Goal: Find specific page/section: Find specific page/section

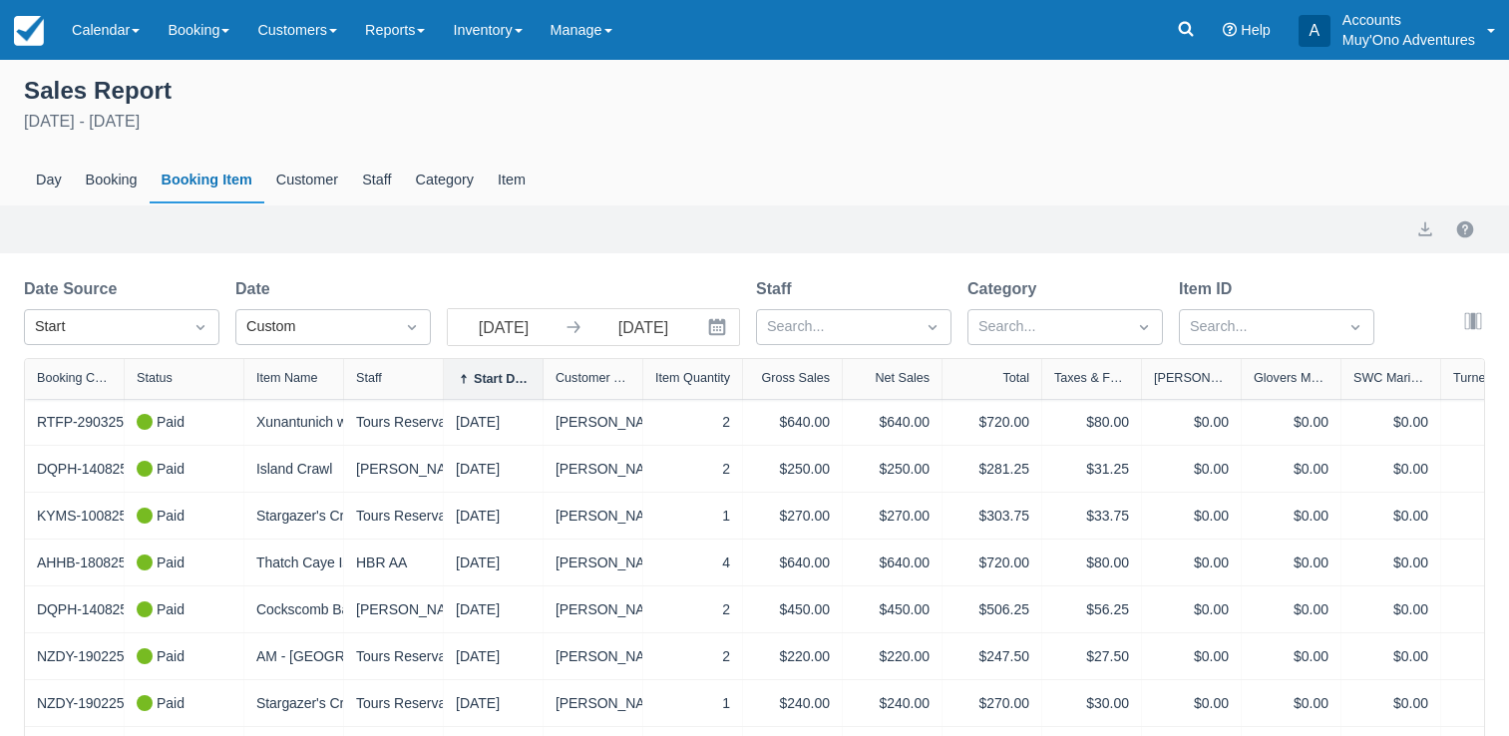
select select "20"
click at [1197, 21] on link at bounding box center [1186, 30] width 46 height 60
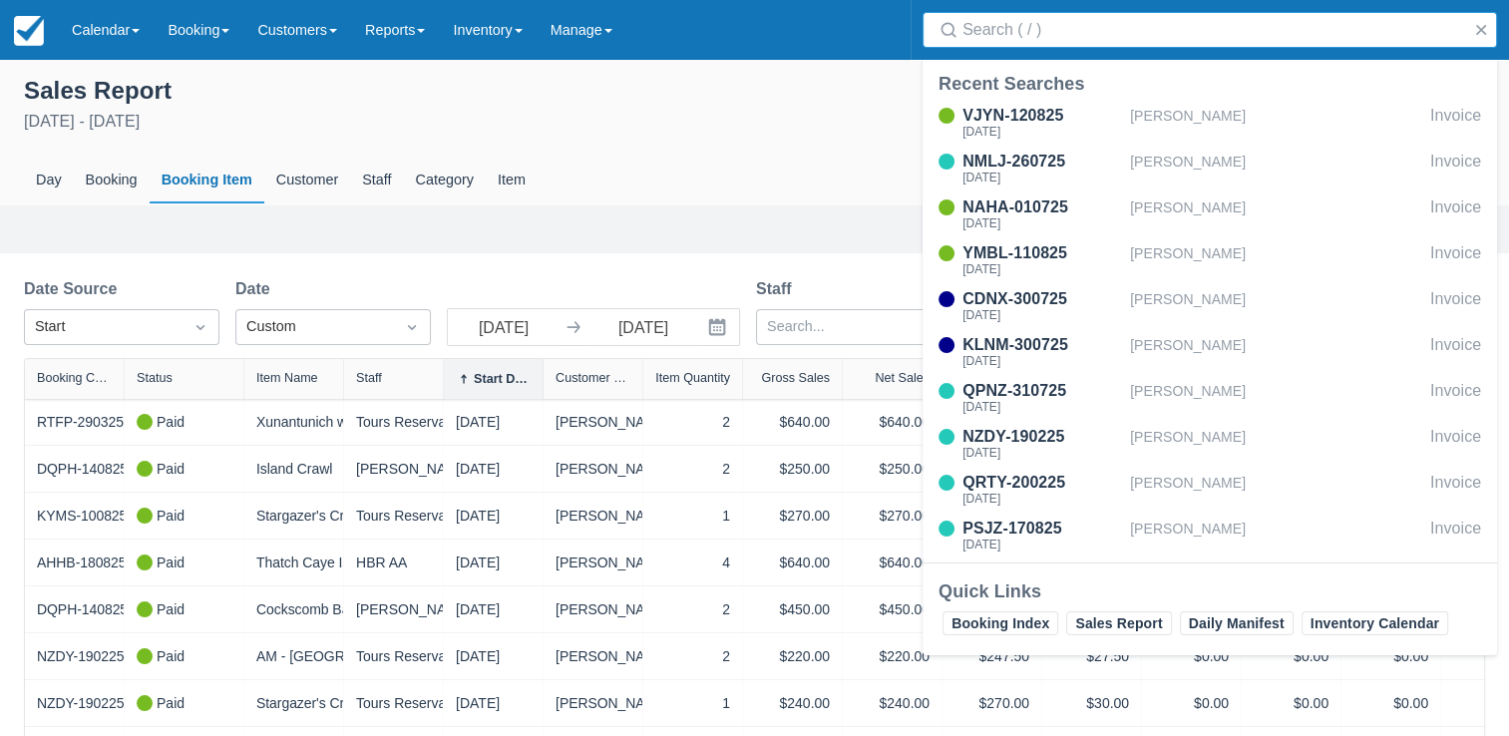
click at [1196, 35] on input "Search" at bounding box center [1214, 30] width 503 height 36
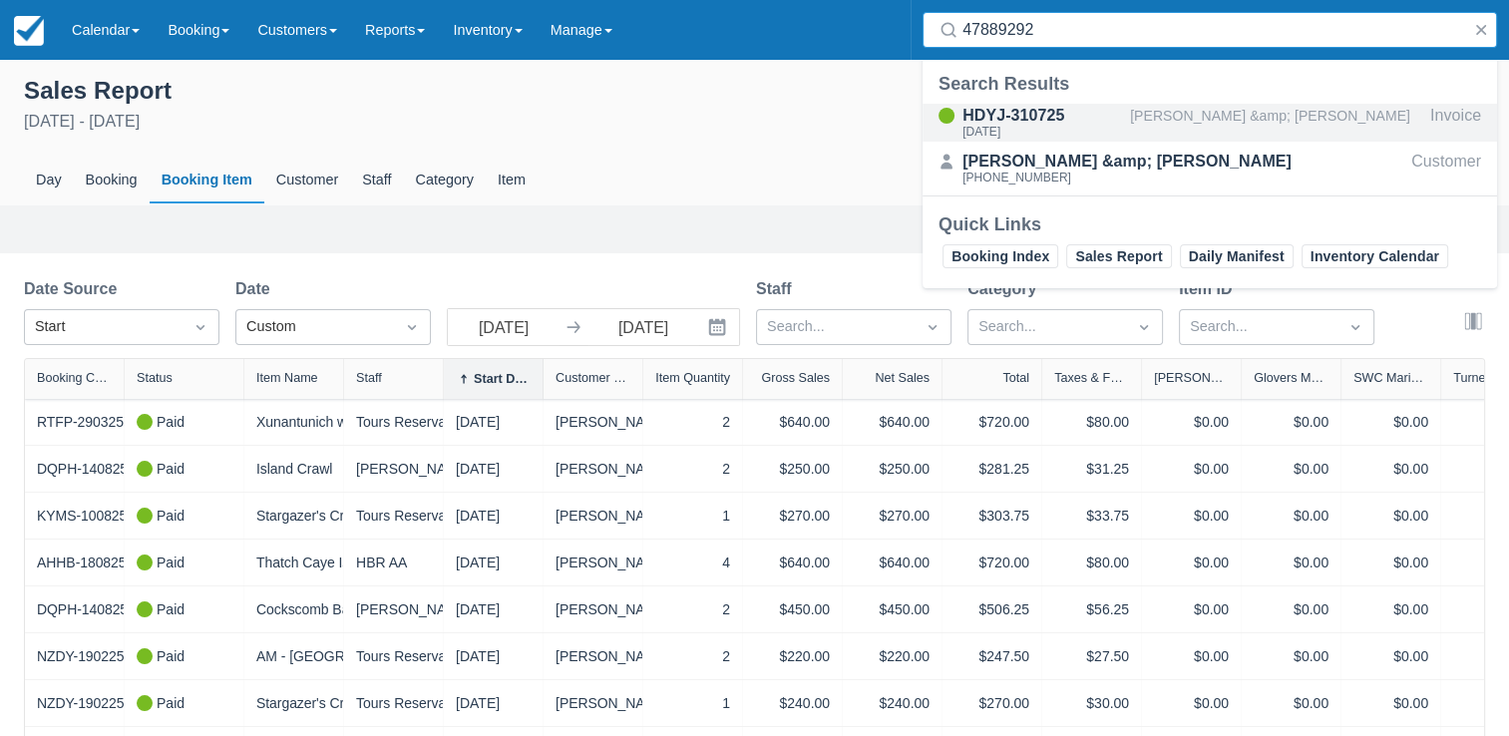
type input "47889292"
click at [1070, 119] on div "HDYJ-310725" at bounding box center [1043, 116] width 160 height 24
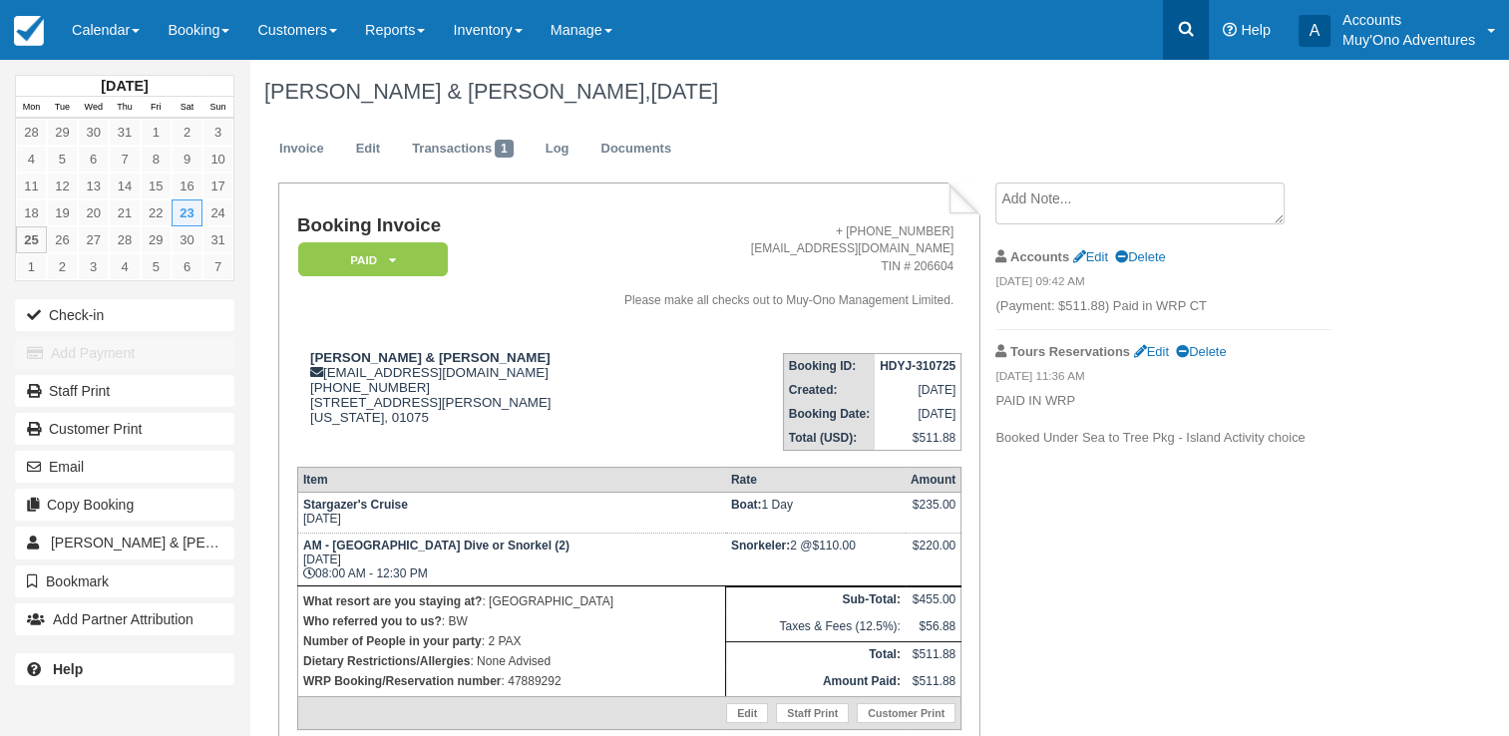
click at [1182, 26] on icon at bounding box center [1186, 29] width 20 height 20
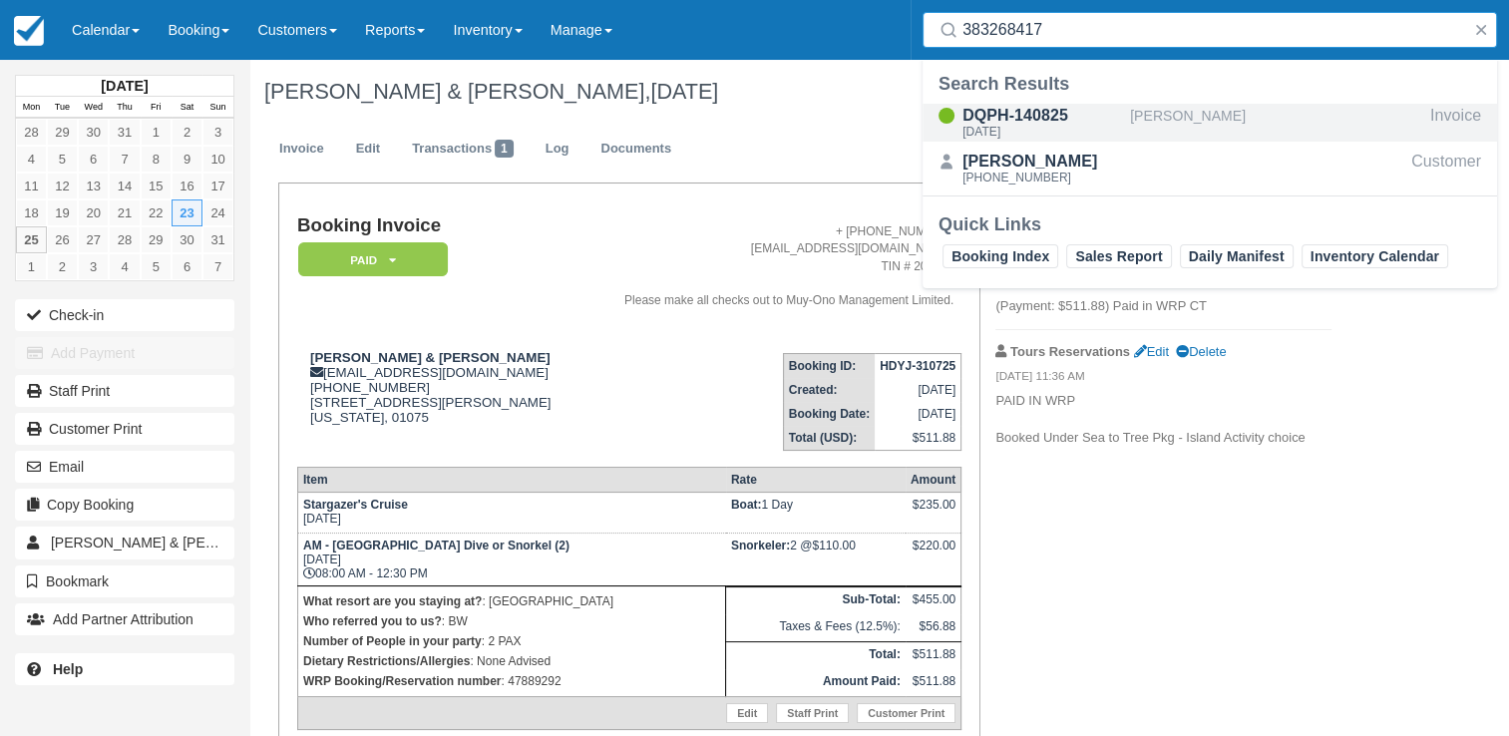
type input "383268417"
click at [1101, 118] on div "DQPH-140825" at bounding box center [1043, 116] width 160 height 24
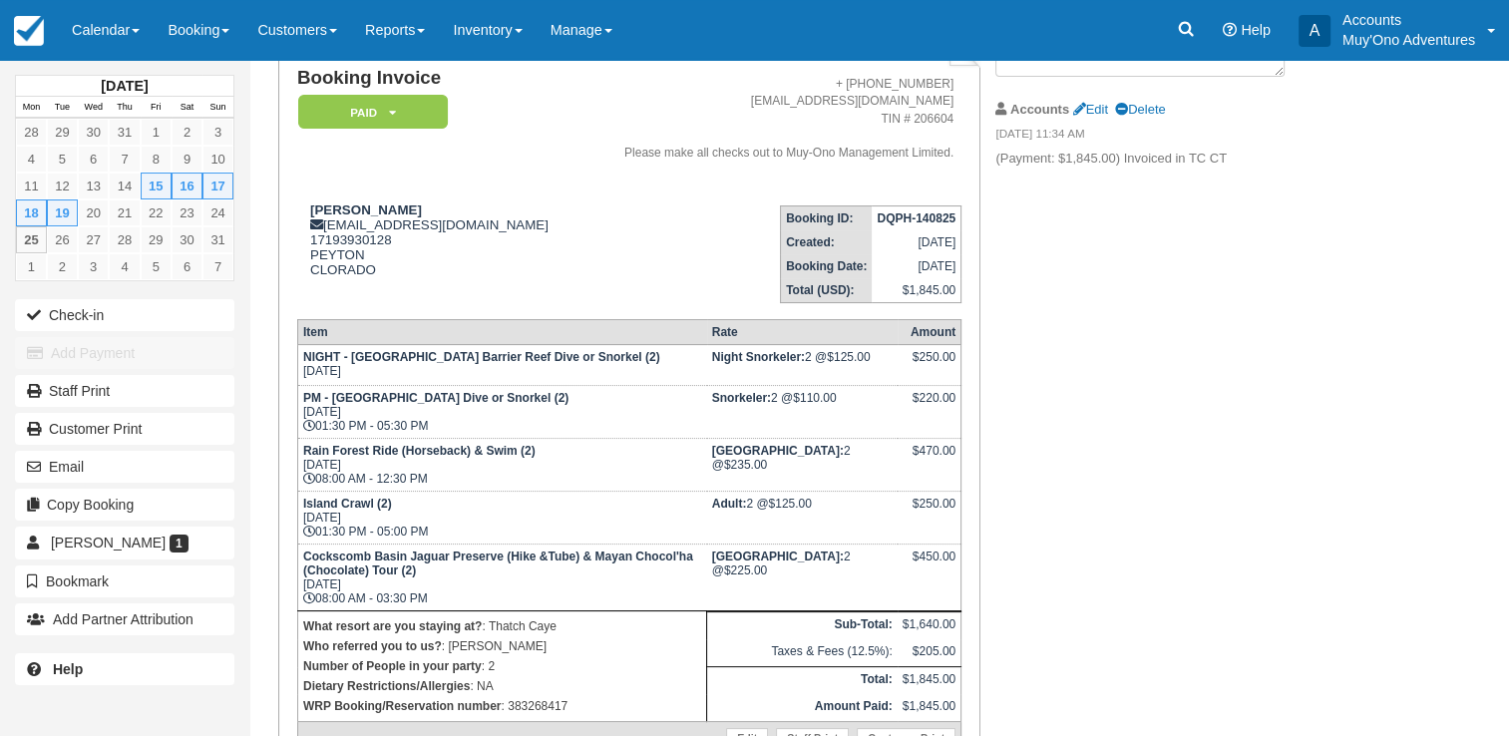
scroll to position [150, 0]
click at [1193, 22] on icon at bounding box center [1186, 29] width 20 height 20
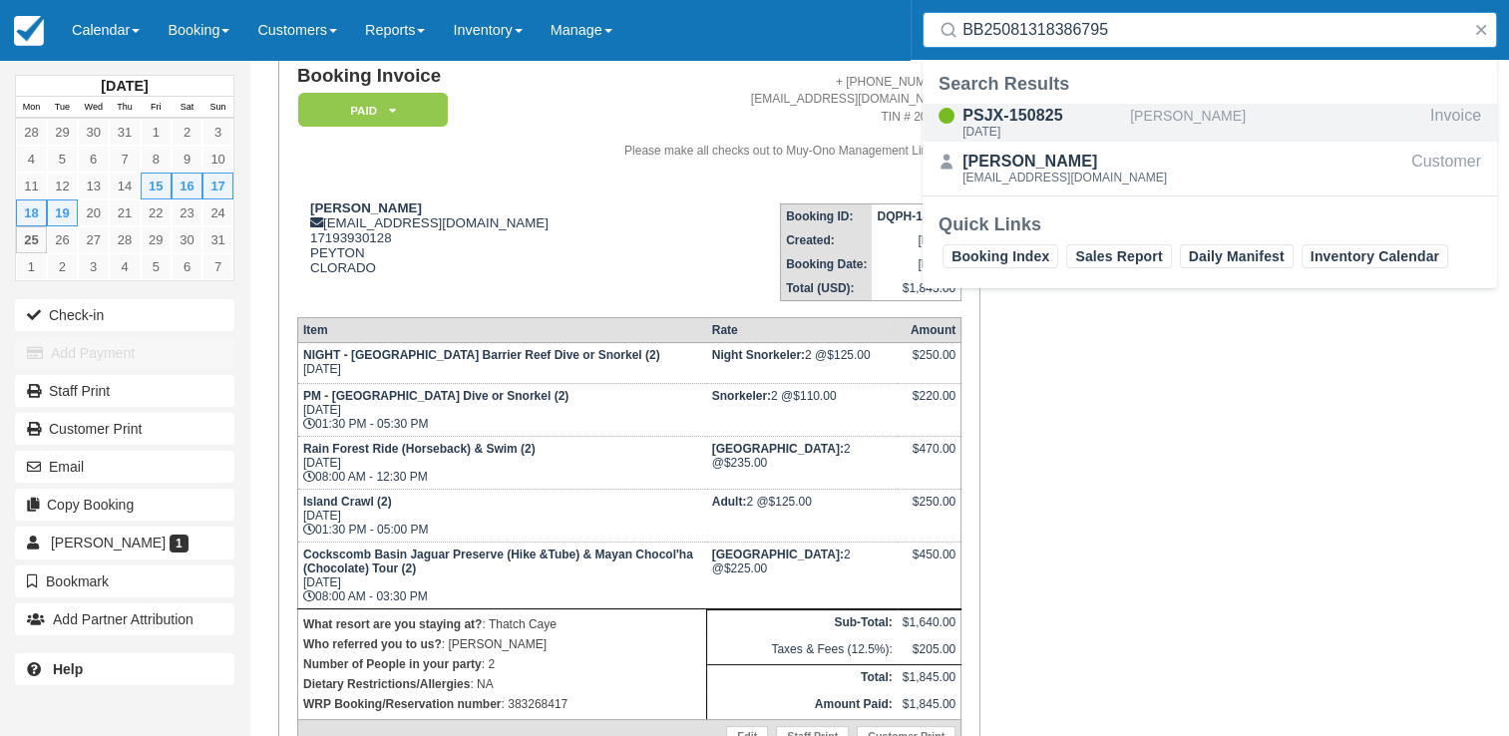
type input "BB25081318386795"
click at [1112, 124] on div "PSJX-150825" at bounding box center [1043, 116] width 160 height 24
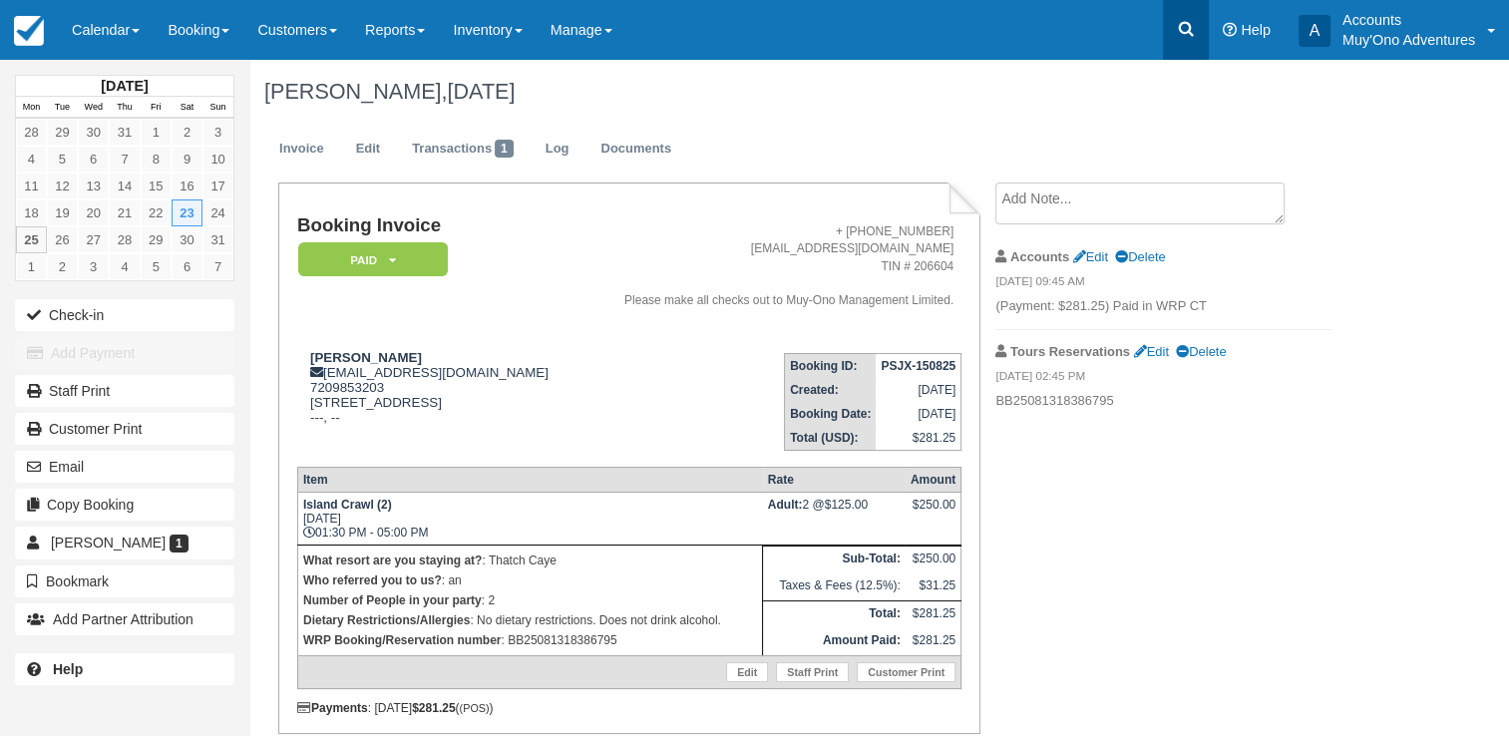
click at [1181, 14] on link at bounding box center [1186, 30] width 46 height 60
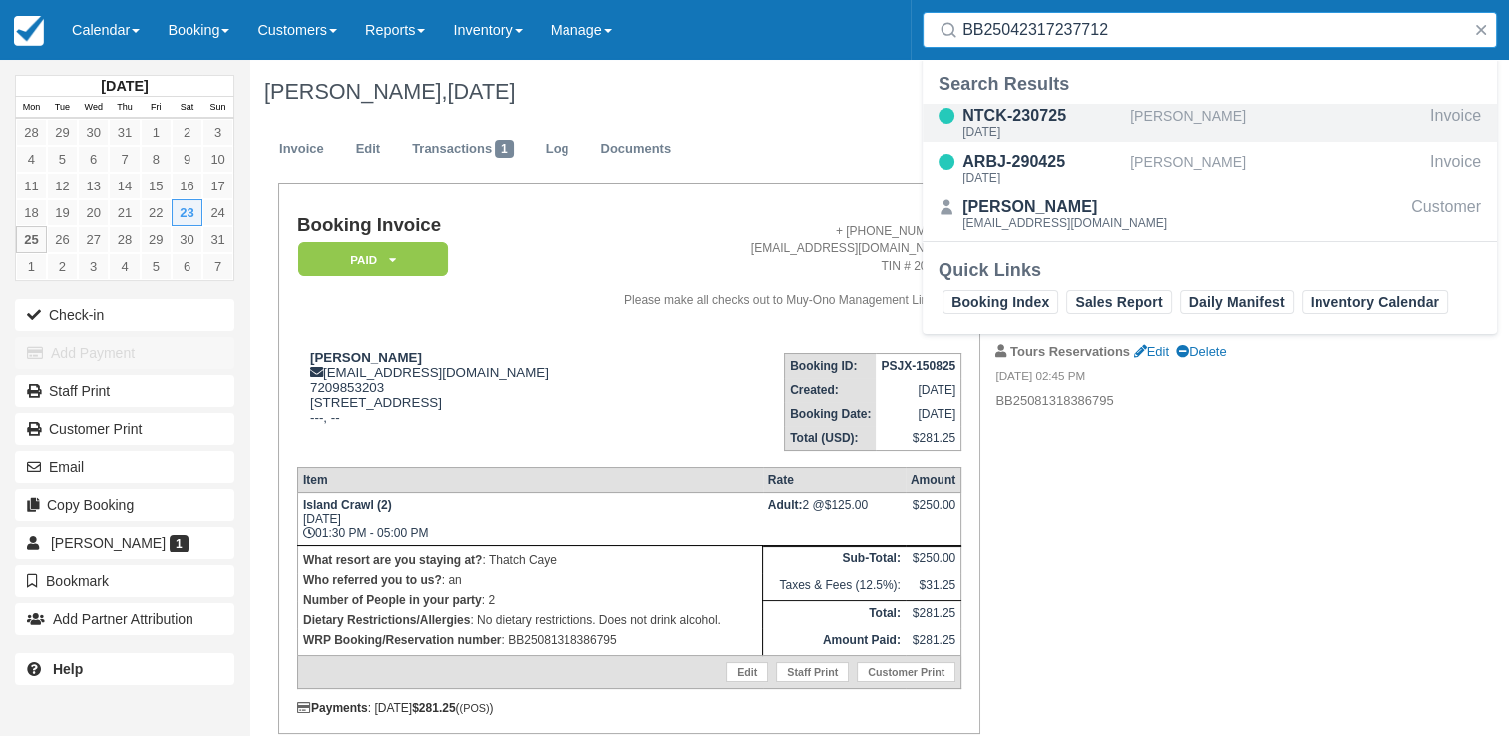
type input "BB25042317237712"
click at [1049, 112] on div "NTCK-230725" at bounding box center [1043, 116] width 160 height 24
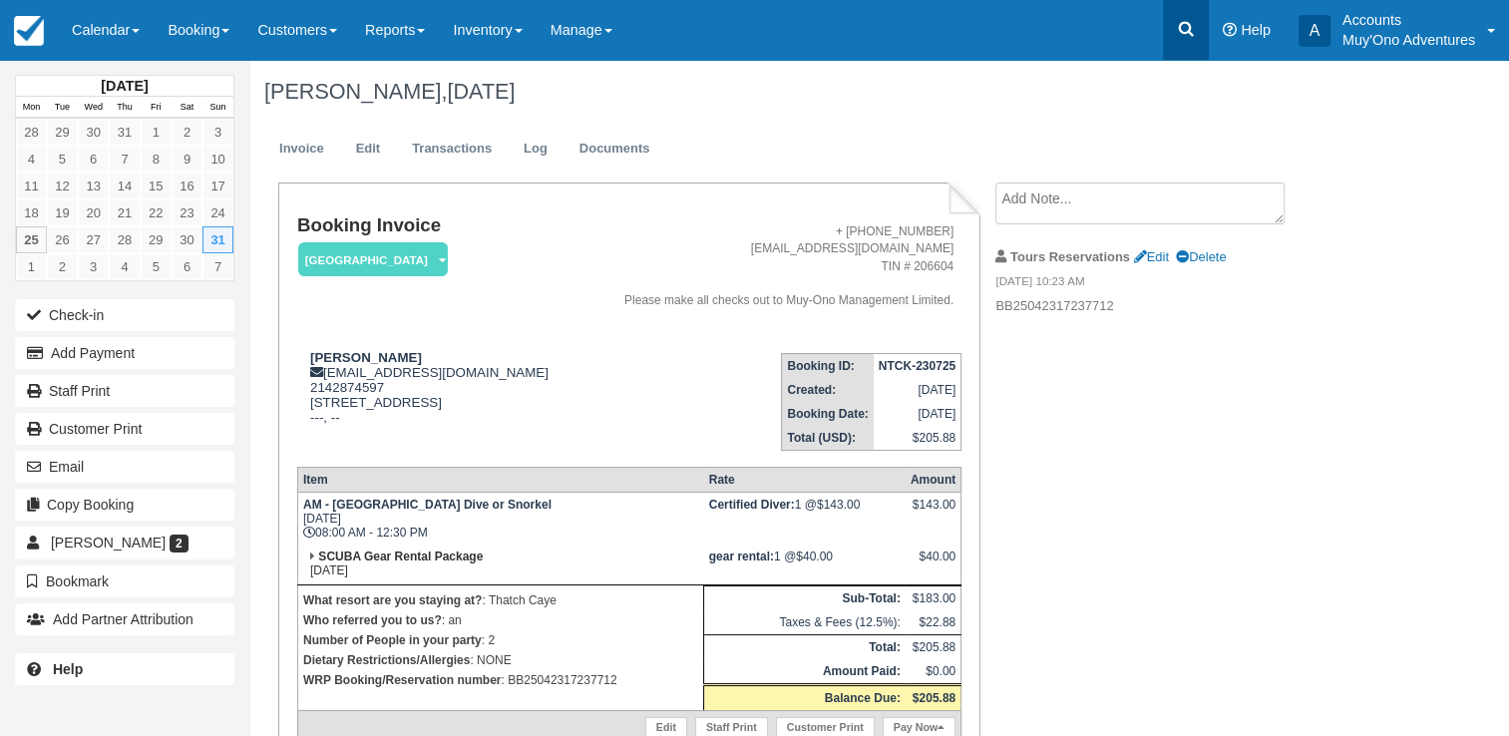
click at [1184, 25] on icon at bounding box center [1186, 29] width 20 height 20
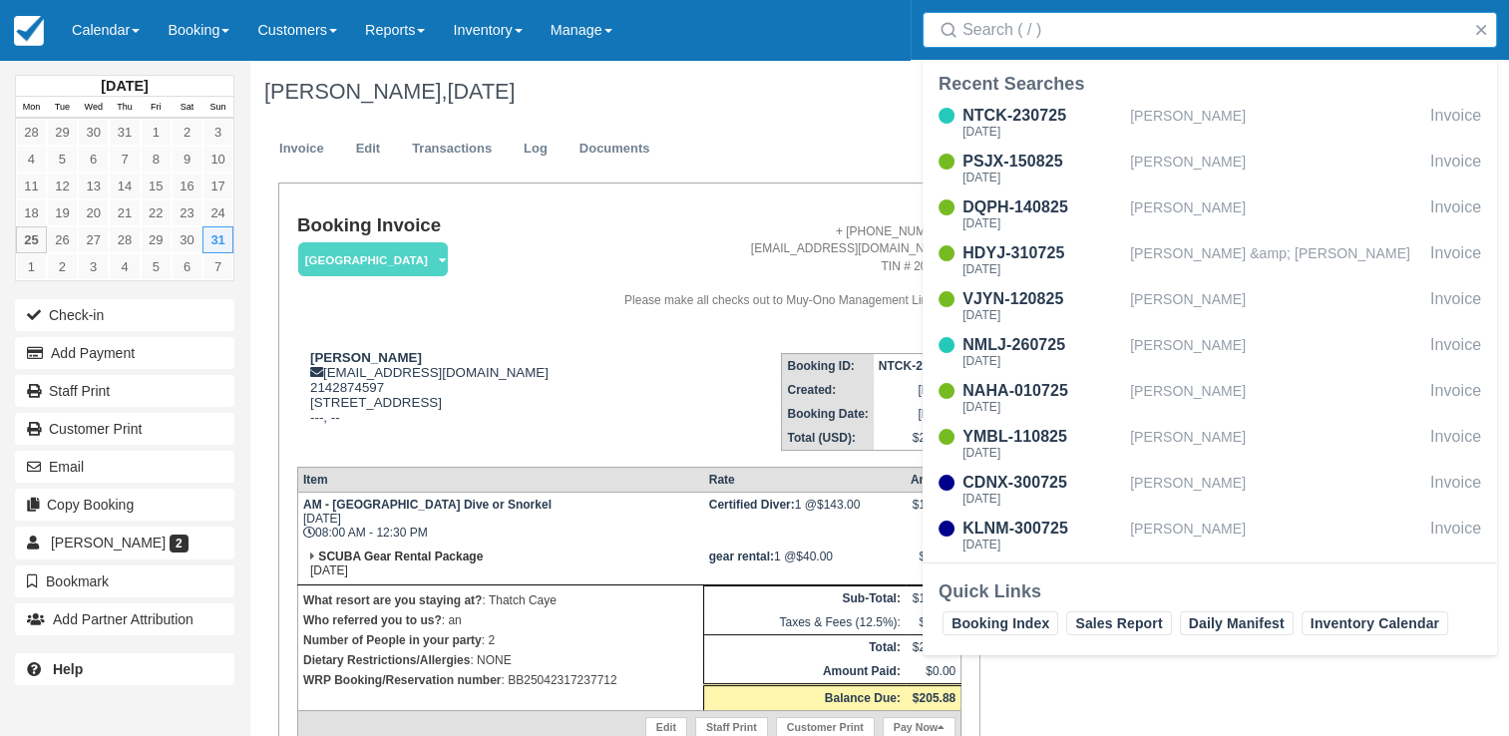
click at [1096, 24] on input "Search" at bounding box center [1214, 30] width 503 height 36
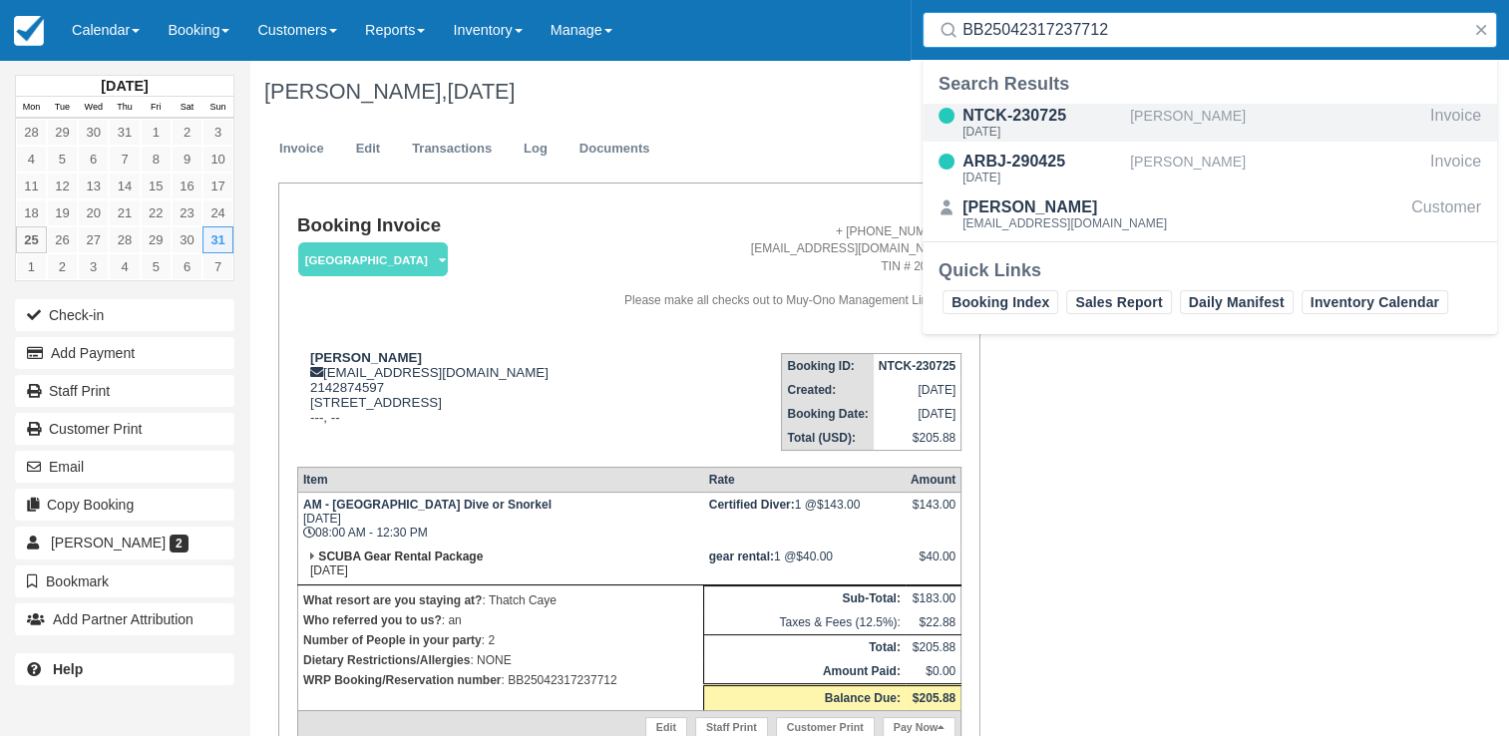
type input "BB25042317237712"
click at [998, 122] on div "NTCK-230725" at bounding box center [1043, 116] width 160 height 24
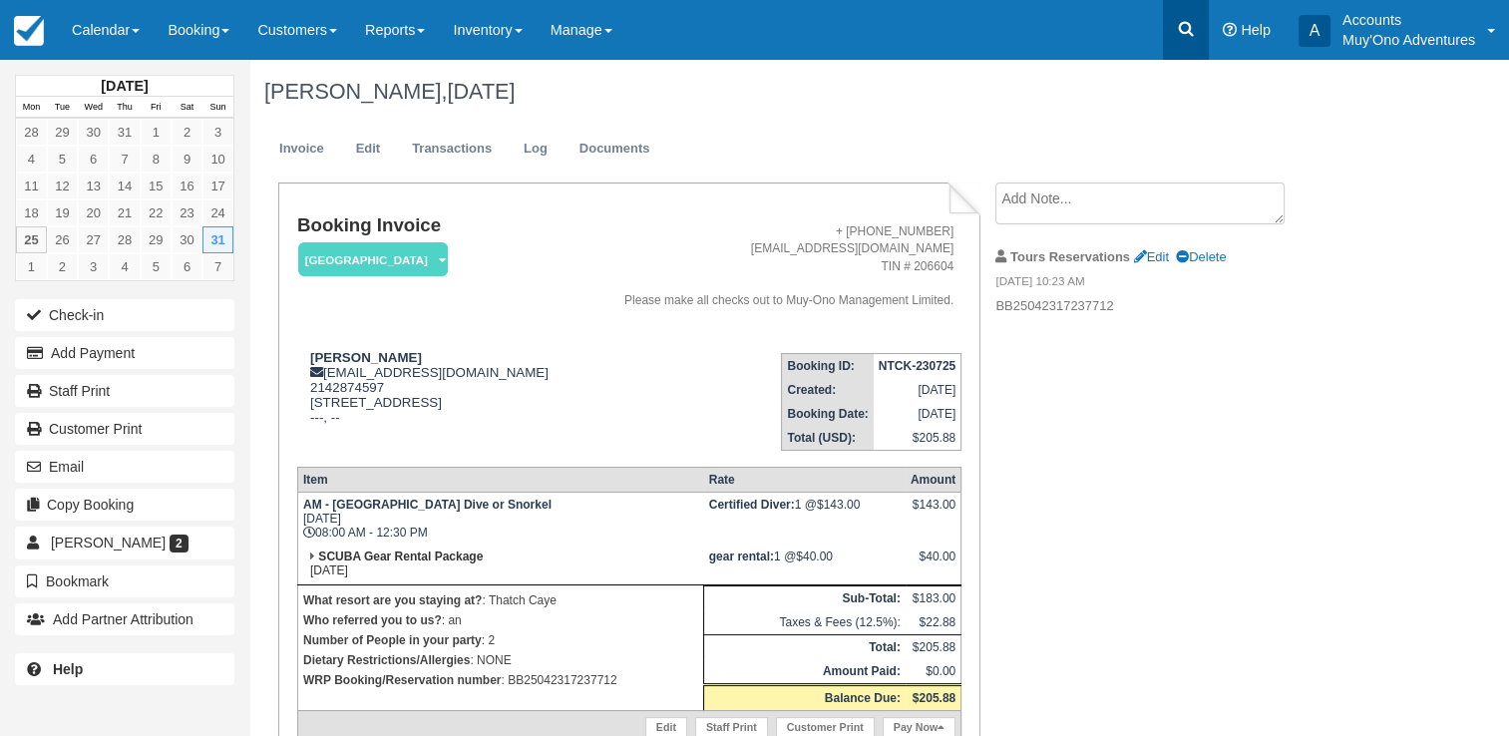
click at [1191, 19] on icon at bounding box center [1186, 29] width 20 height 20
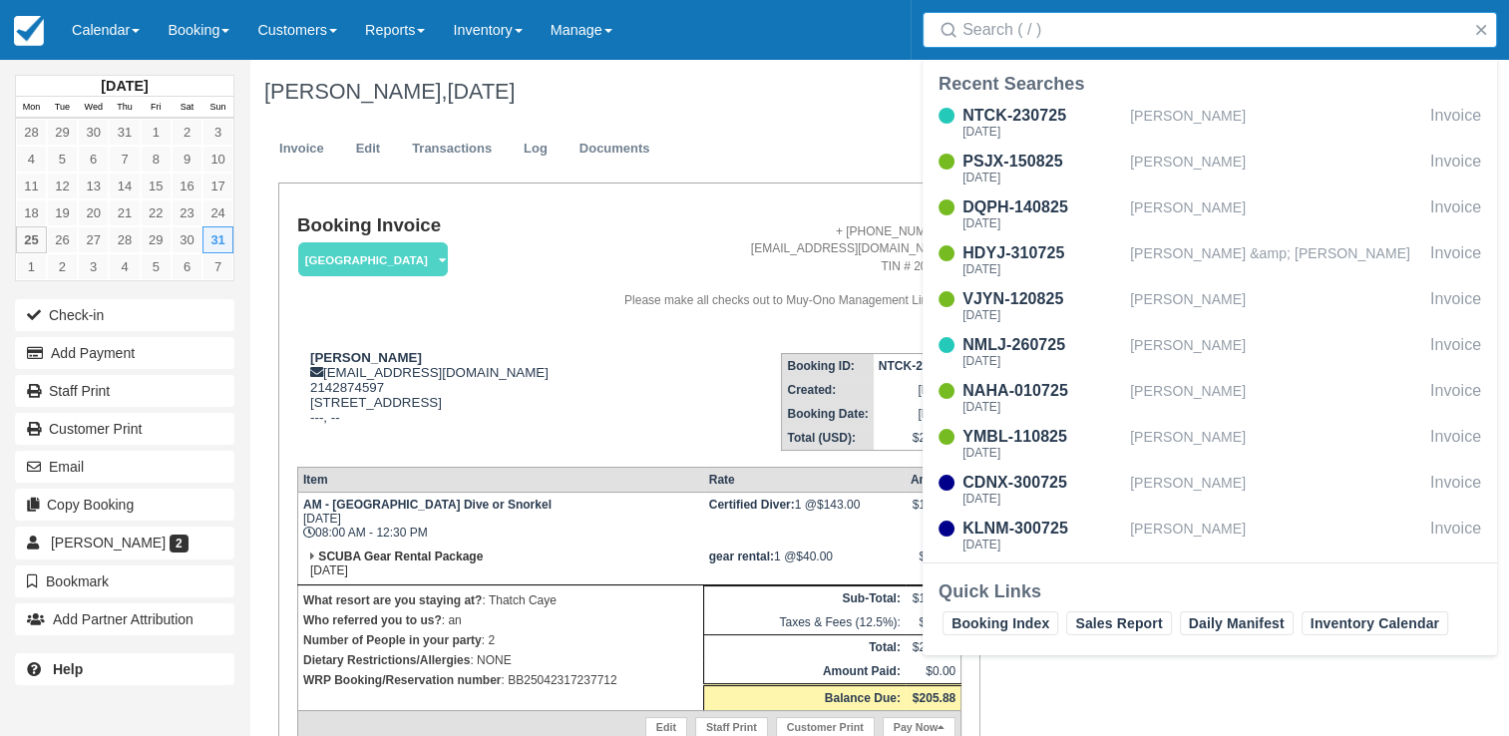
click at [1074, 21] on input "Search" at bounding box center [1214, 30] width 503 height 36
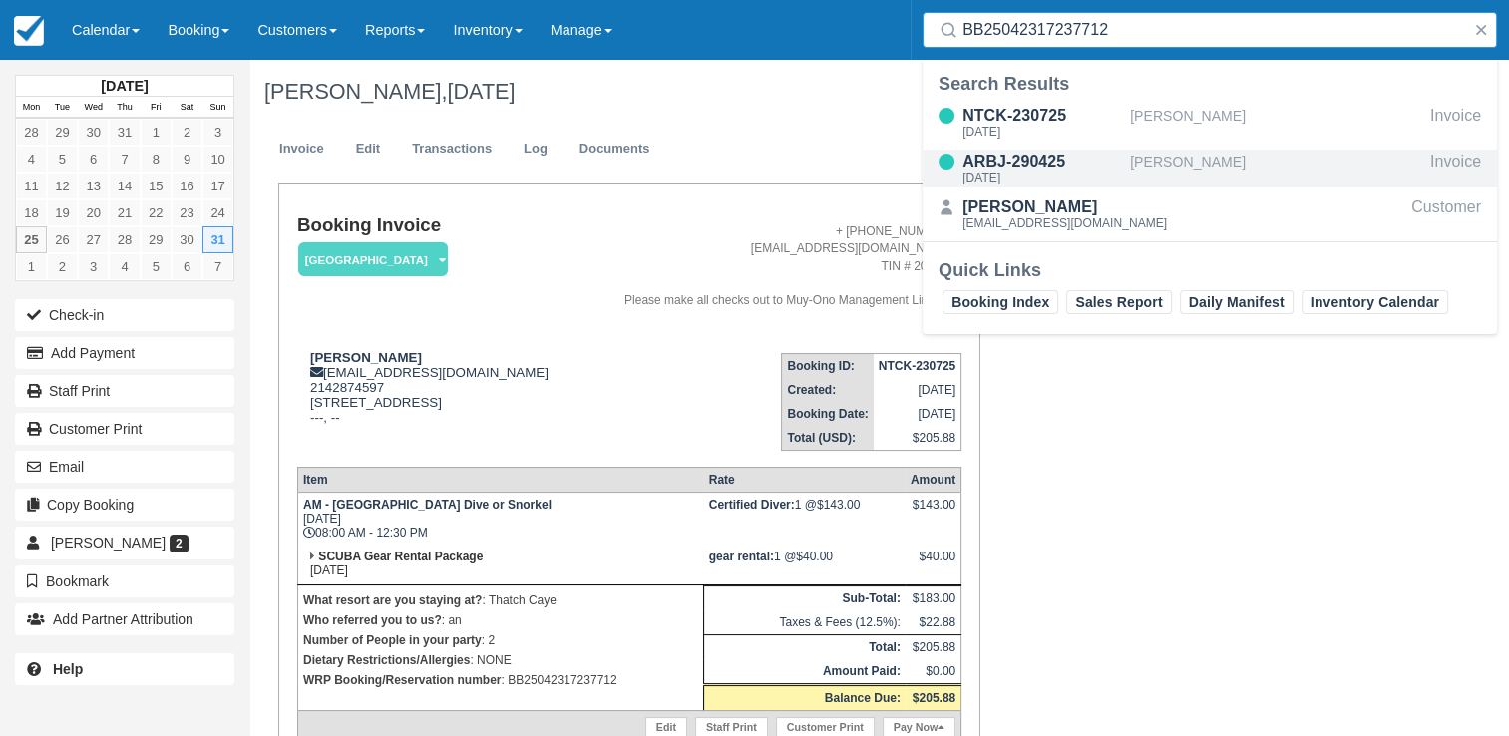
type input "BB25042317237712"
click at [1032, 151] on div "ARBJ-290425" at bounding box center [1043, 162] width 160 height 24
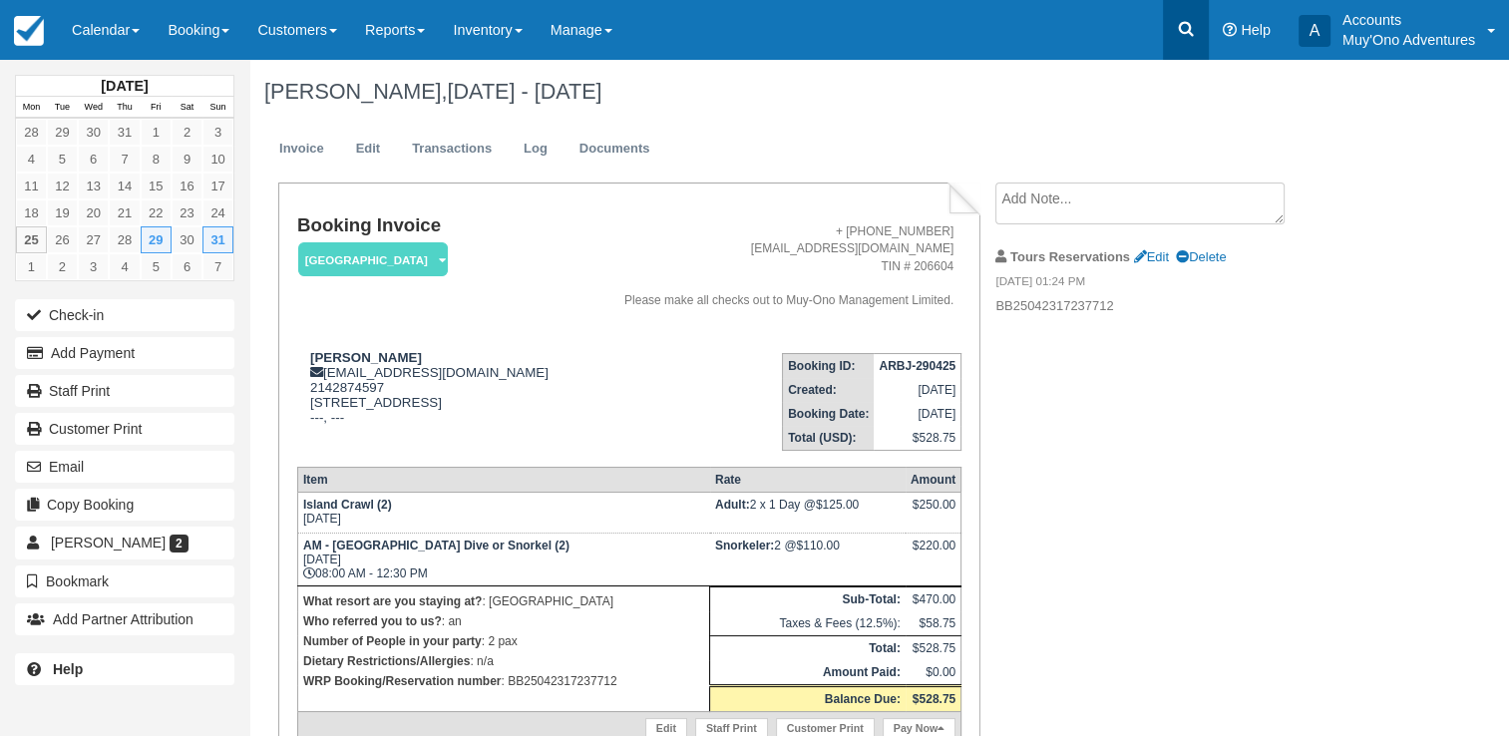
click at [1192, 16] on link at bounding box center [1186, 30] width 46 height 60
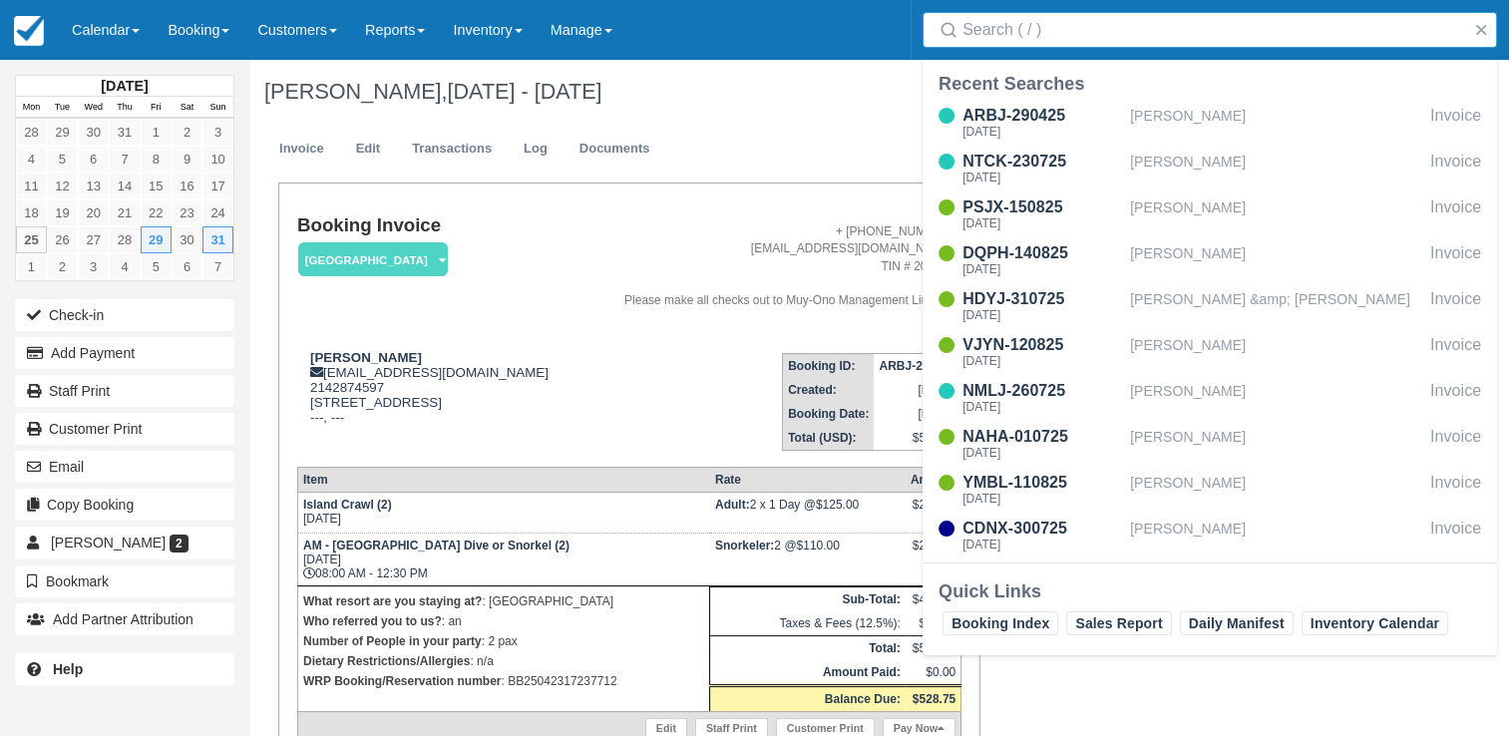
click at [1133, 31] on input "Search" at bounding box center [1214, 30] width 503 height 36
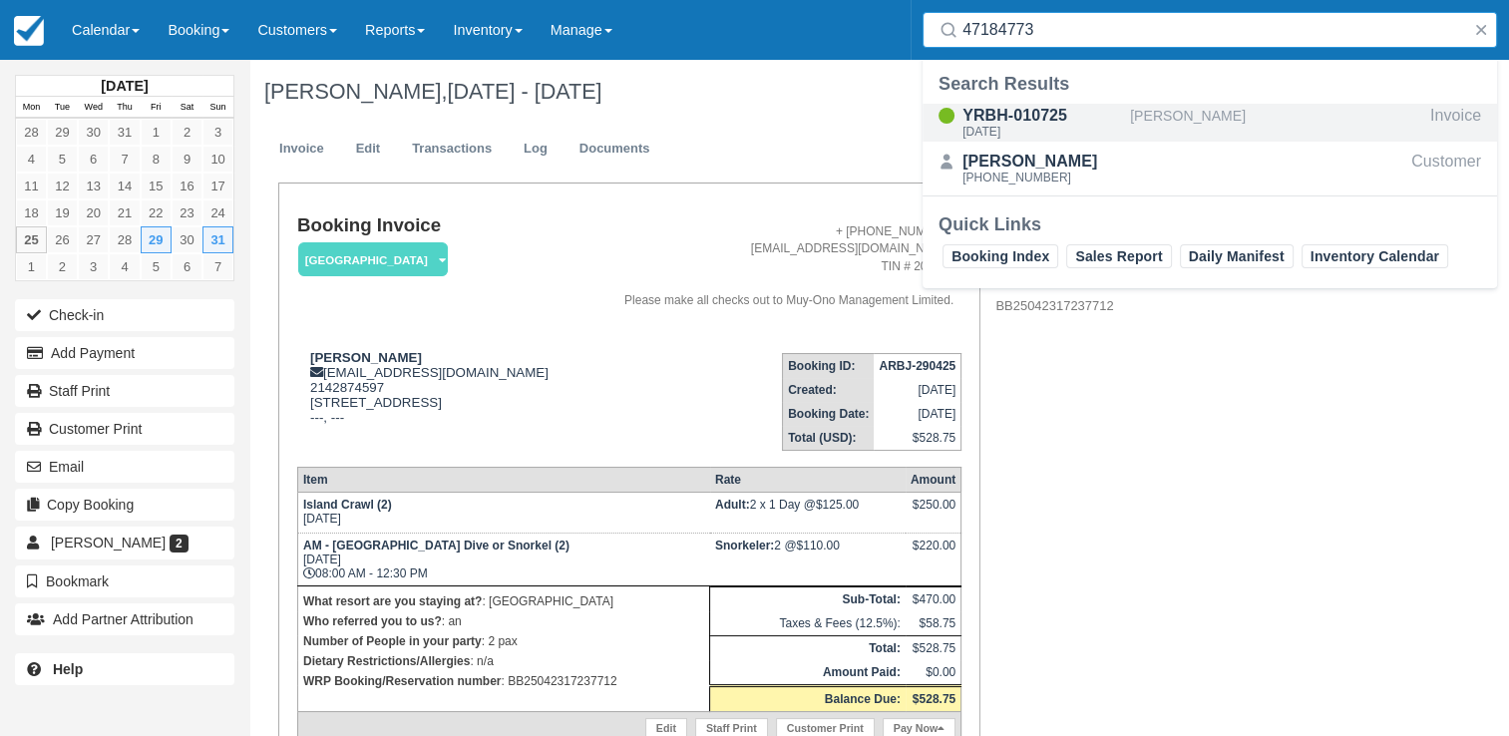
type input "47184773"
click at [1141, 107] on div "[PERSON_NAME]" at bounding box center [1276, 123] width 292 height 38
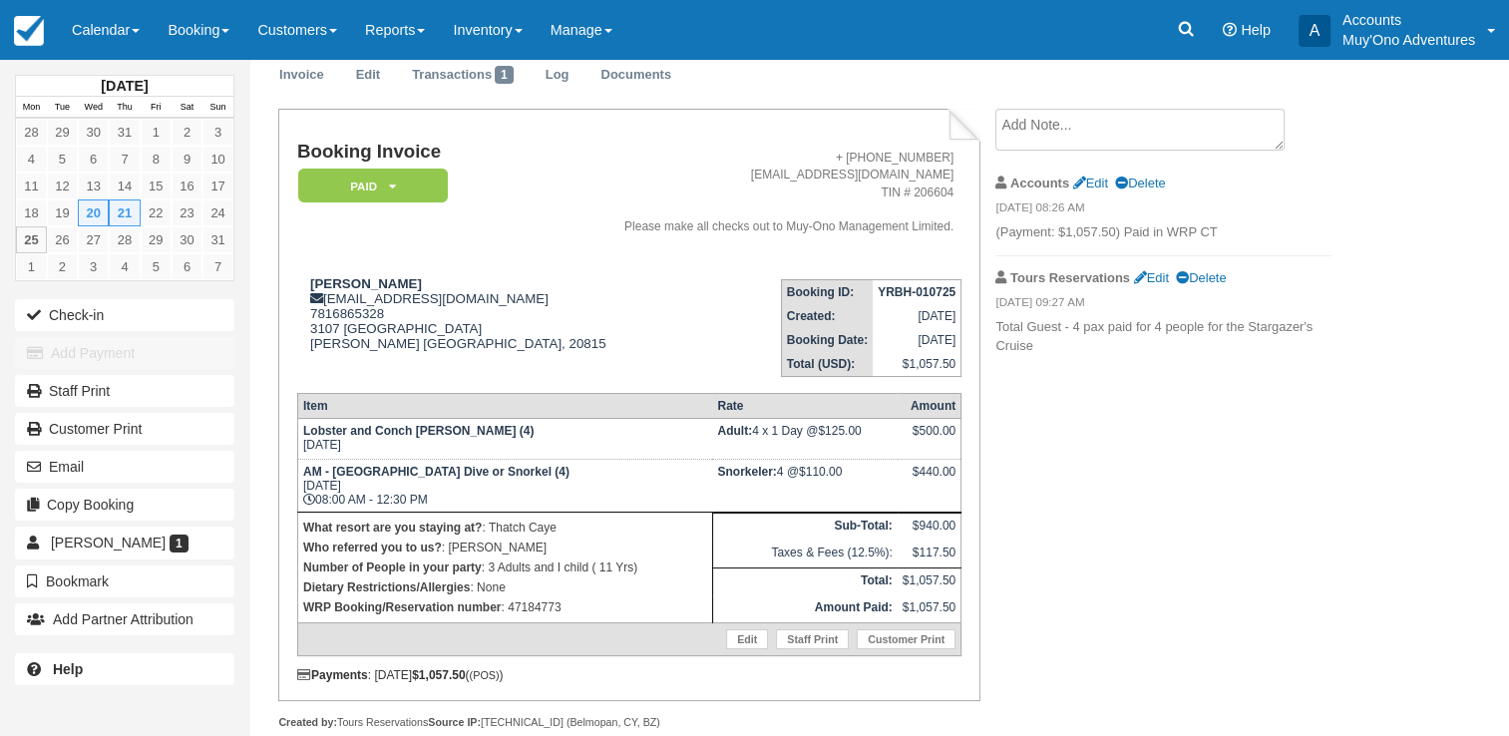
scroll to position [75, 0]
click at [1189, 35] on icon at bounding box center [1186, 29] width 20 height 20
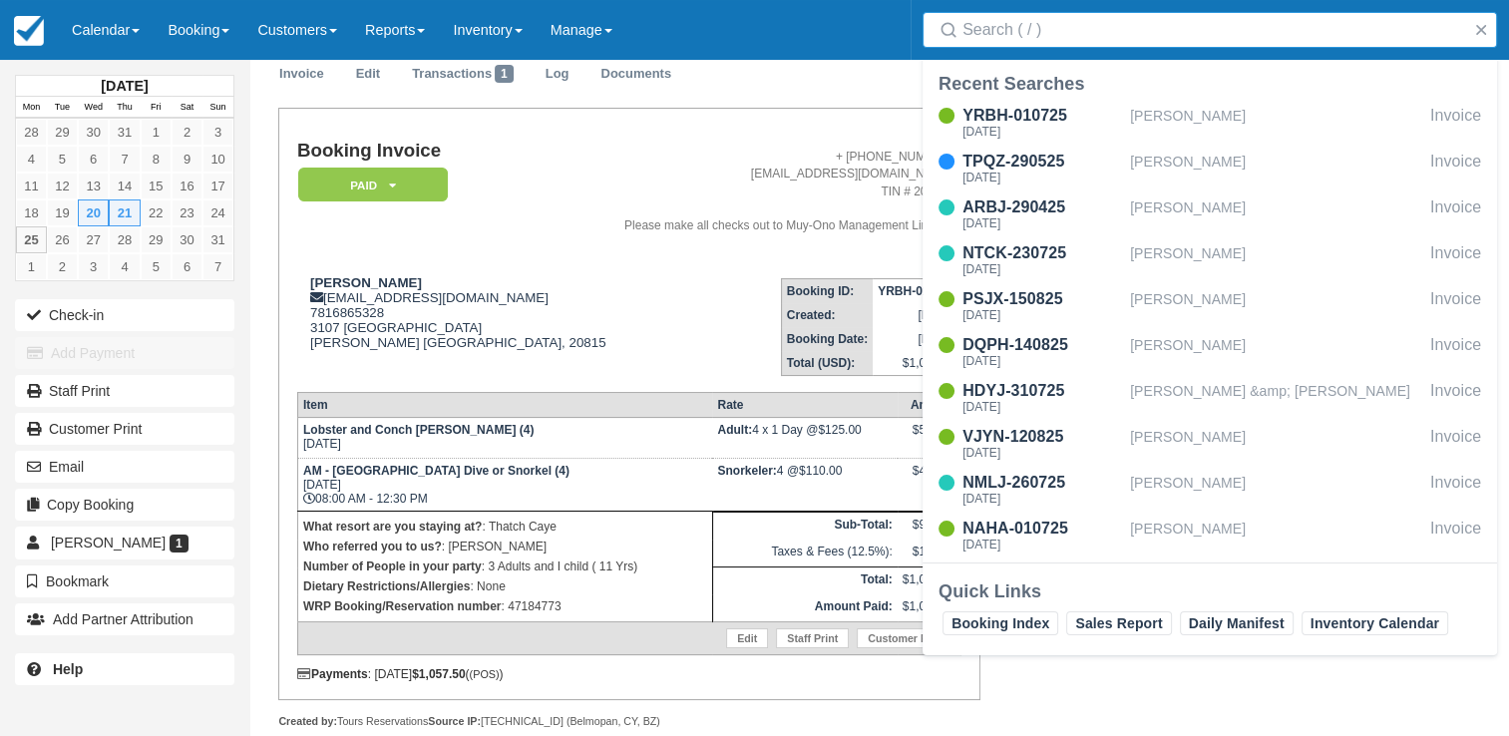
click at [1152, 36] on input "Search" at bounding box center [1214, 30] width 503 height 36
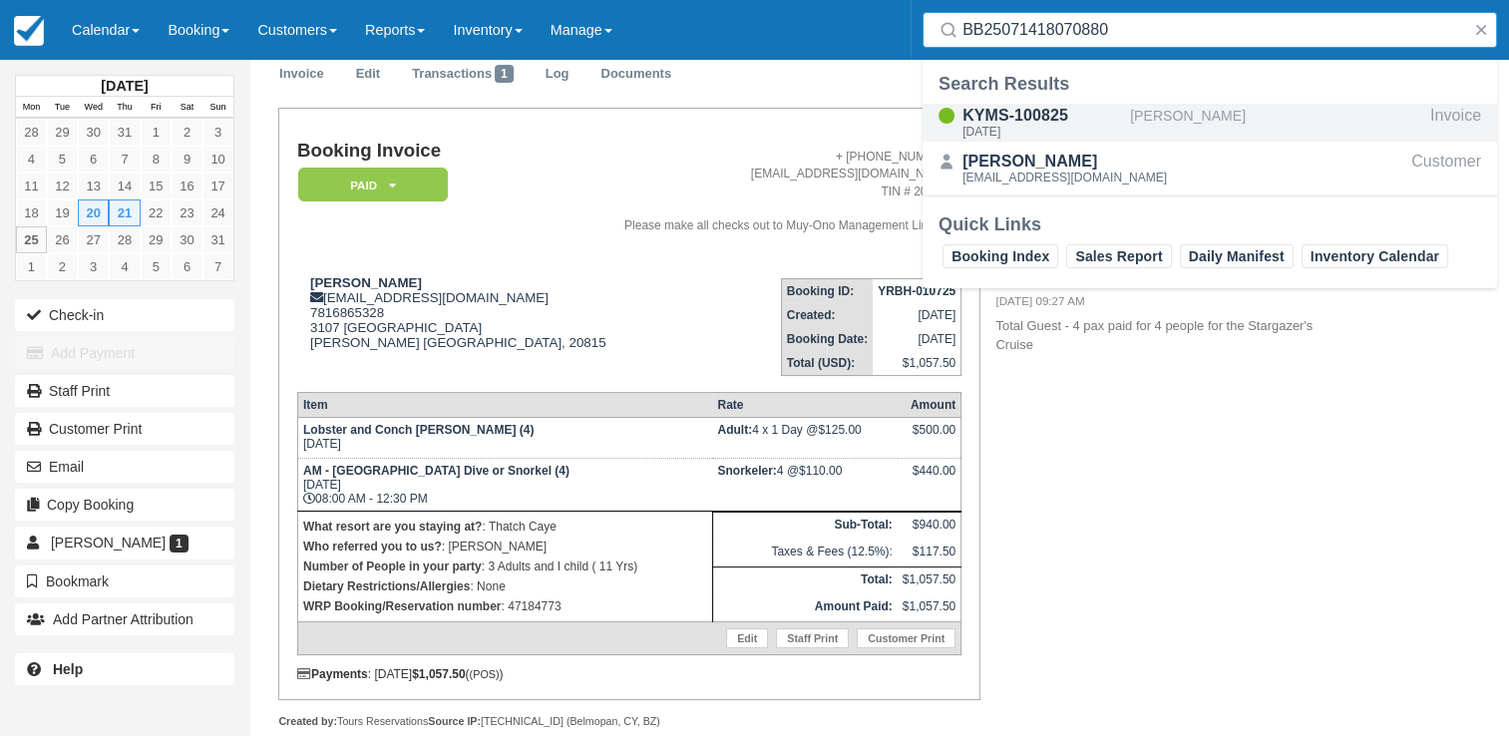
type input "BB25071418070880"
click at [1027, 123] on div "KYMS-100825" at bounding box center [1043, 116] width 160 height 24
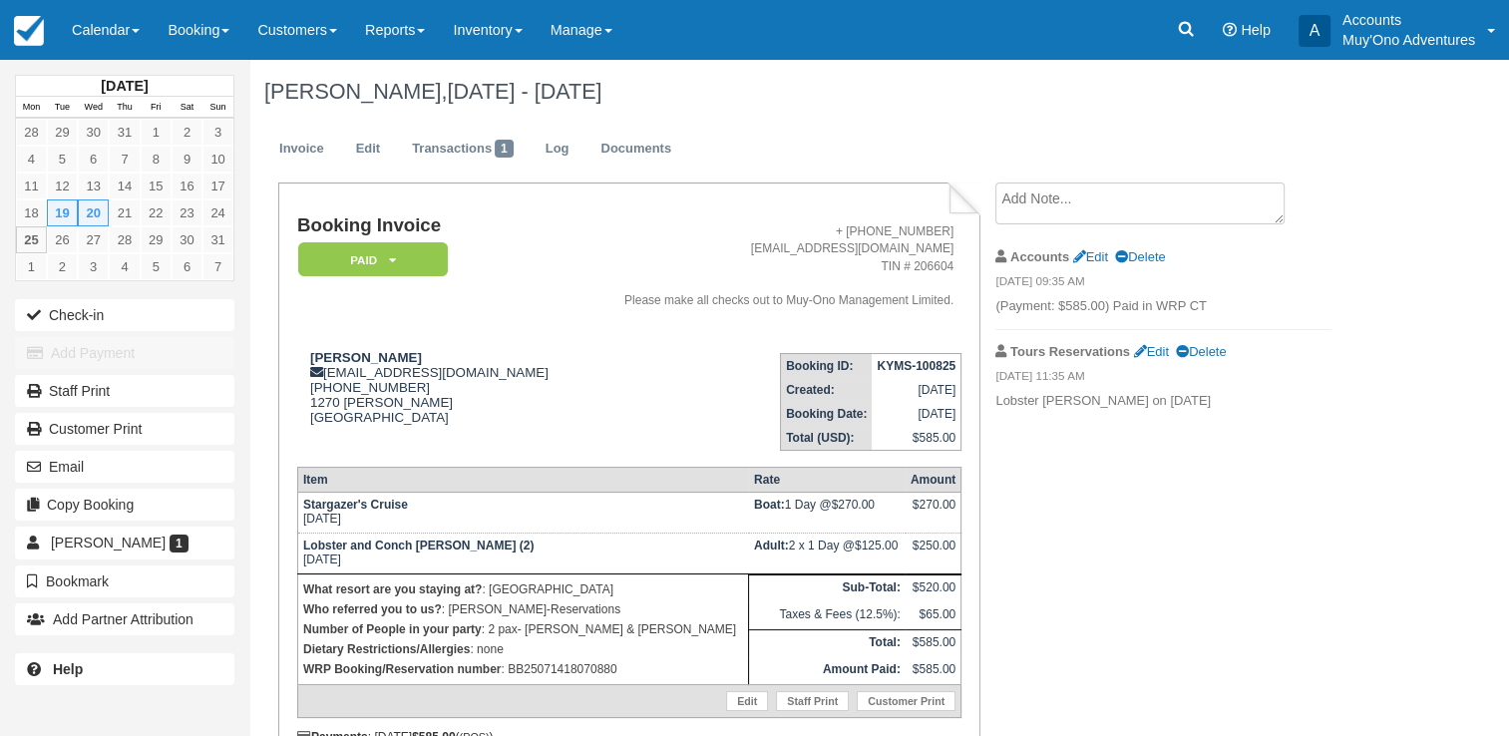
scroll to position [102, 0]
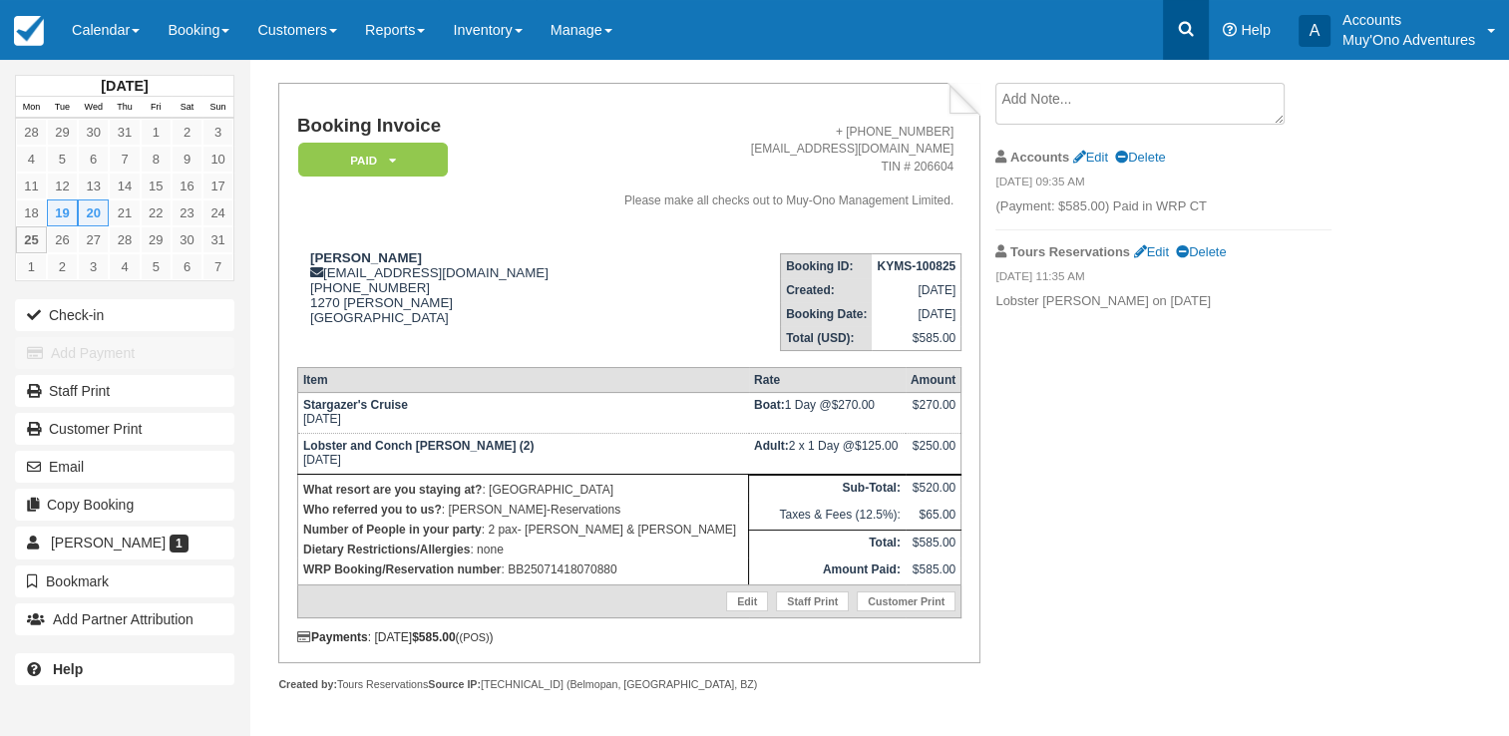
click at [1186, 22] on icon at bounding box center [1186, 29] width 15 height 15
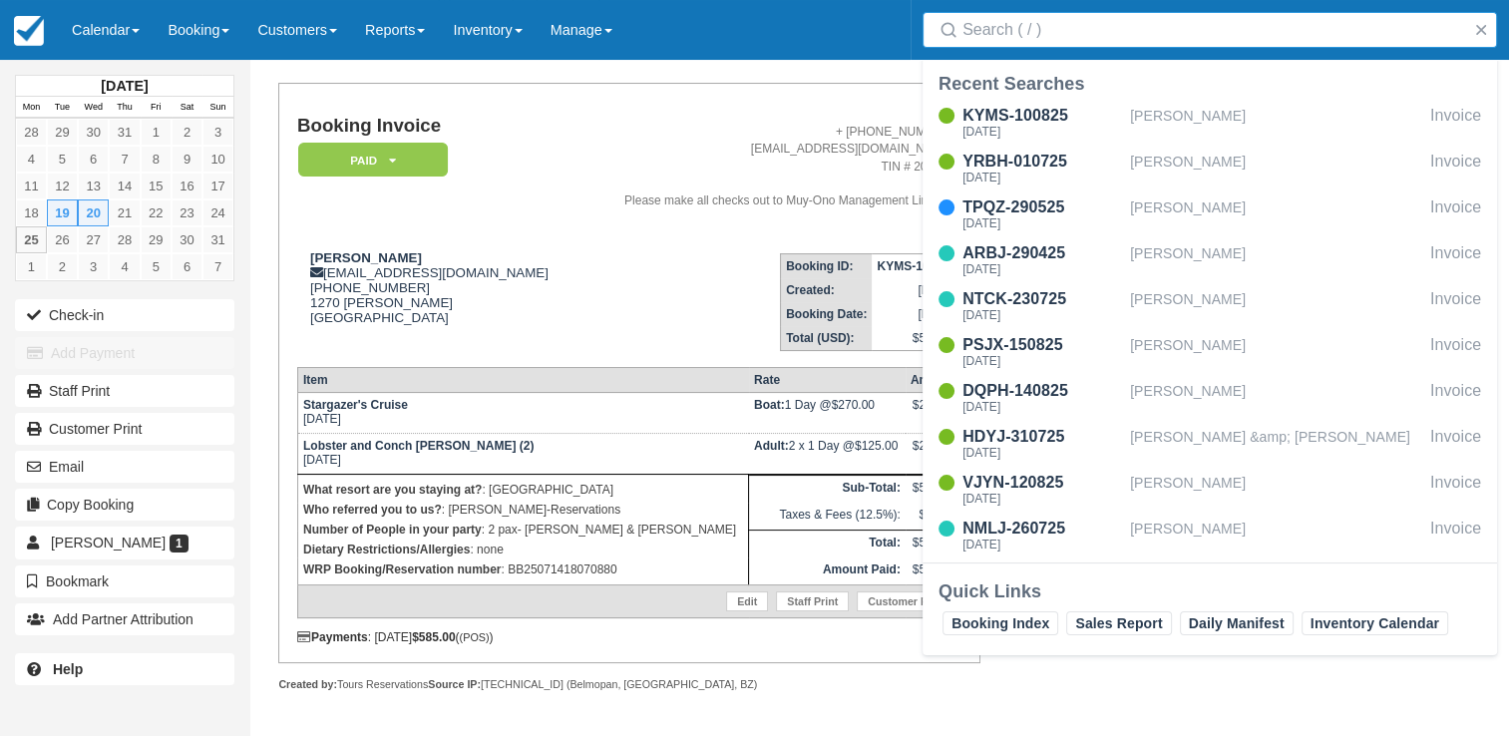
click at [1034, 29] on input "Search" at bounding box center [1214, 30] width 503 height 36
type input "v"
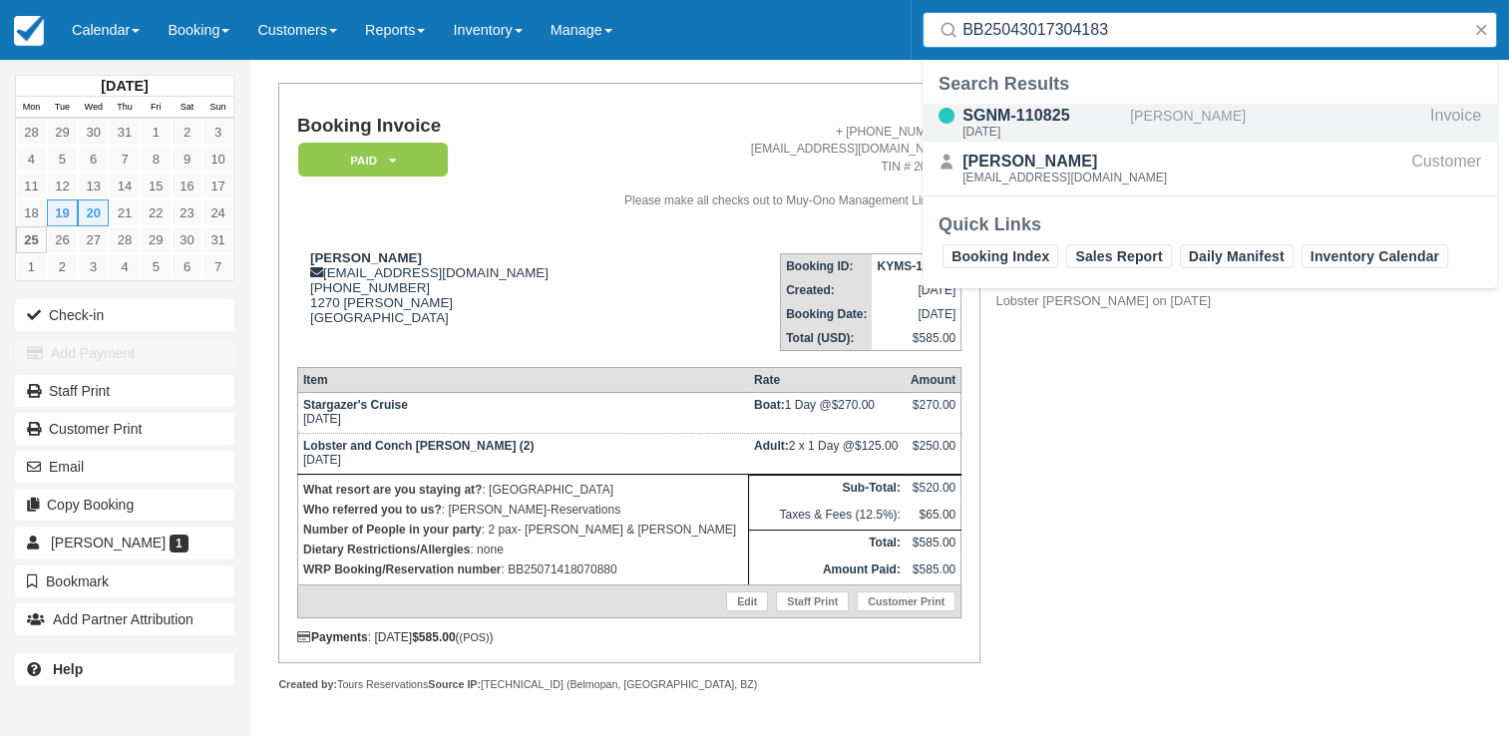
type input "BB25043017304183"
click at [1117, 138] on div "SGNM-110825 Tue Aug 26 2025" at bounding box center [1043, 123] width 160 height 38
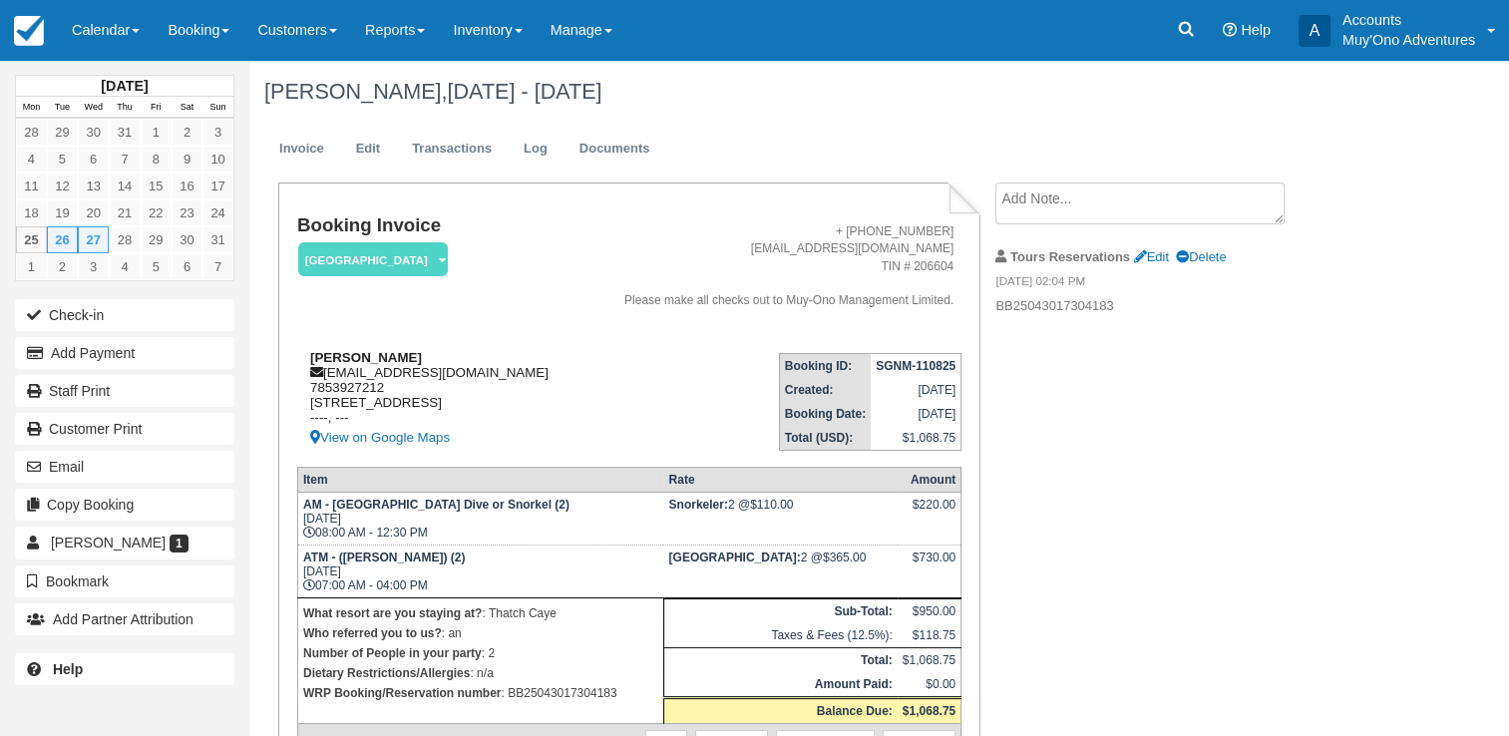
scroll to position [144, 0]
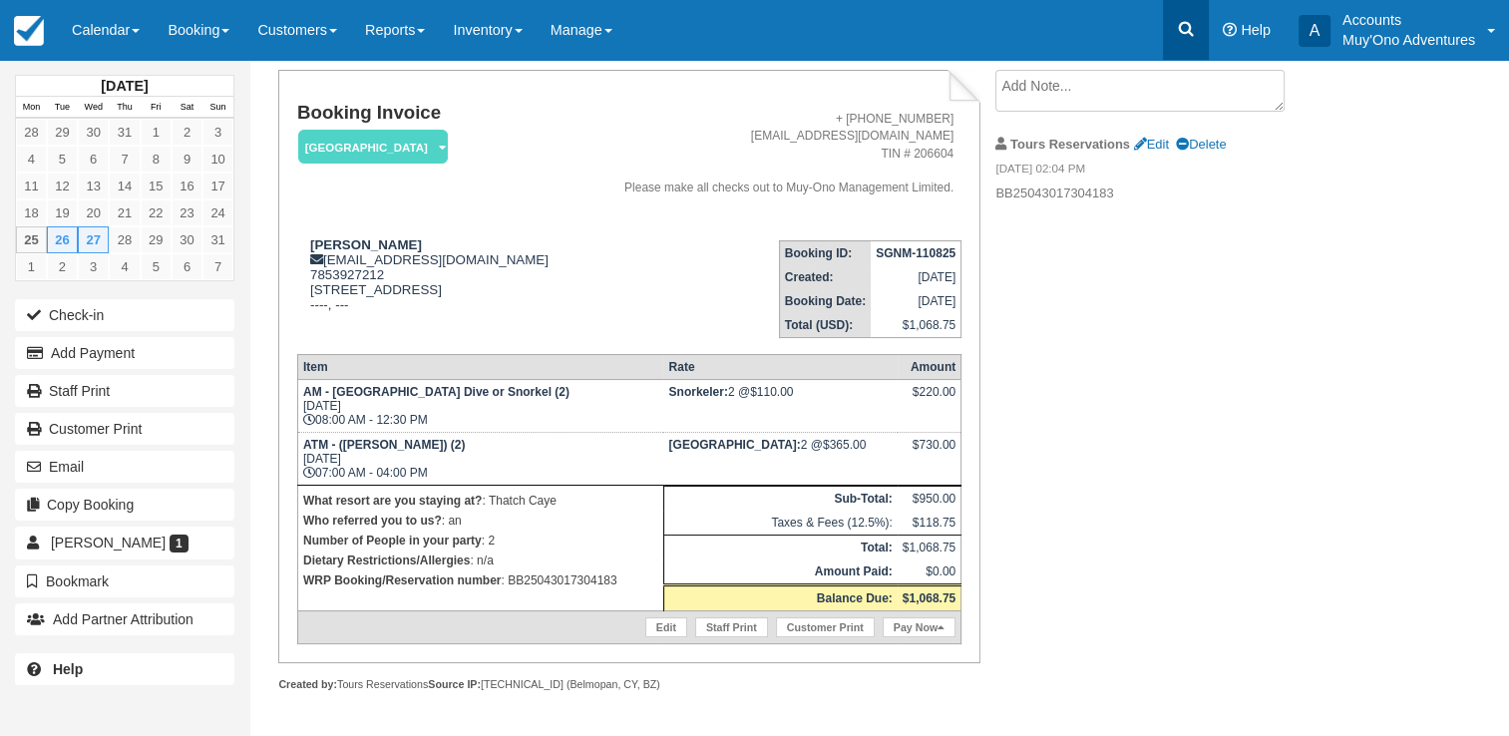
click at [1186, 31] on icon at bounding box center [1186, 29] width 15 height 15
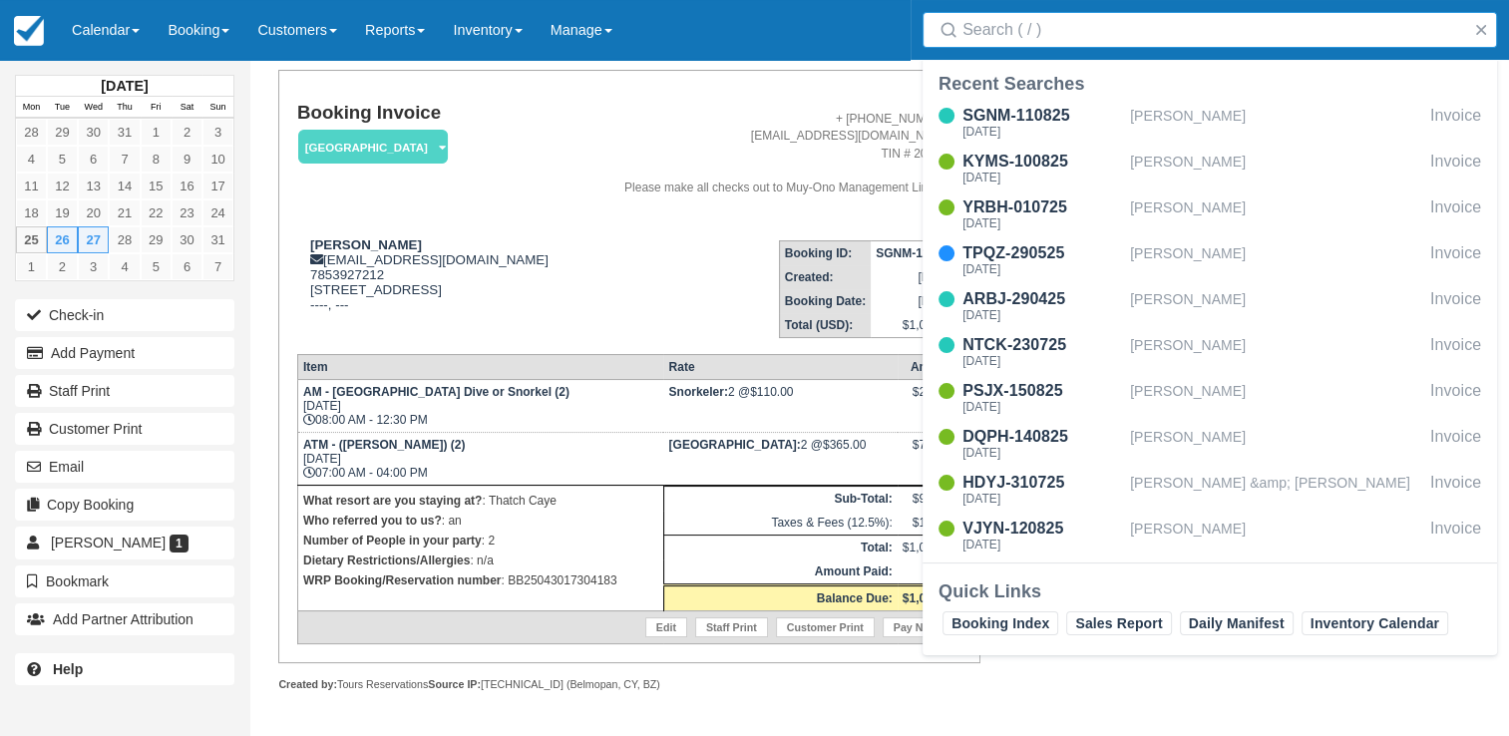
click at [1069, 29] on input "Search" at bounding box center [1214, 30] width 503 height 36
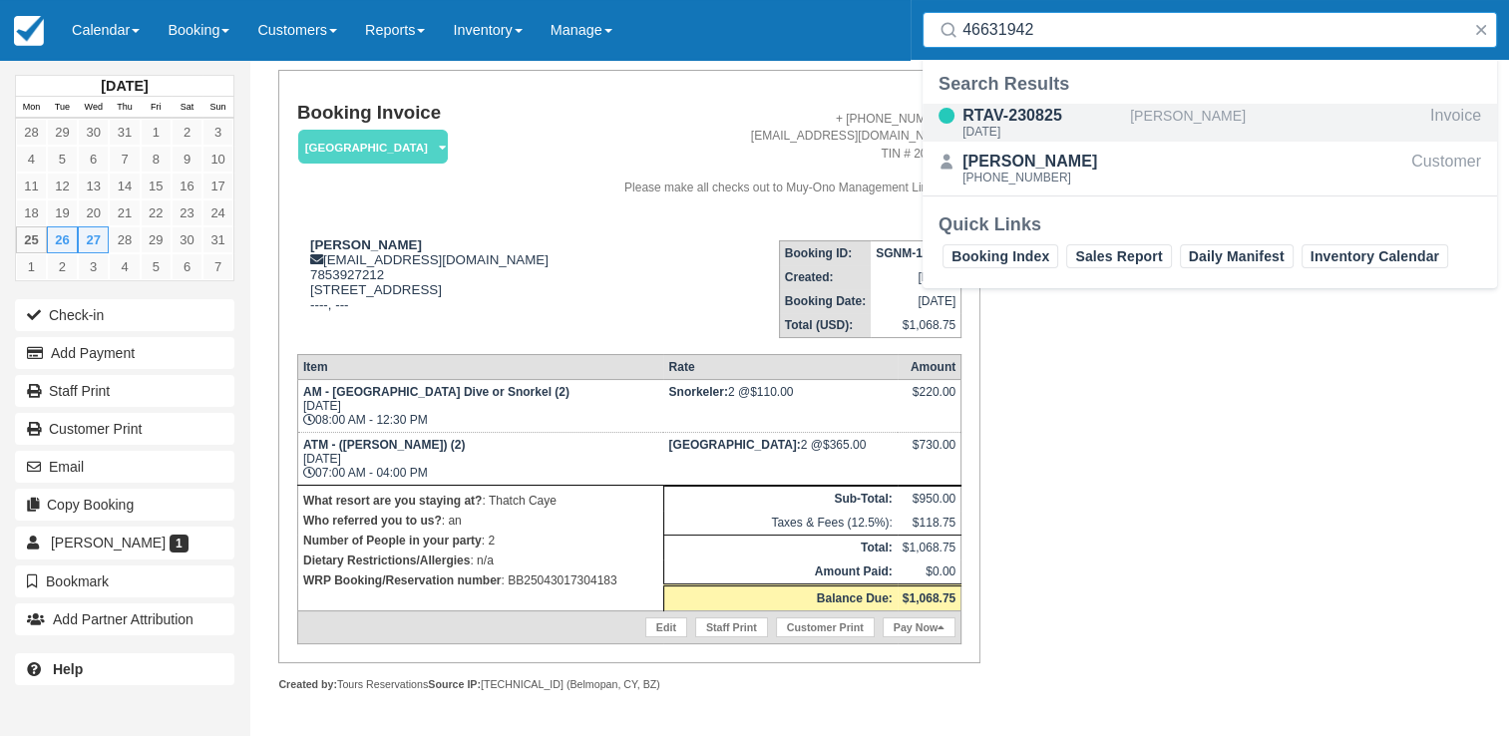
type input "46631942"
click at [1000, 116] on div "RTAV-230825" at bounding box center [1043, 116] width 160 height 24
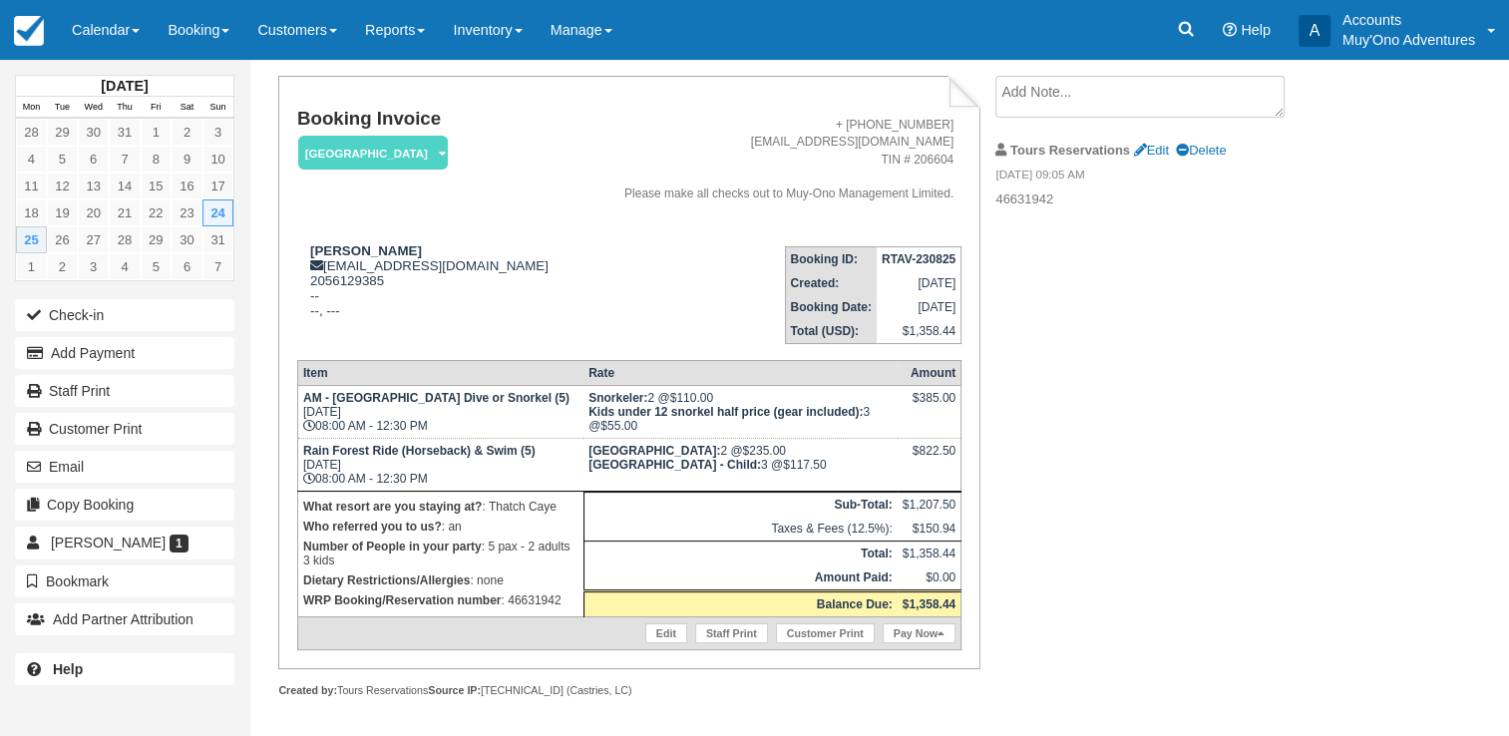
scroll to position [112, 0]
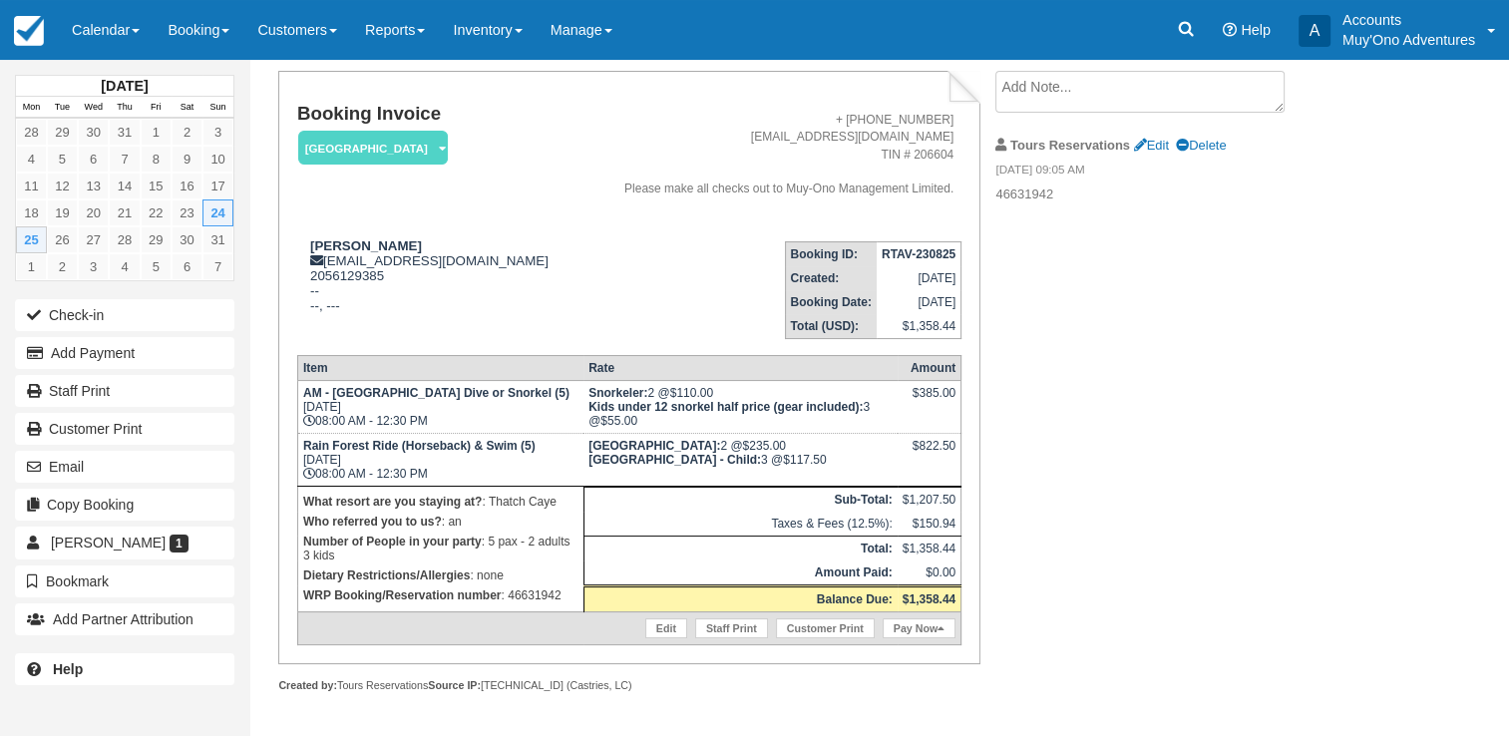
click at [923, 244] on td "RTAV-230825" at bounding box center [919, 253] width 85 height 25
copy tbody "RTAV-230825"
drag, startPoint x: 301, startPoint y: 447, endPoint x: 536, endPoint y: 448, distance: 234.4
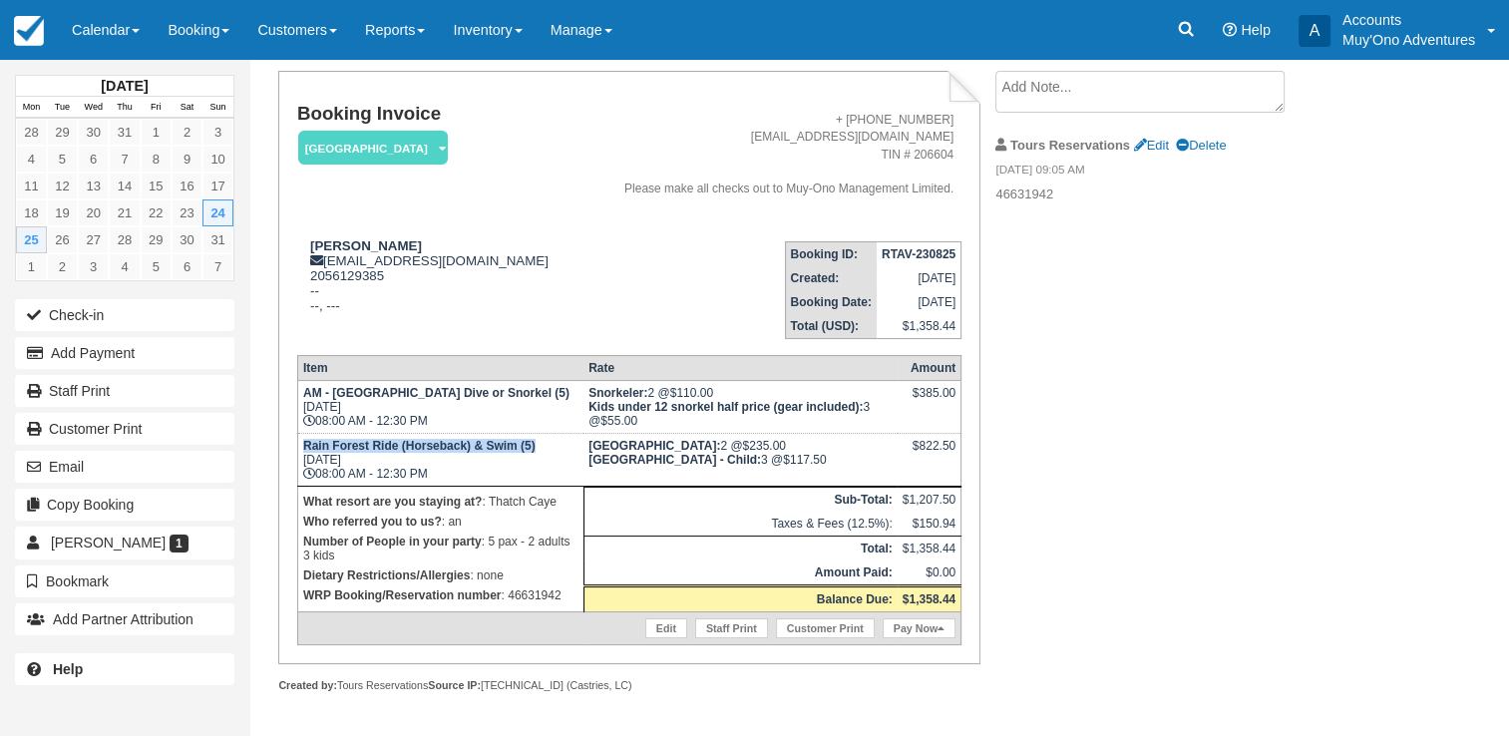
click at [536, 448] on td "Rain Forest Ride (Horseback) & Swim (5) Mon Aug 25, 2025 08:00 AM - 12:30 PM" at bounding box center [440, 459] width 286 height 53
copy strong "Rain Forest Ride (Horseback) & Swim (5)"
click at [1197, 38] on link at bounding box center [1186, 30] width 46 height 60
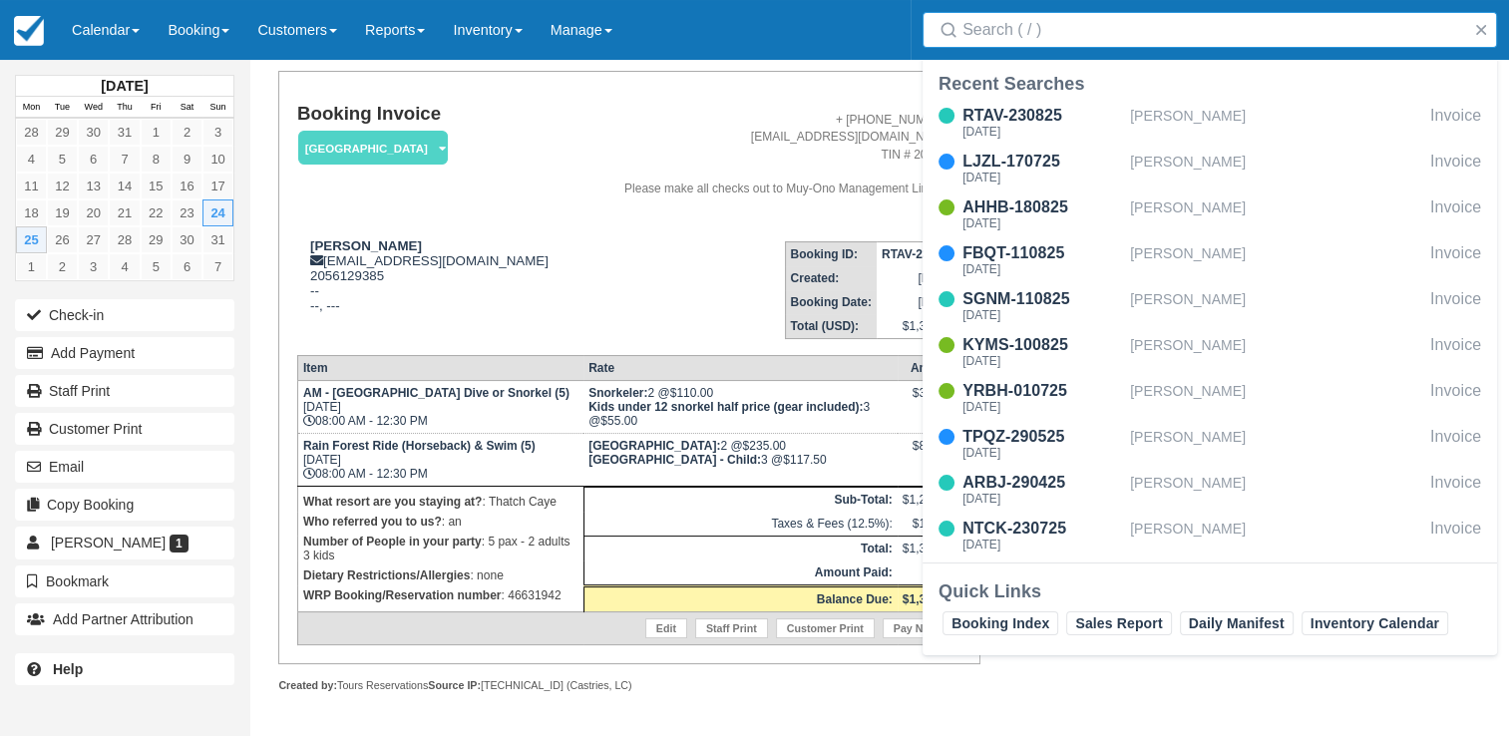
click at [1197, 38] on input "Search" at bounding box center [1214, 30] width 503 height 36
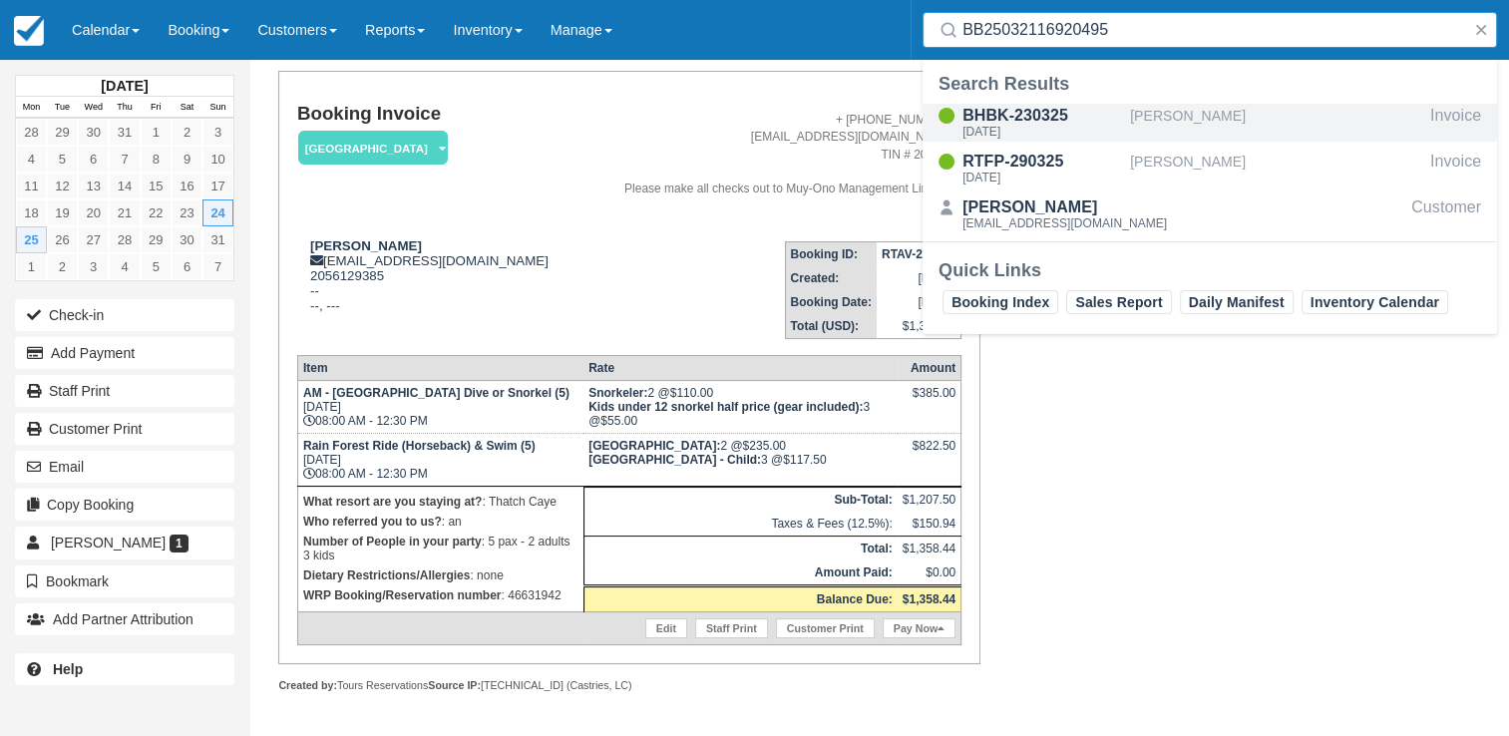
type input "BB25032116920495"
click at [1069, 130] on div "[DATE]" at bounding box center [1043, 132] width 160 height 12
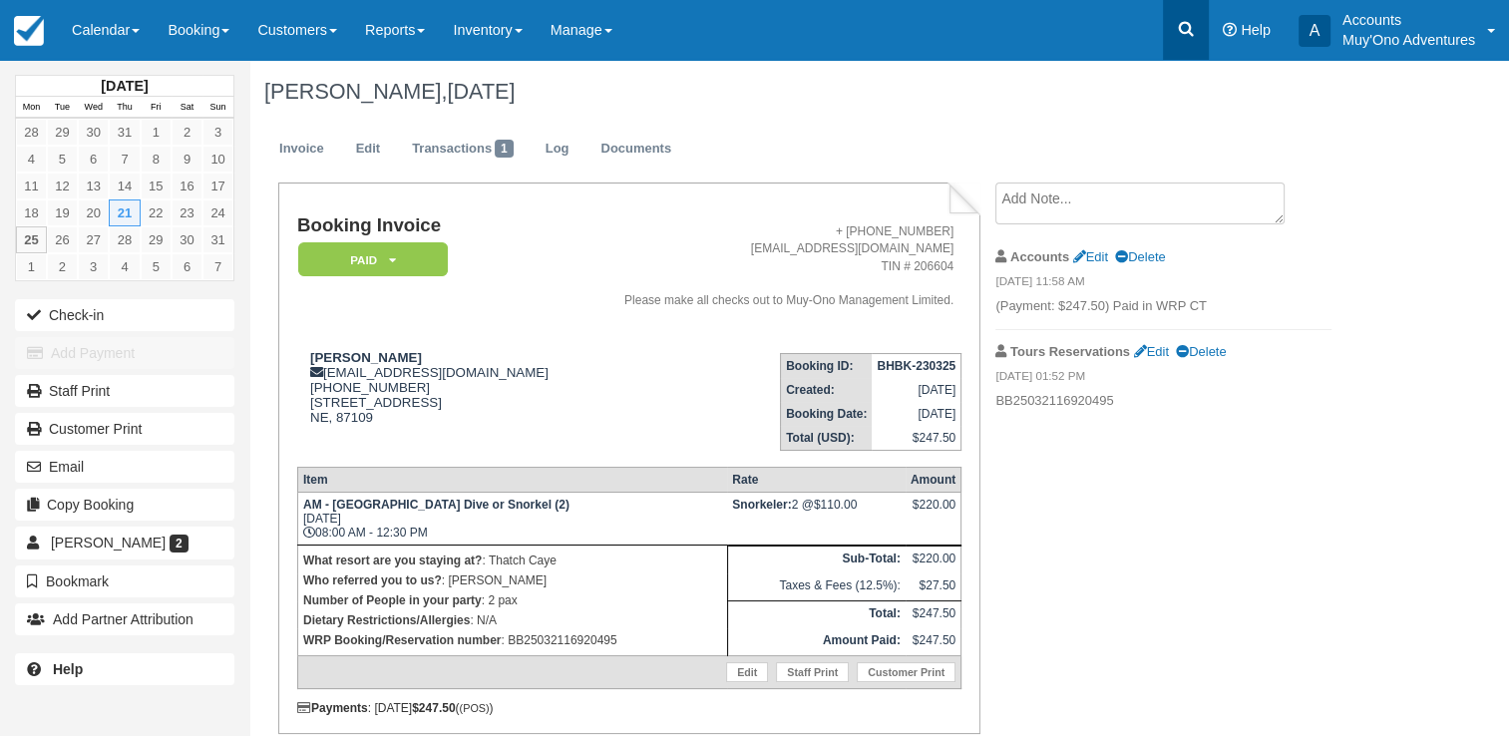
click at [1201, 30] on link at bounding box center [1186, 30] width 46 height 60
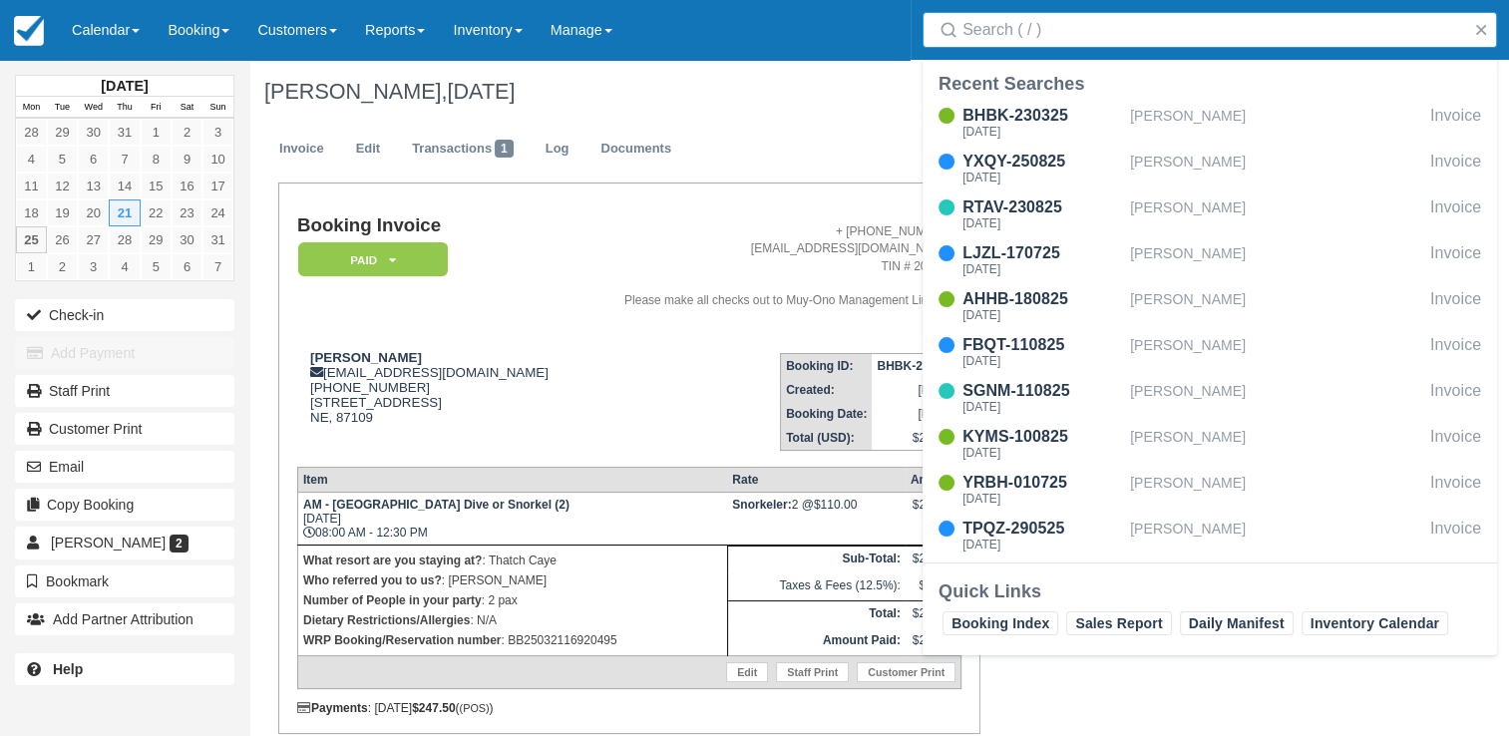
click at [1153, 26] on input "Search" at bounding box center [1214, 30] width 503 height 36
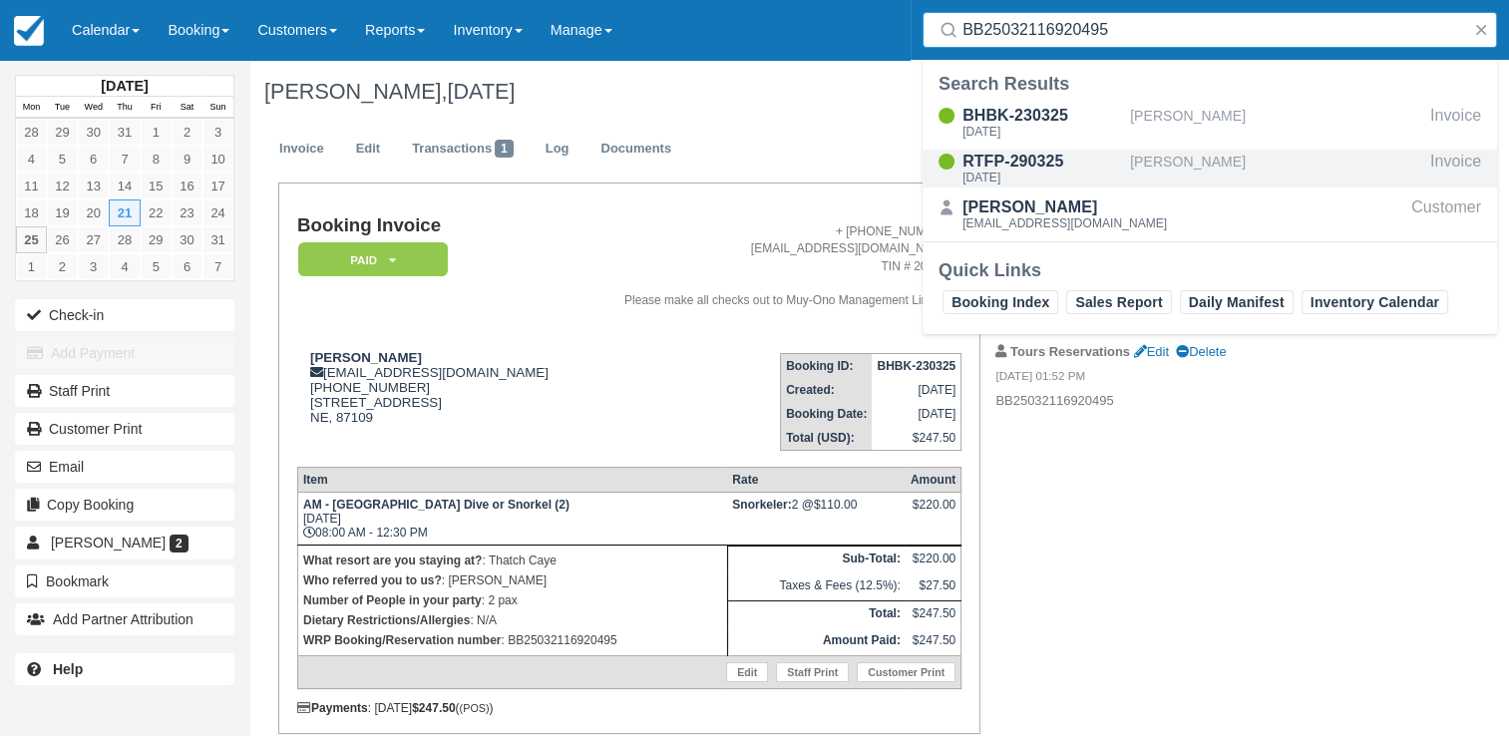
type input "BB25032116920495"
click at [1037, 178] on div "Mon Aug 18, 2025" at bounding box center [1043, 178] width 160 height 12
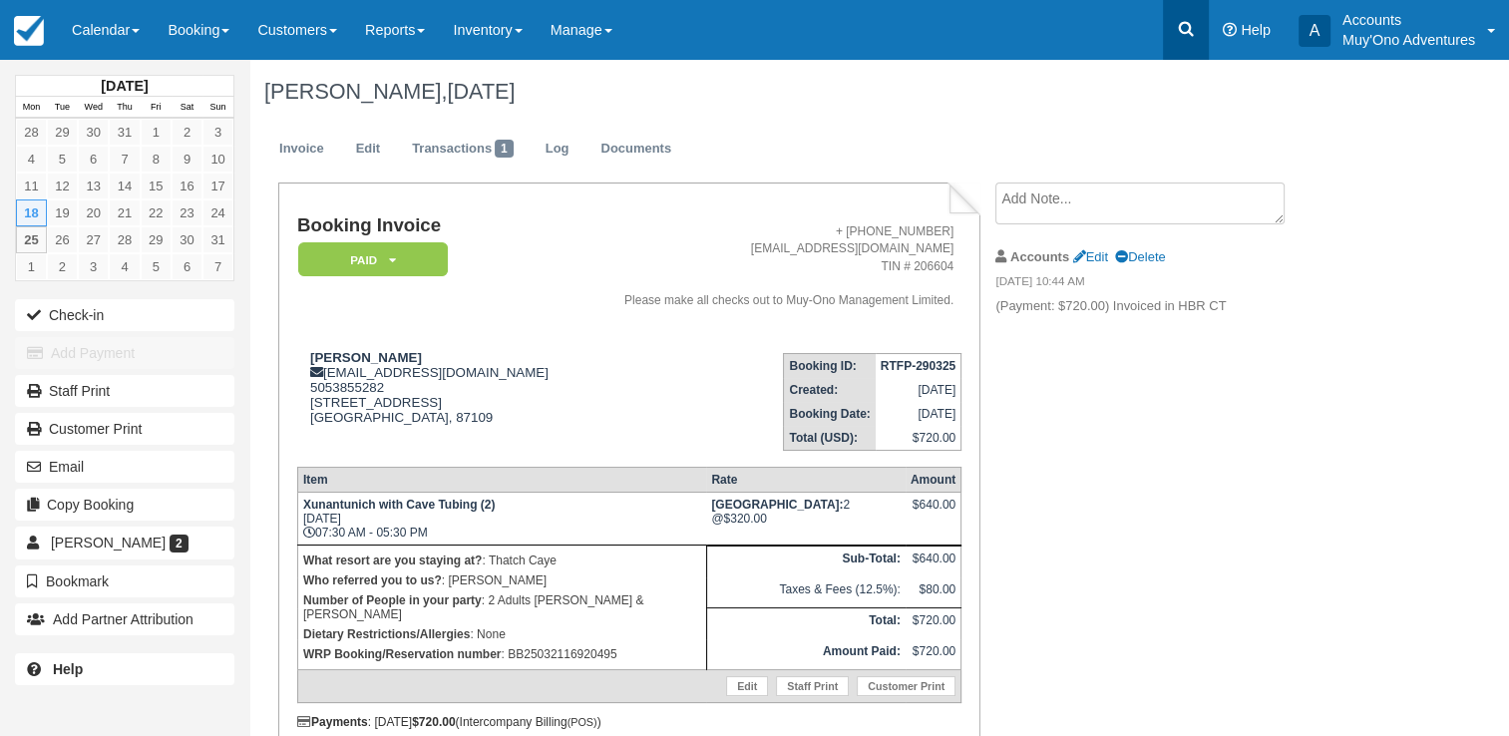
click at [1185, 31] on icon at bounding box center [1186, 29] width 20 height 20
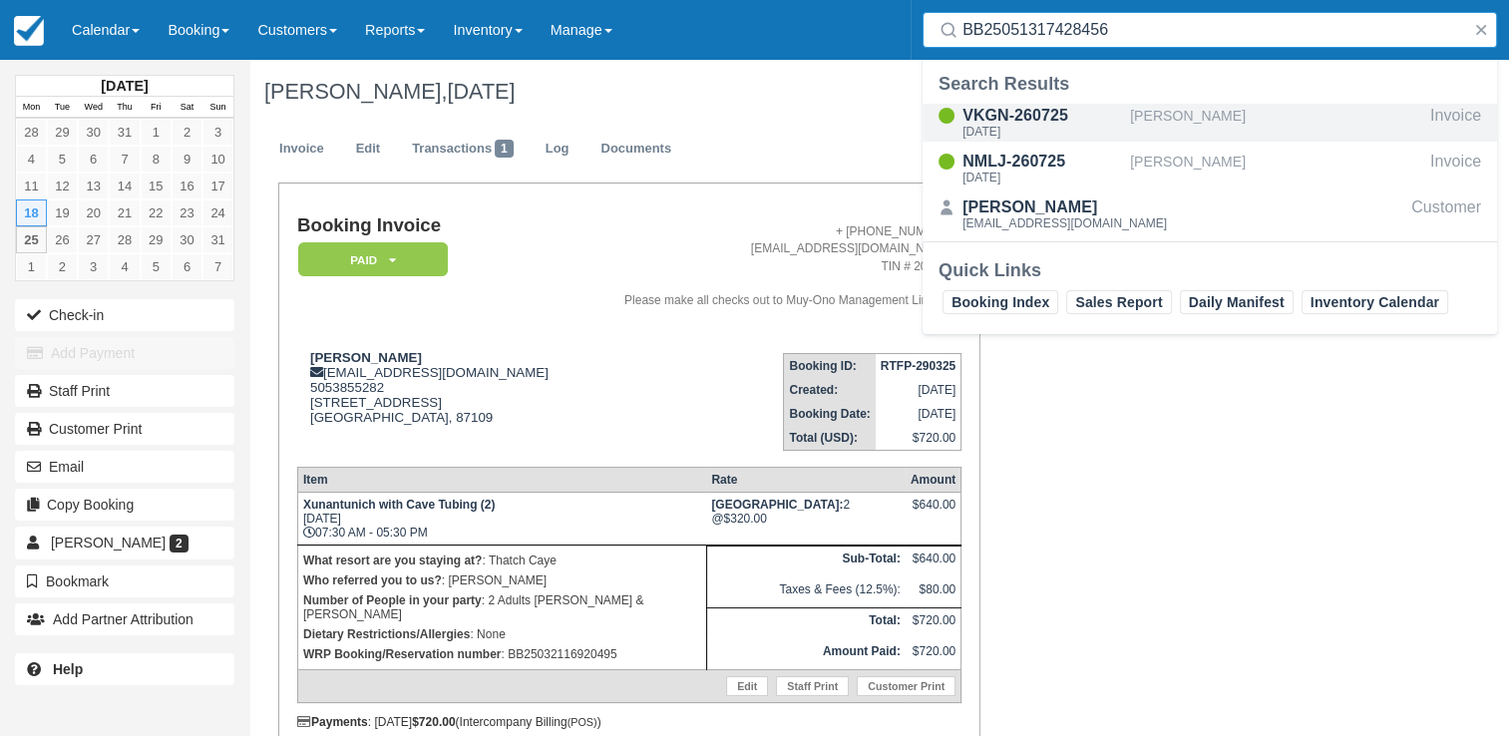
type input "BB25051317428456"
click at [994, 105] on div "VKGN-260725" at bounding box center [1043, 116] width 160 height 24
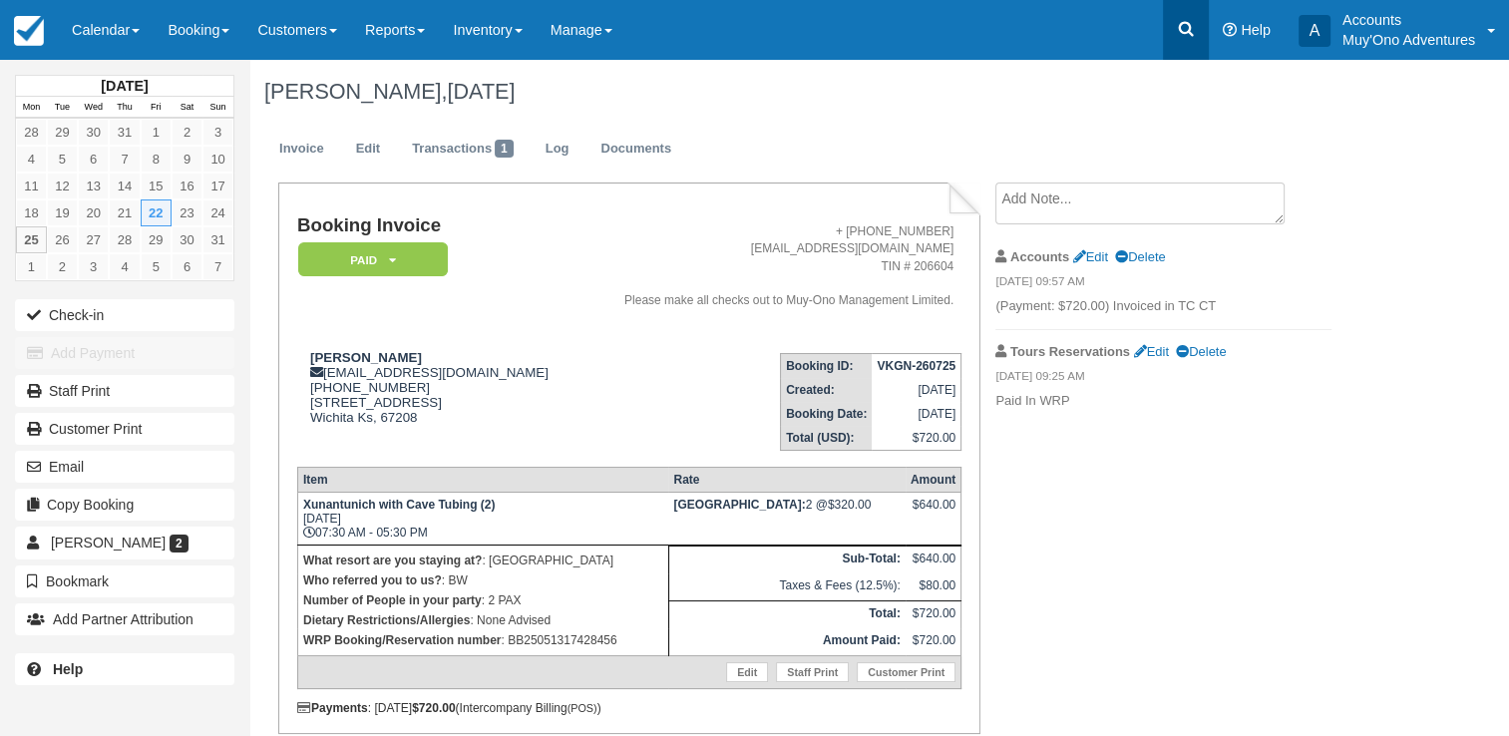
click at [1185, 23] on icon at bounding box center [1186, 29] width 15 height 15
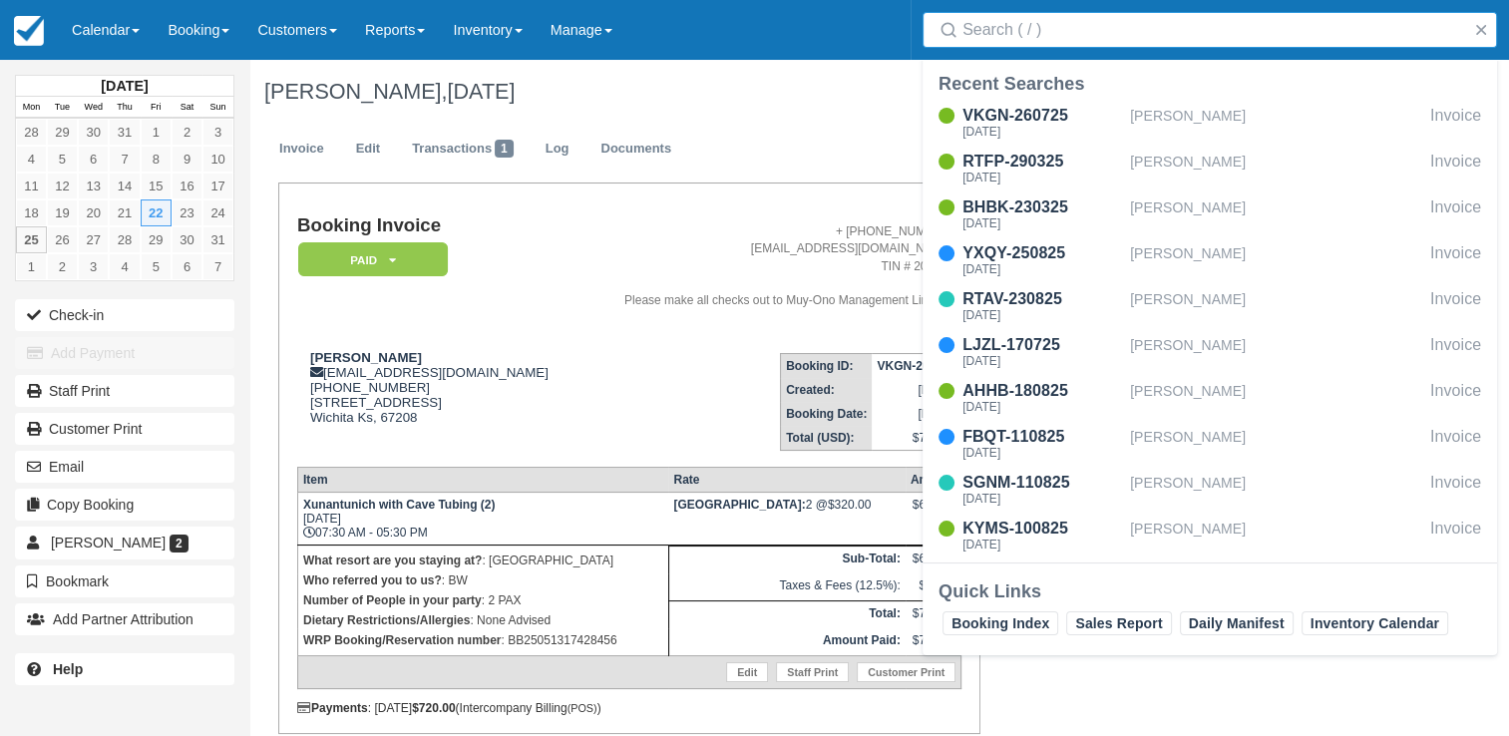
click at [1047, 33] on input "Search" at bounding box center [1214, 30] width 503 height 36
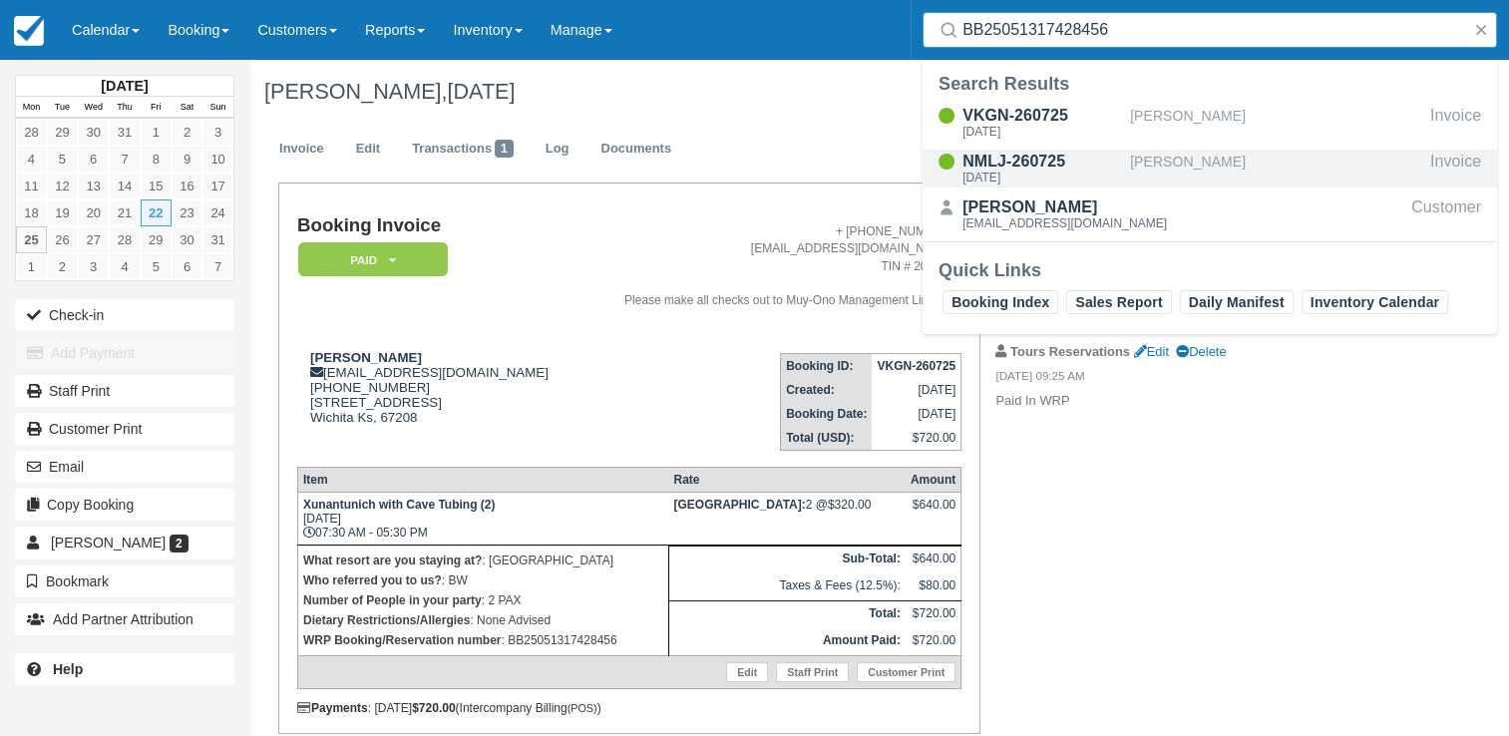
type input "BB25051317428456"
click at [1008, 172] on div "[DATE]" at bounding box center [1043, 178] width 160 height 12
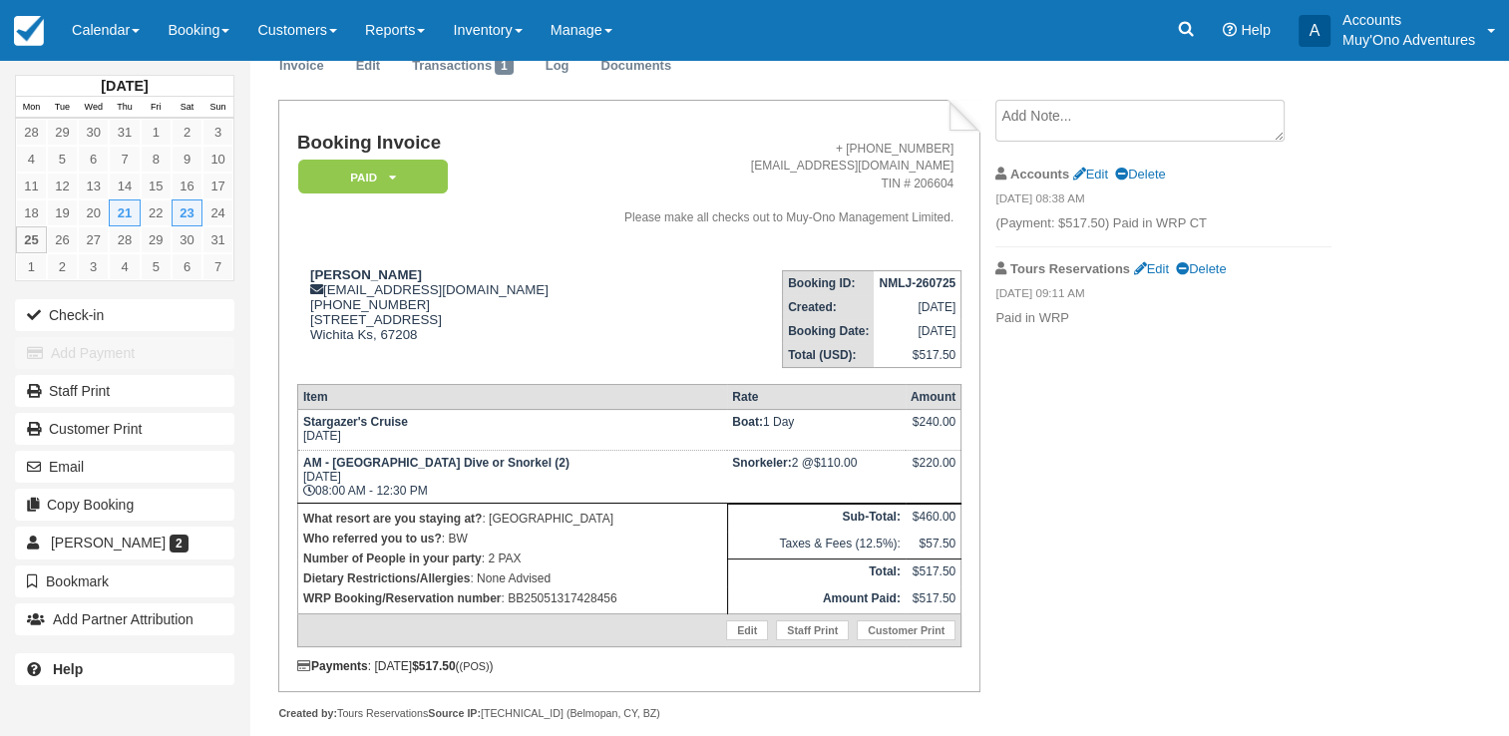
scroll to position [84, 0]
click at [1182, 14] on link at bounding box center [1186, 30] width 46 height 60
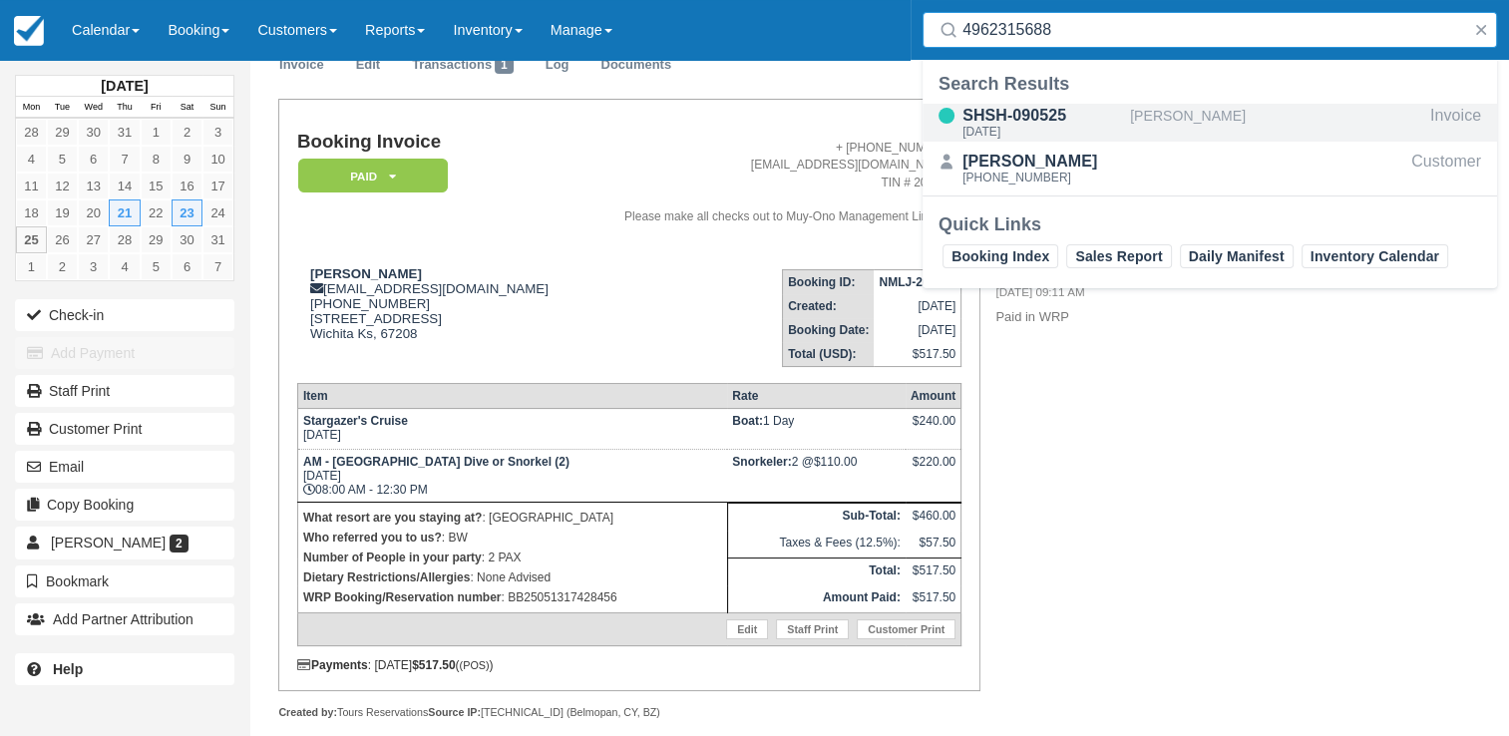
type input "4962315688"
click at [1147, 119] on div "[PERSON_NAME]" at bounding box center [1276, 123] width 292 height 38
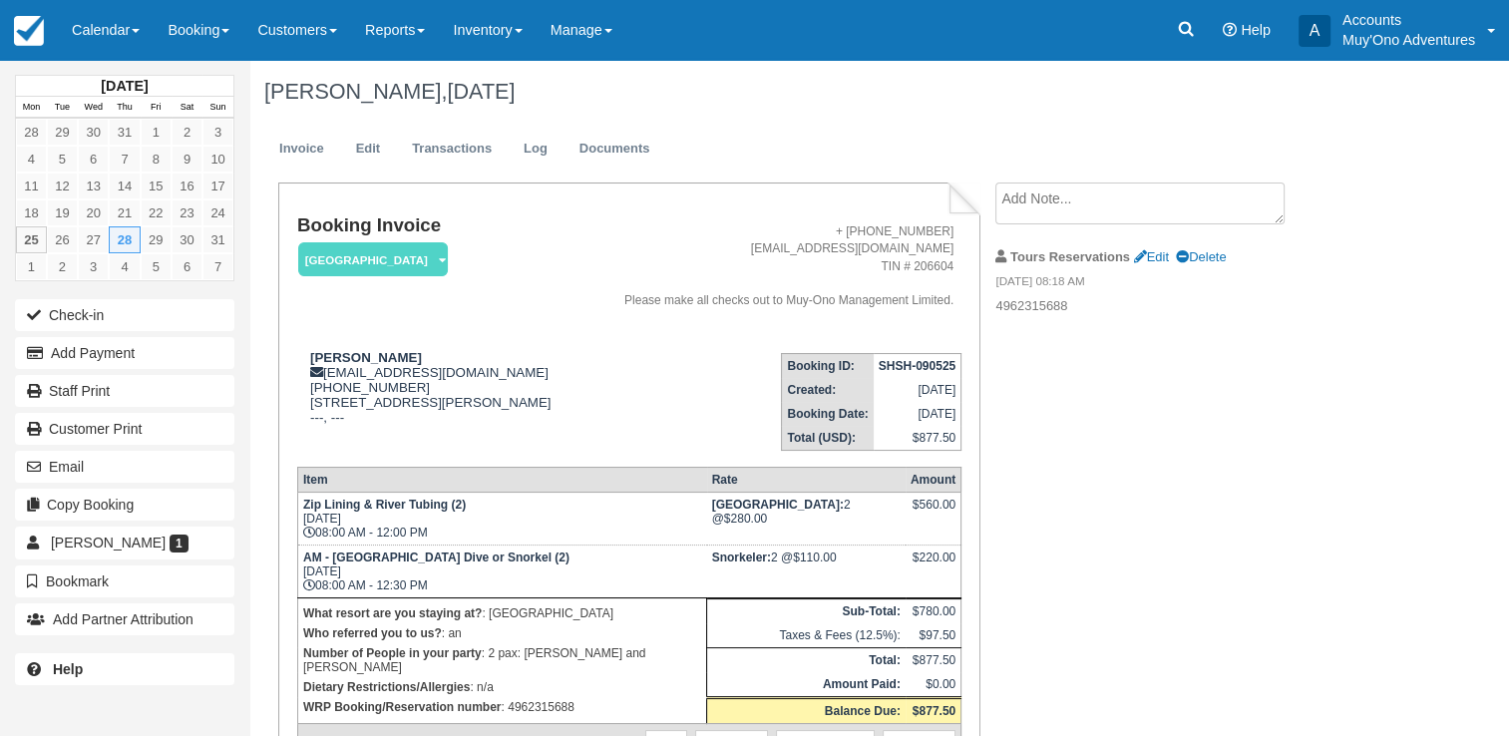
scroll to position [144, 0]
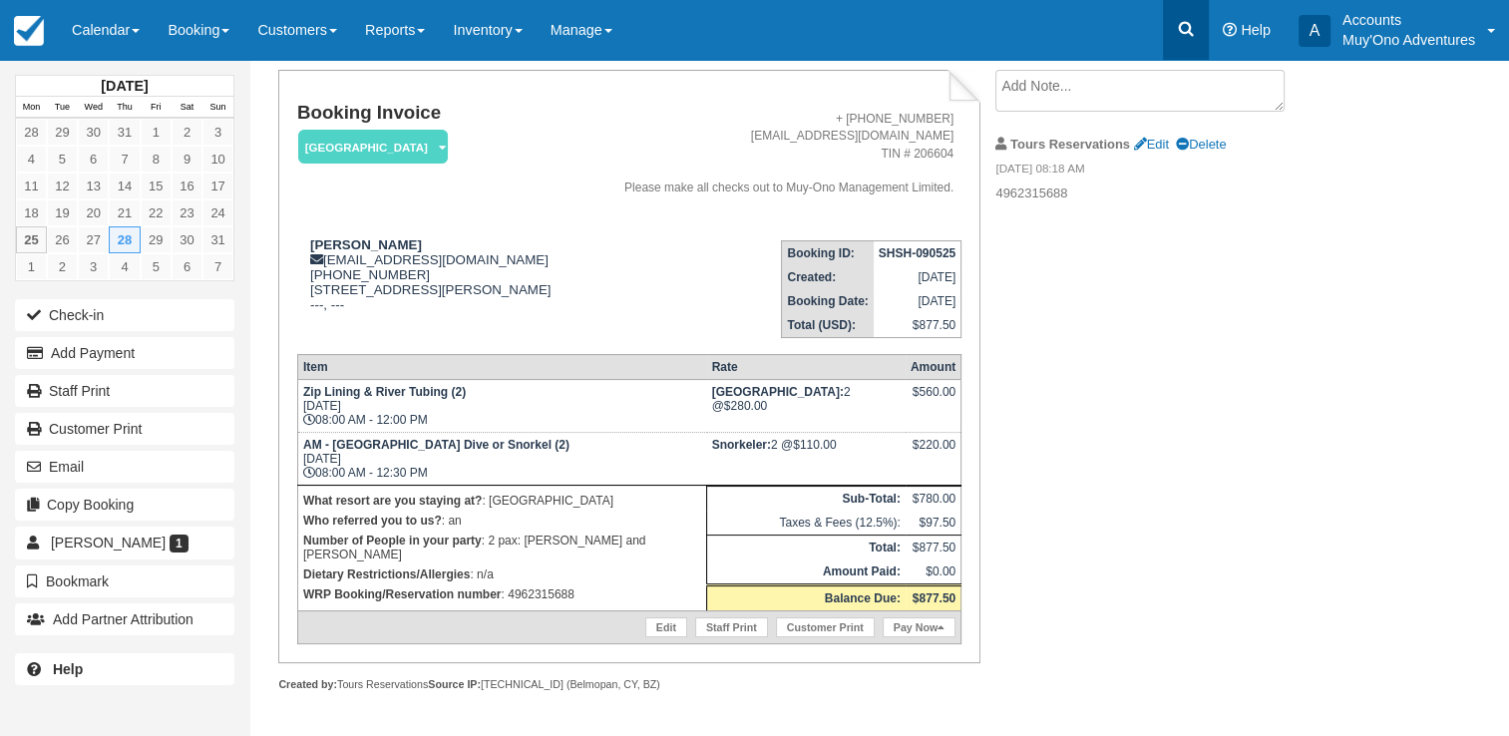
click at [1174, 27] on link at bounding box center [1186, 30] width 46 height 60
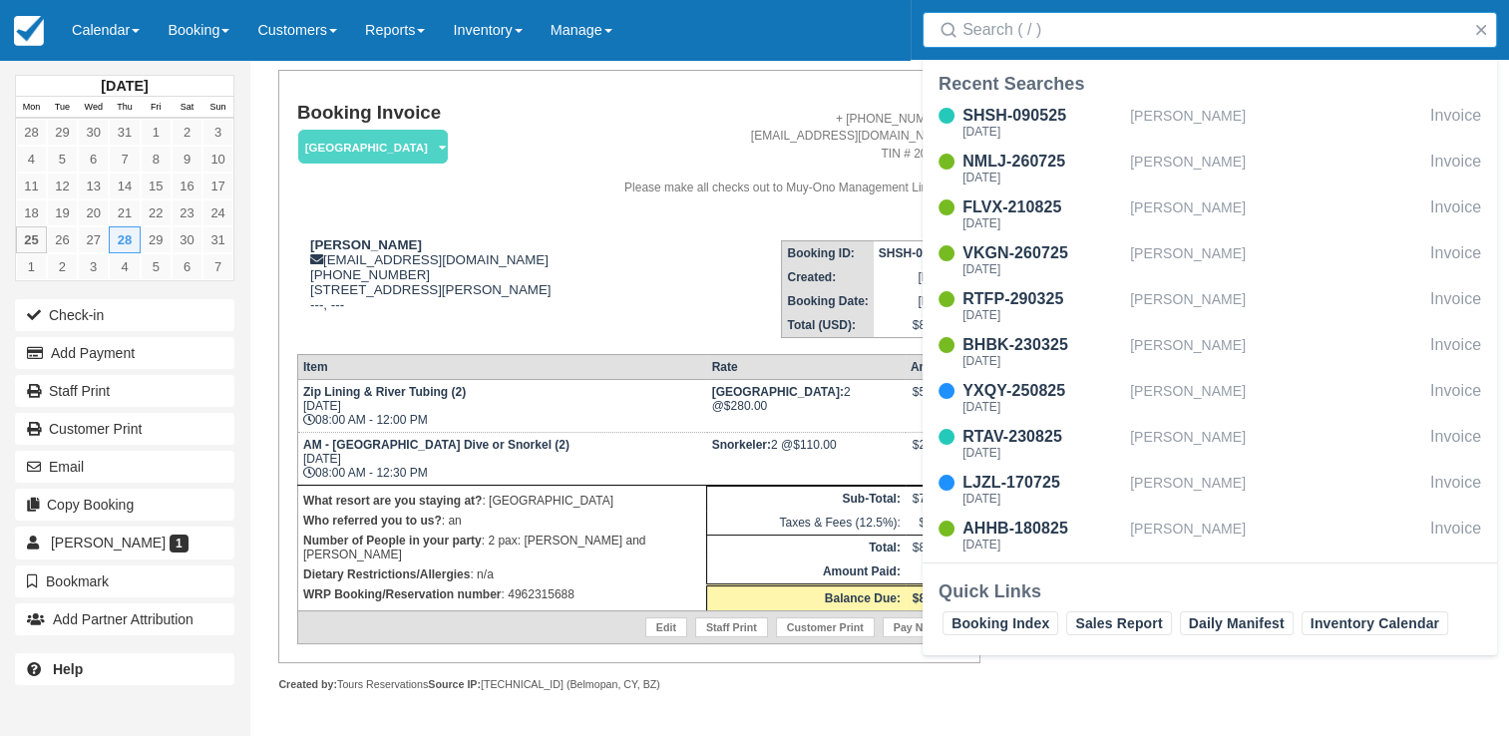
click at [1104, 29] on input "Search" at bounding box center [1214, 30] width 503 height 36
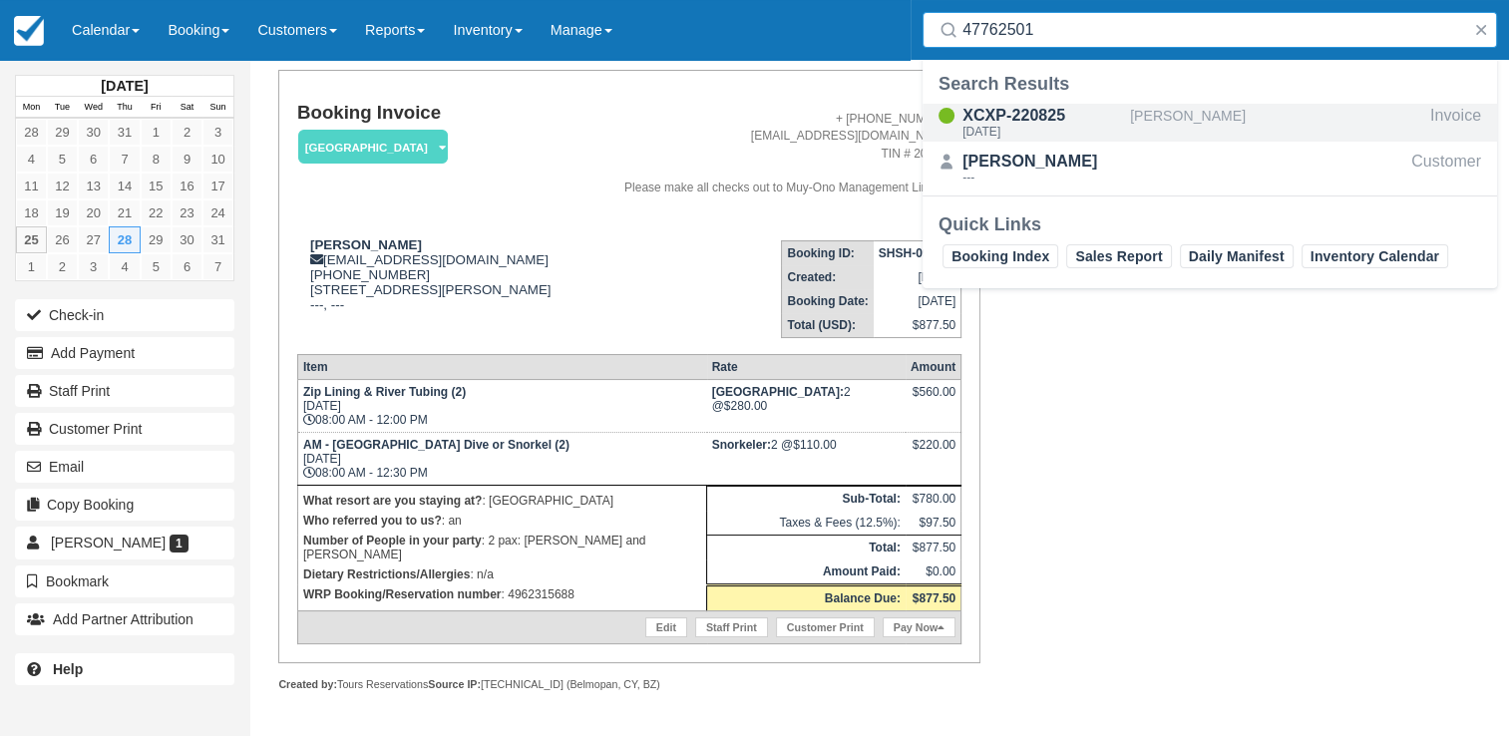
type input "47762501"
click at [1121, 133] on div "XCXP-220825 Sat Aug 23, 2025" at bounding box center [1026, 123] width 207 height 38
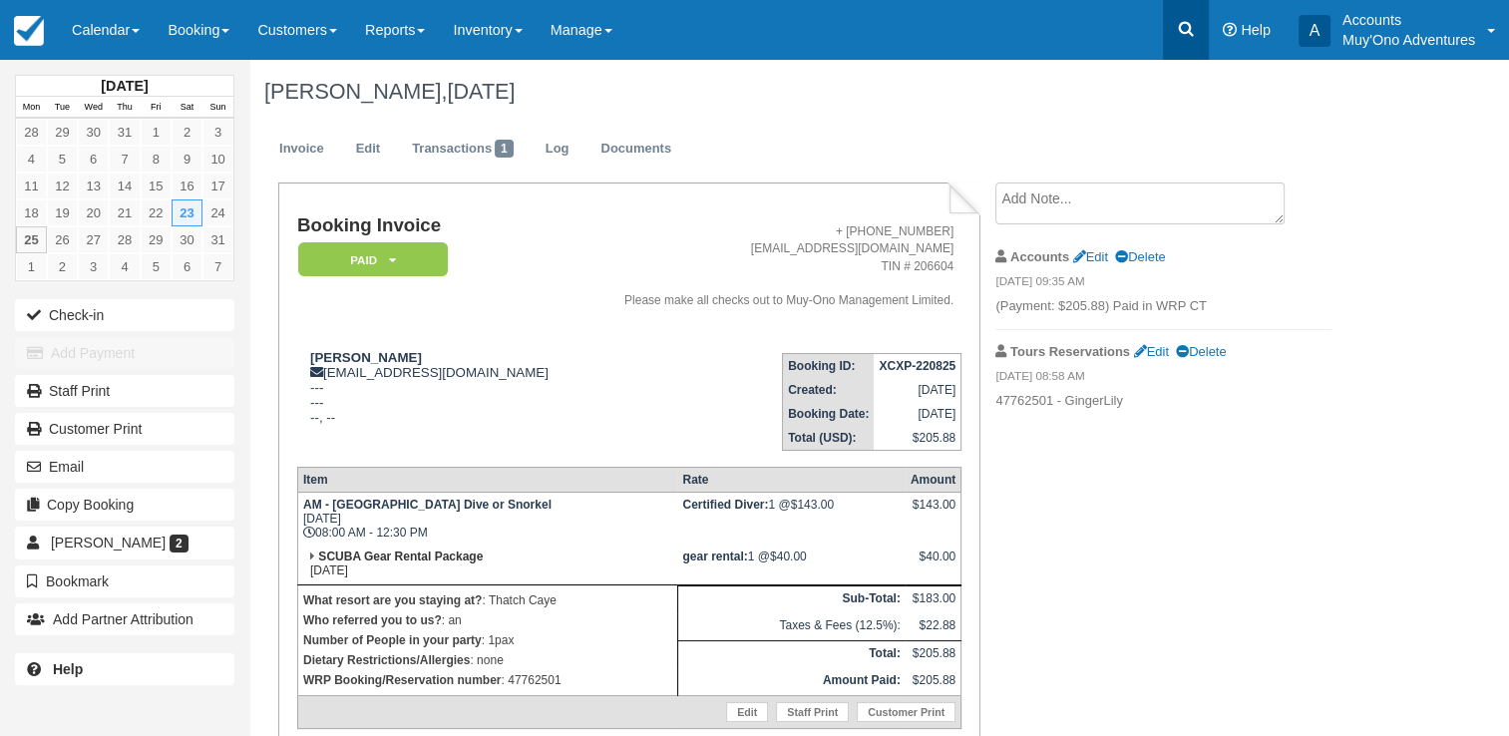
click at [1183, 26] on icon at bounding box center [1186, 29] width 20 height 20
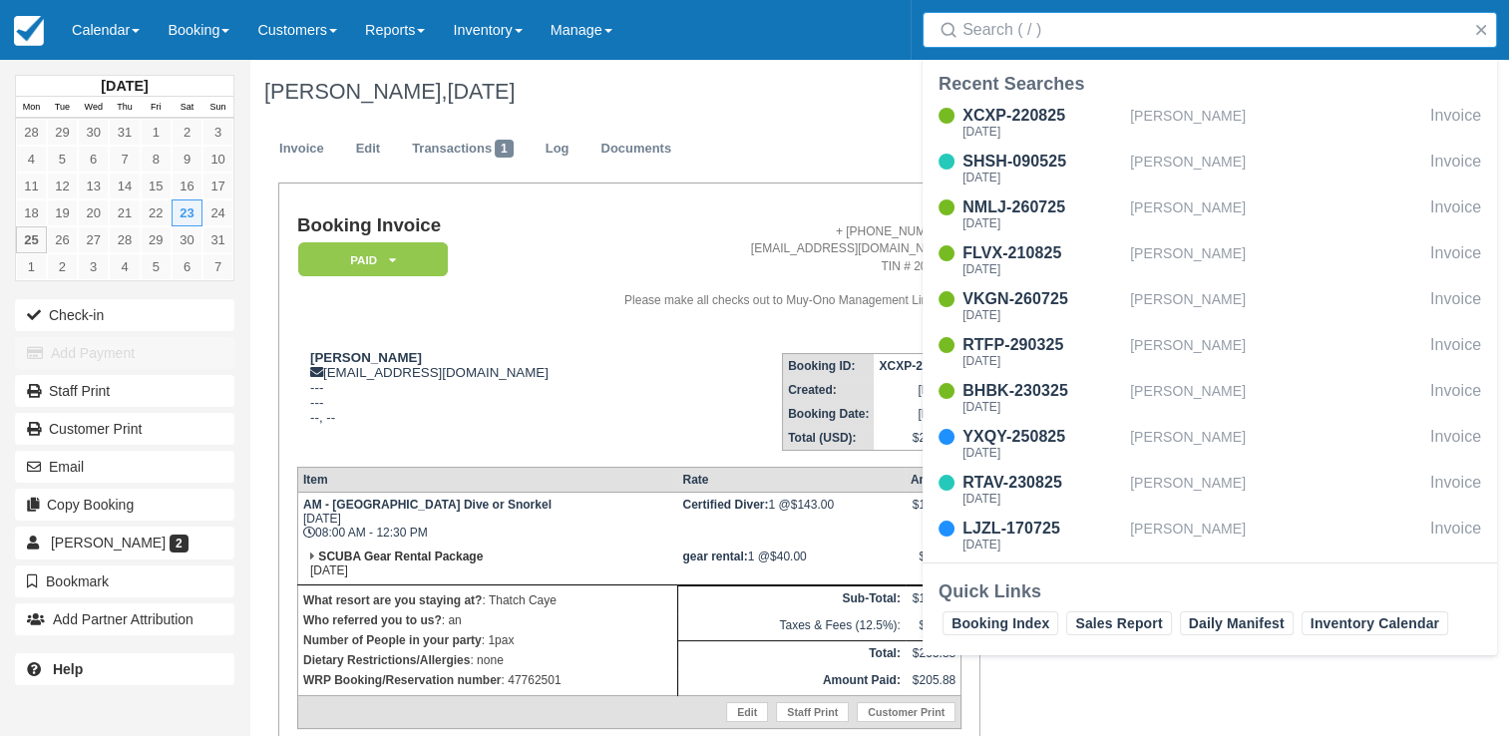
click at [1101, 34] on input "Search" at bounding box center [1214, 30] width 503 height 36
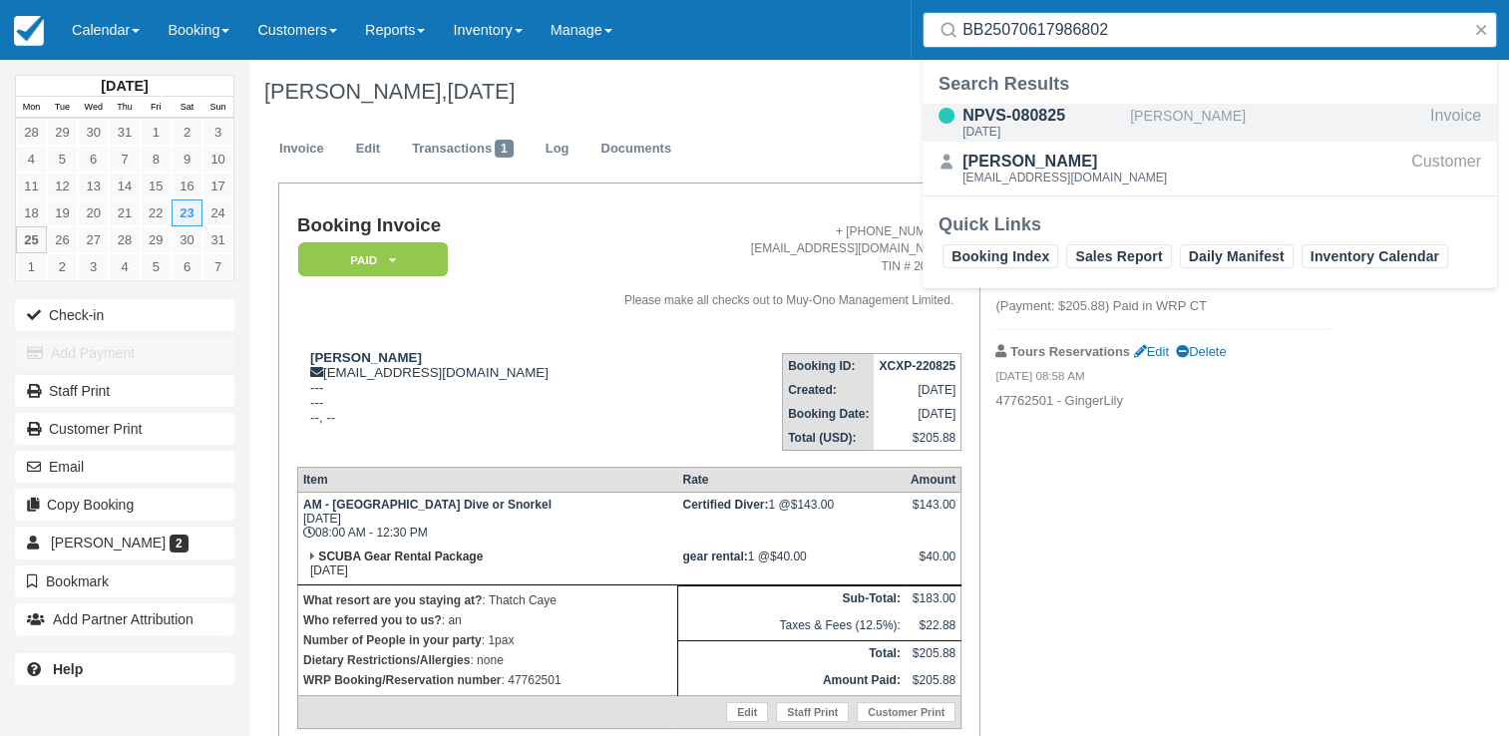
type input "BB25070617986802"
click at [1098, 127] on div "[DATE]" at bounding box center [1043, 132] width 160 height 12
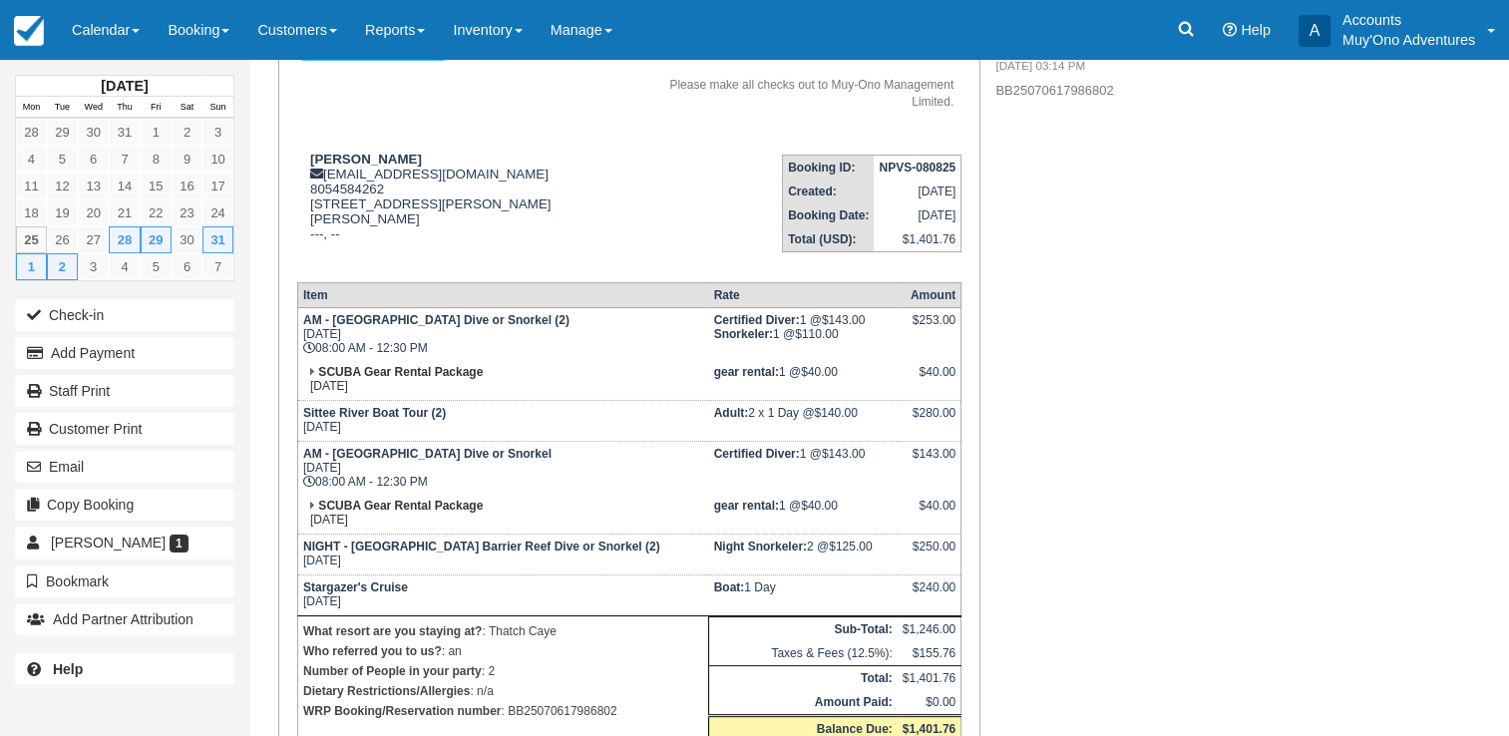
scroll to position [219, 0]
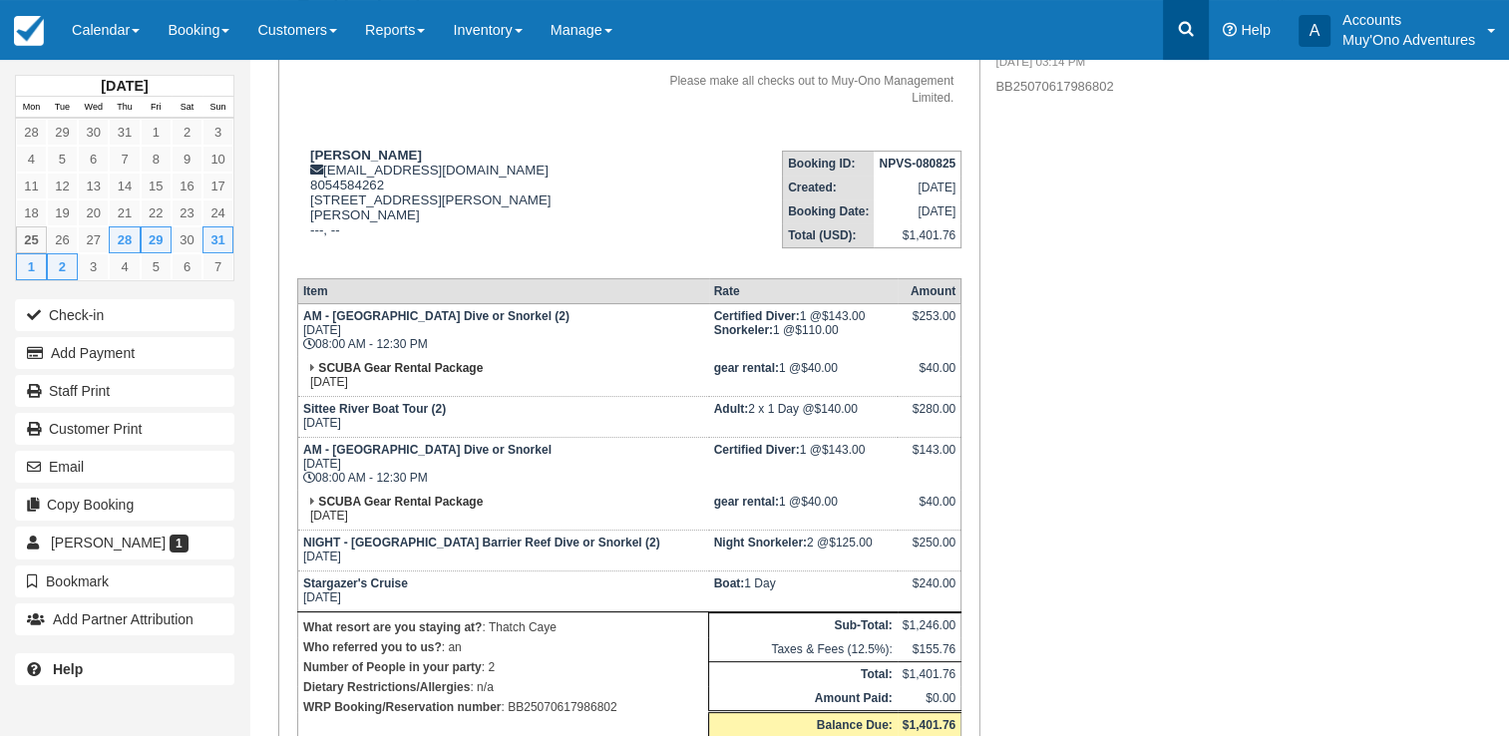
click at [1182, 16] on link at bounding box center [1186, 30] width 46 height 60
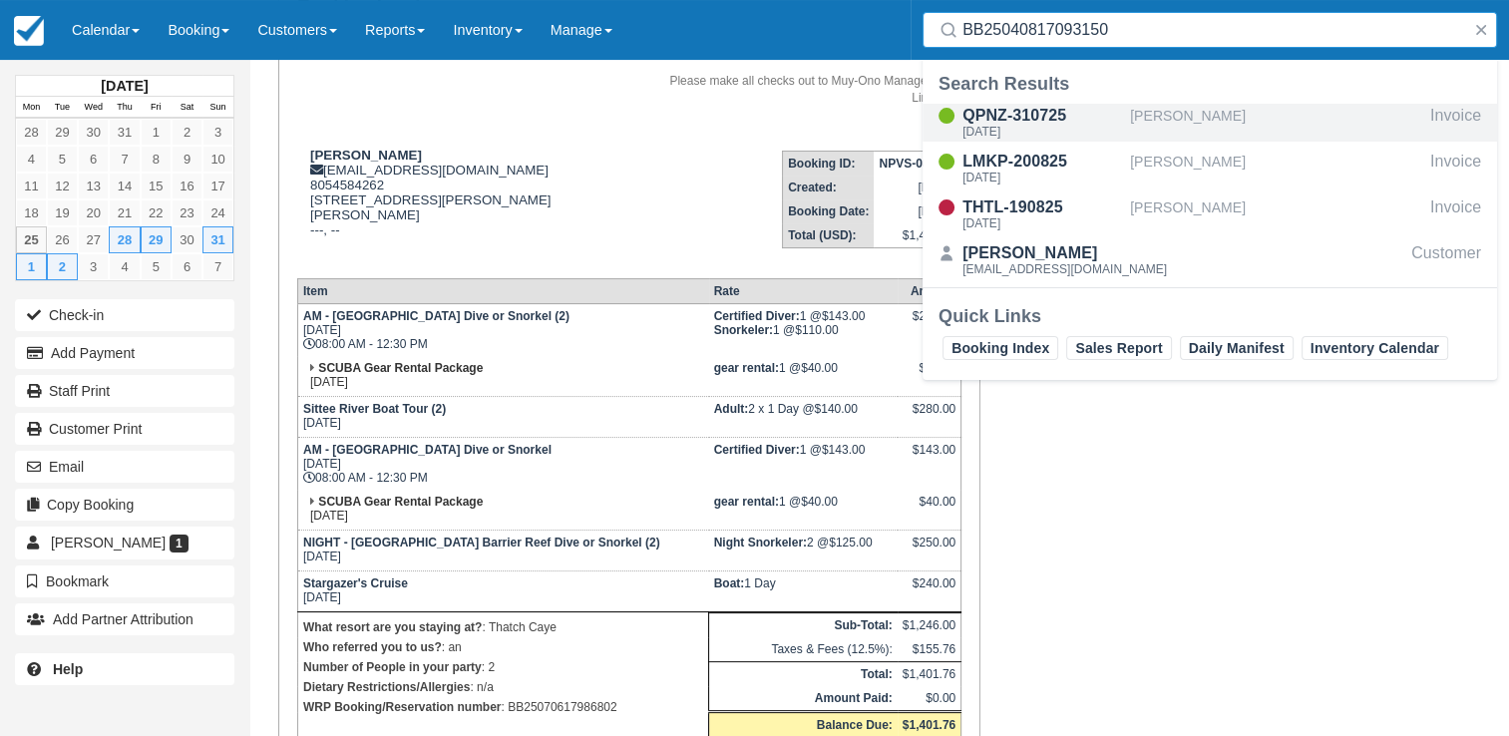
type input "BB25040817093150"
click at [1067, 118] on div "QPNZ-310725" at bounding box center [1043, 116] width 160 height 24
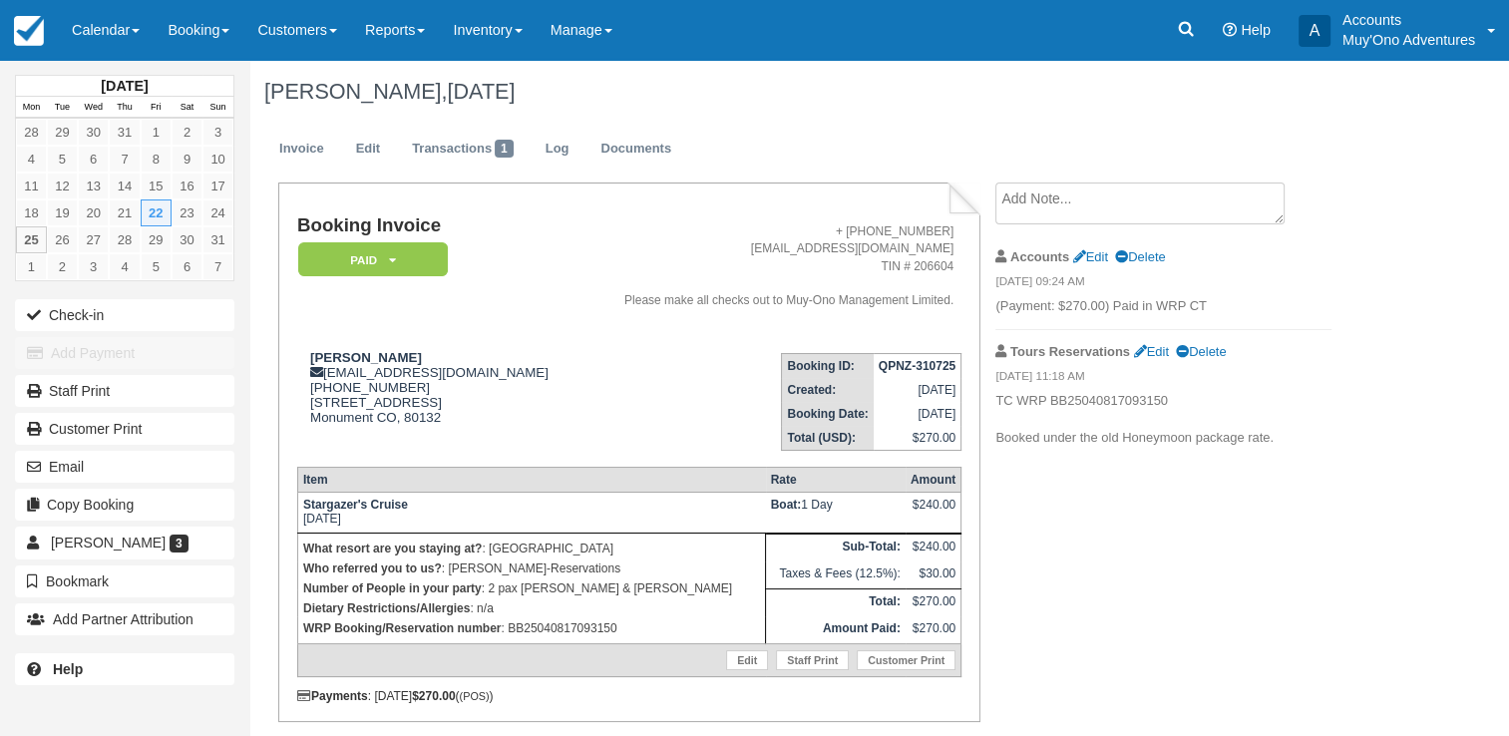
scroll to position [61, 0]
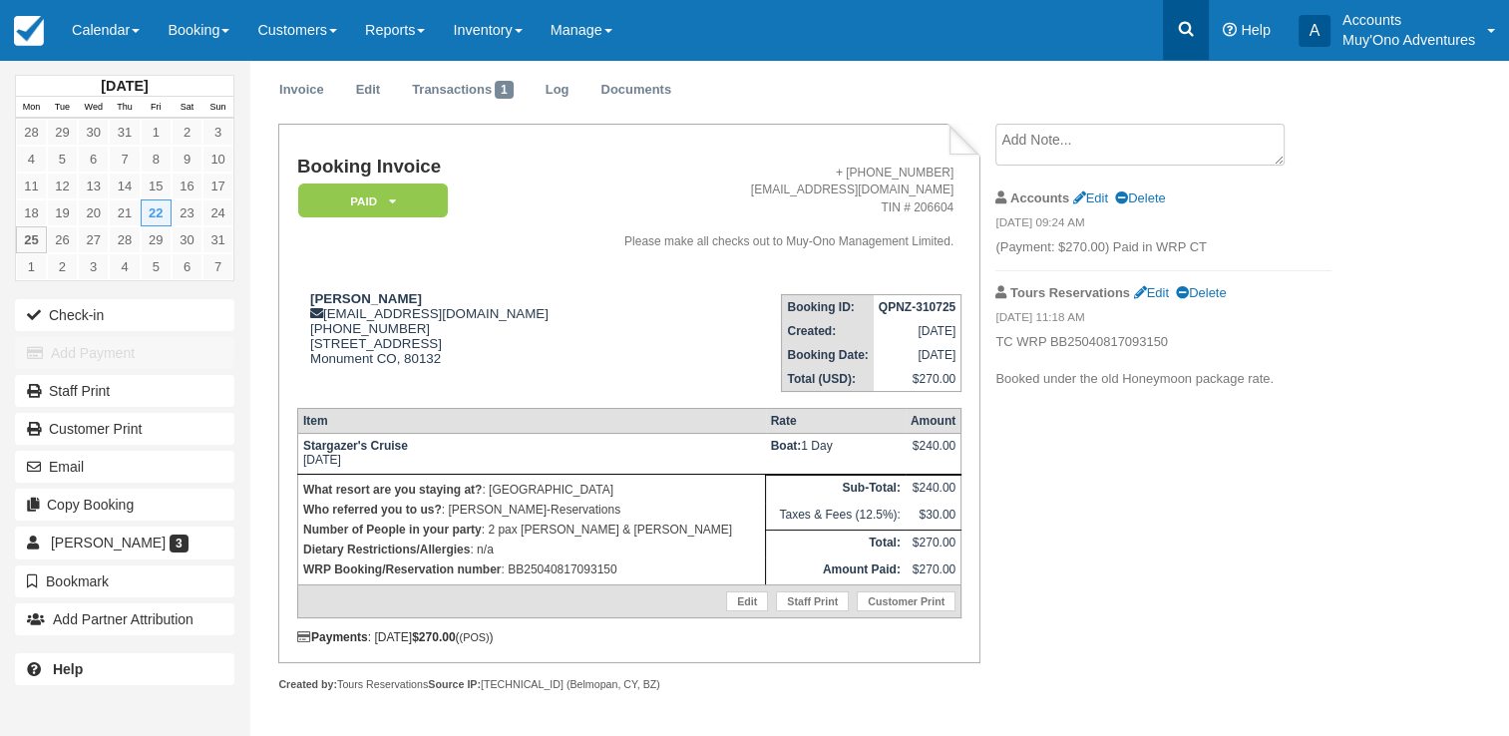
click at [1197, 19] on link at bounding box center [1186, 30] width 46 height 60
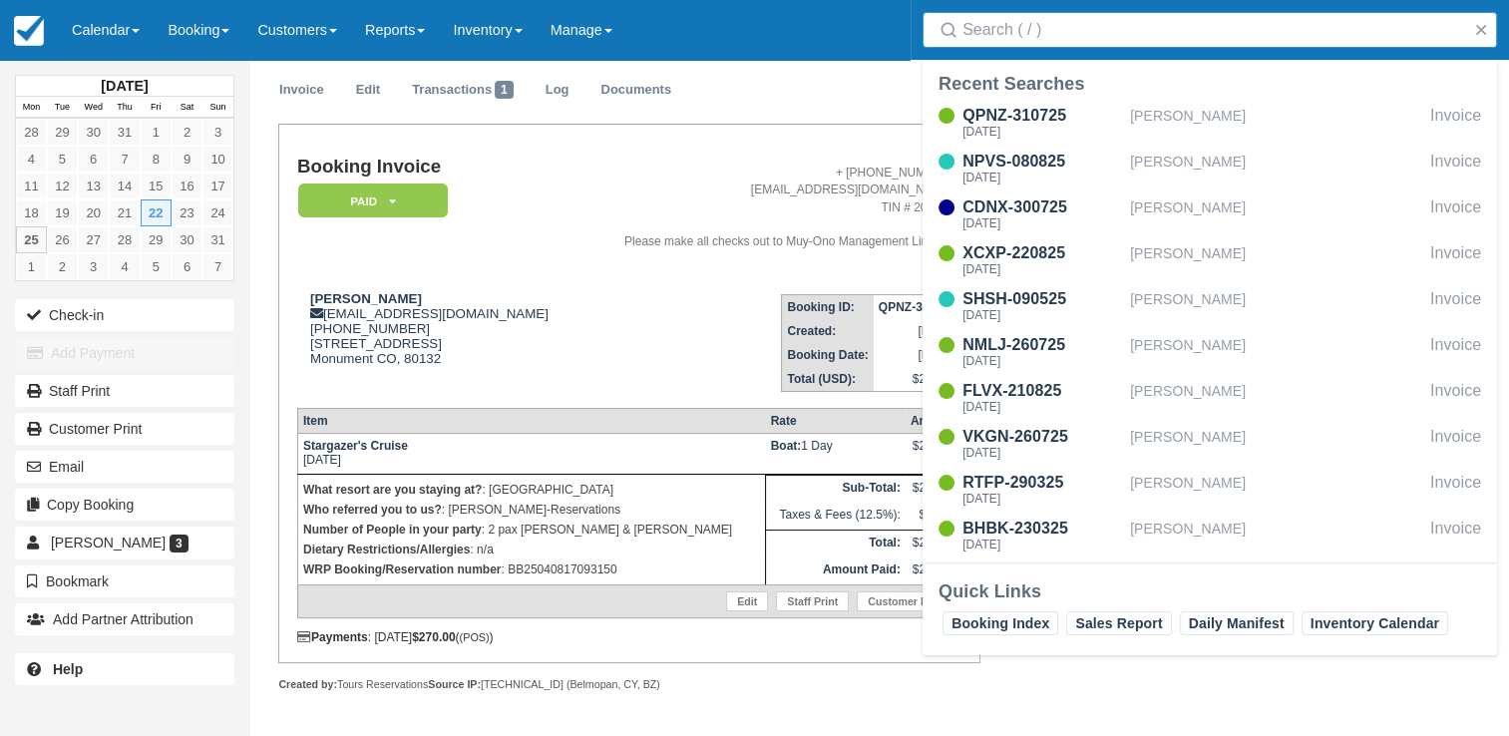
click at [1113, 39] on input "Search" at bounding box center [1214, 30] width 503 height 36
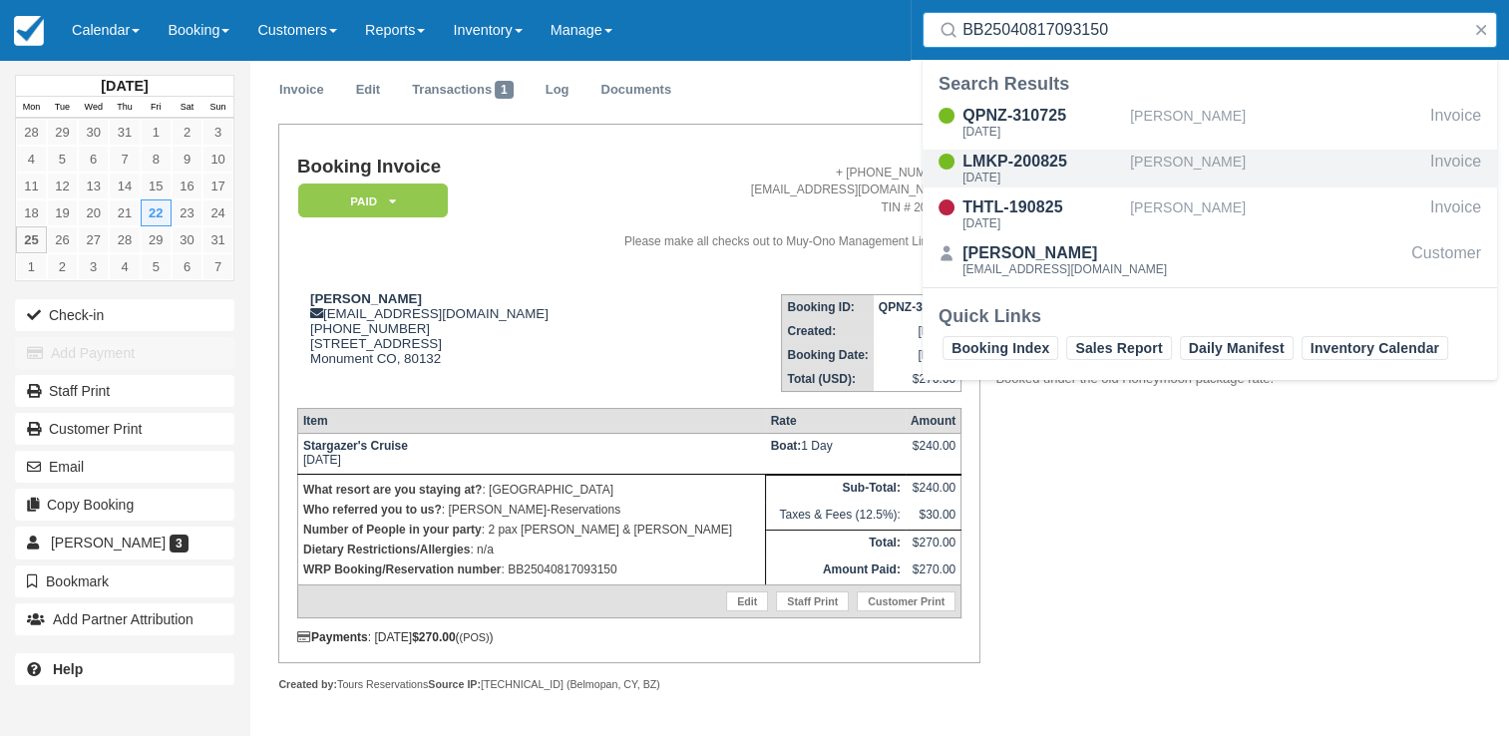
type input "BB25040817093150"
click at [1055, 165] on div "LMKP-200825" at bounding box center [1043, 162] width 160 height 24
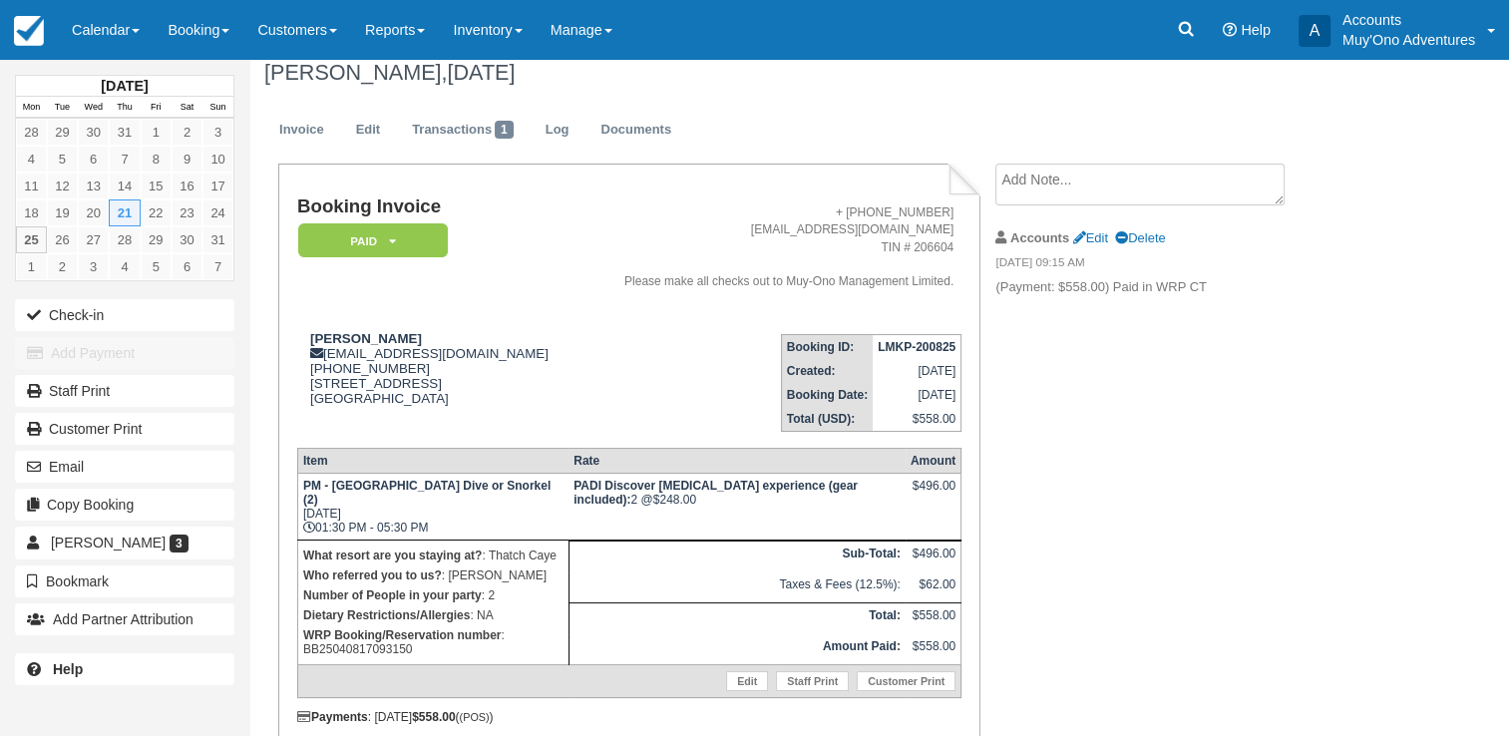
scroll to position [20, 0]
click at [1173, 14] on link at bounding box center [1186, 30] width 46 height 60
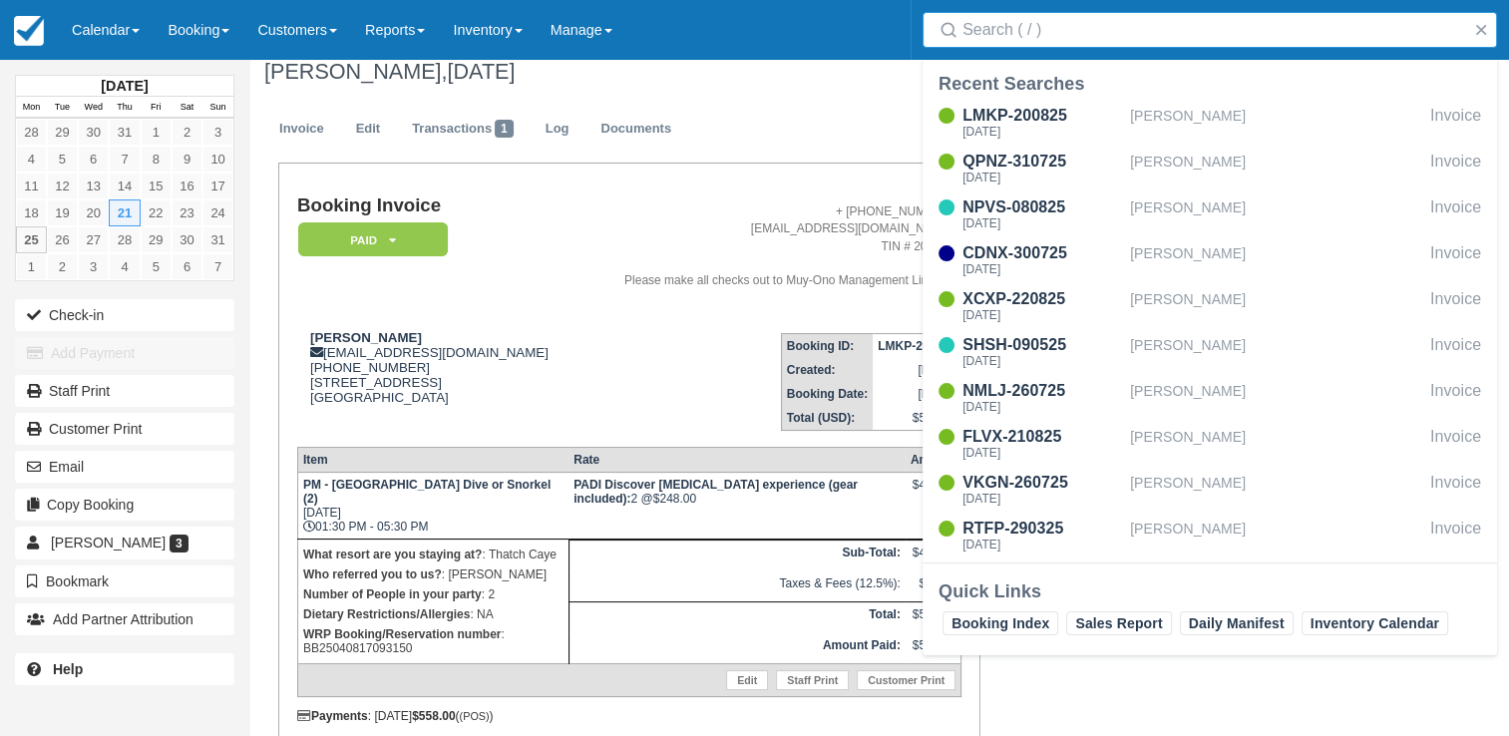
click at [1041, 31] on input "Search" at bounding box center [1214, 30] width 503 height 36
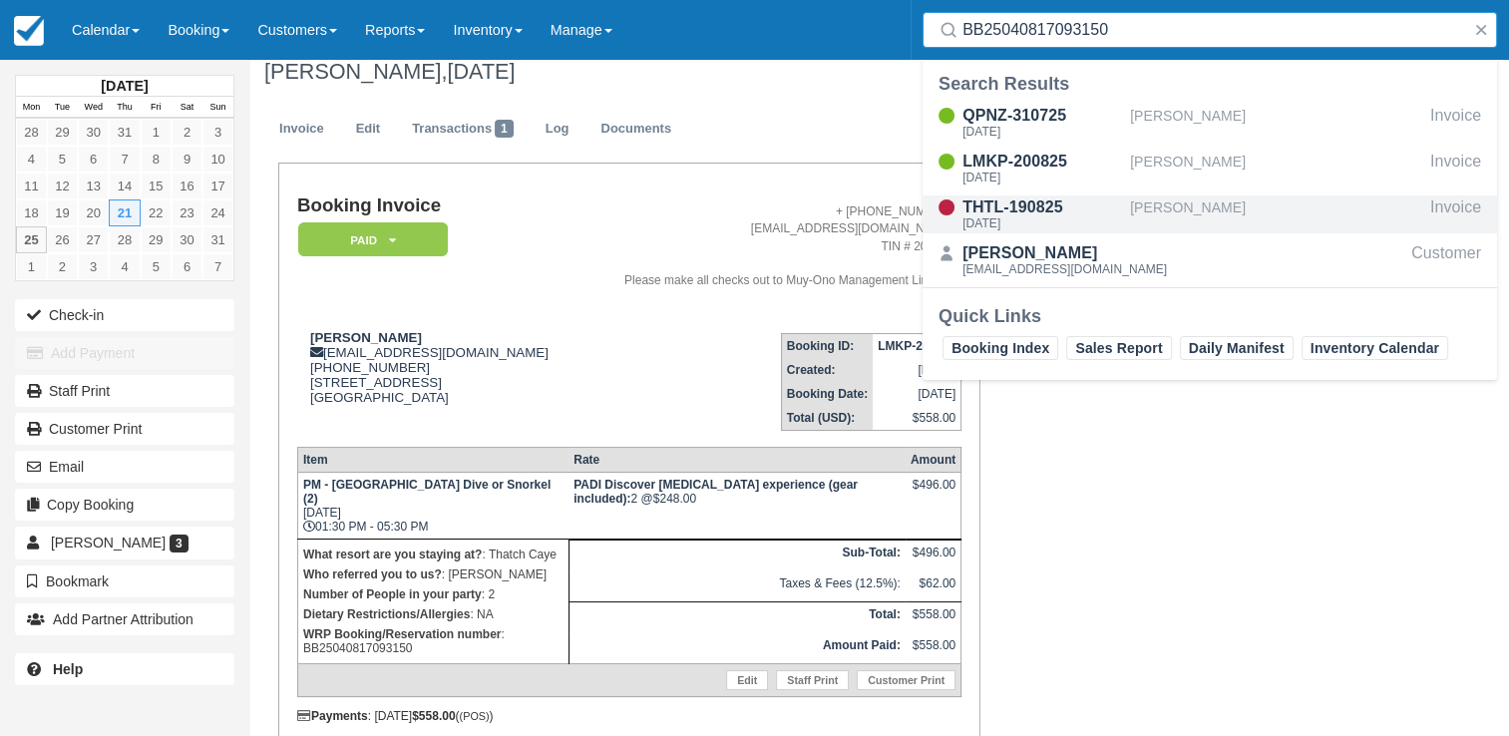
type input "BB25040817093150"
click at [1013, 203] on div "THTL-190825" at bounding box center [1043, 208] width 160 height 24
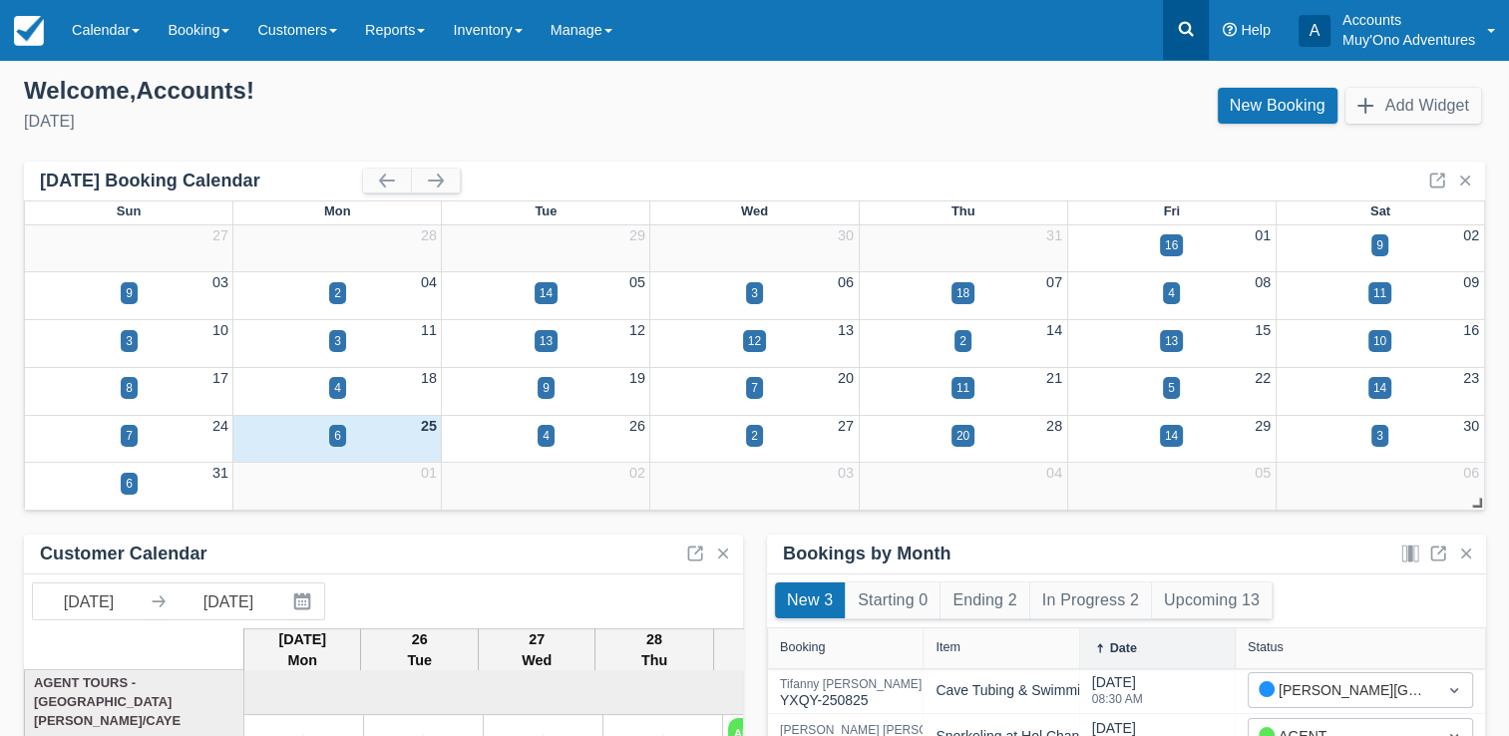
click at [1205, 33] on link at bounding box center [1186, 30] width 46 height 60
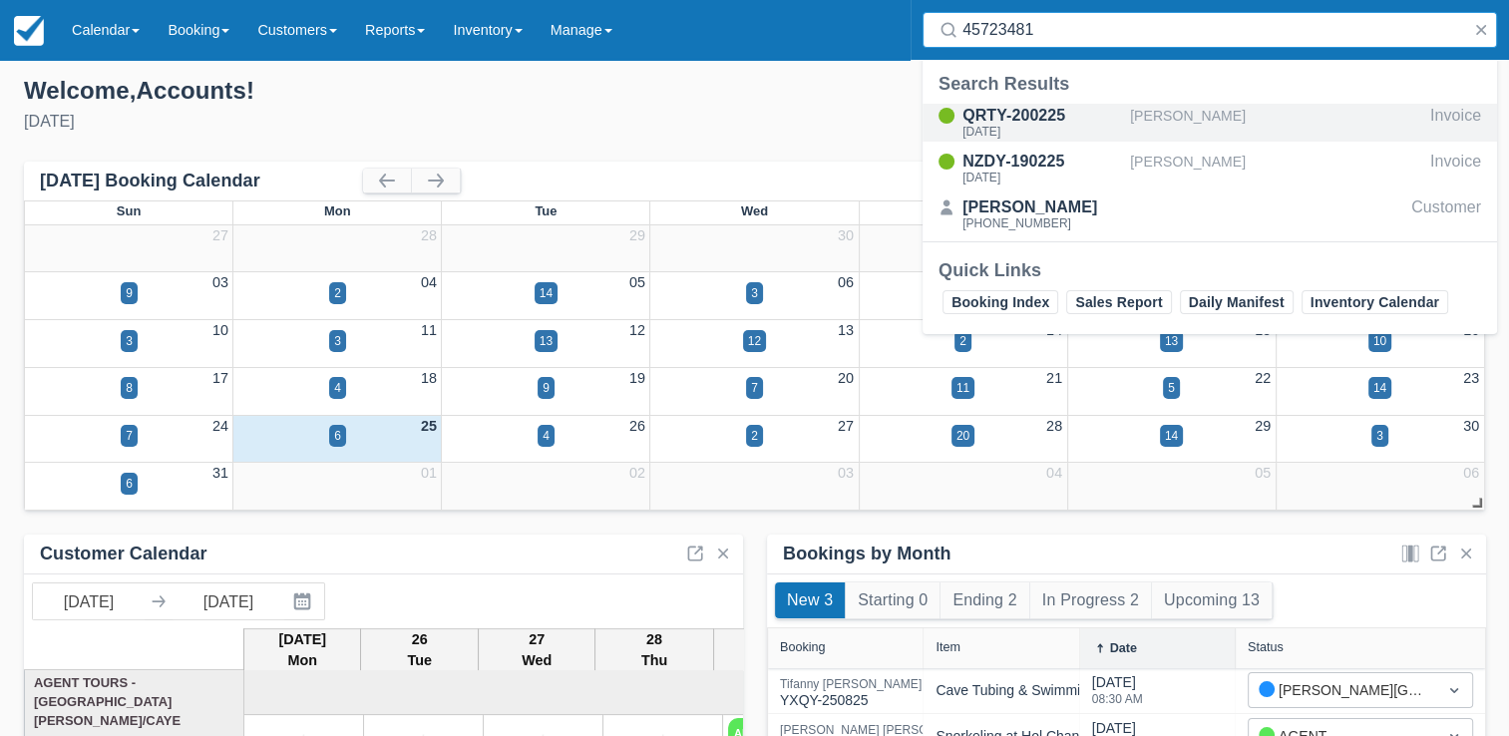
type input "45723481"
click at [1085, 116] on div "QRTY-200225" at bounding box center [1043, 116] width 160 height 24
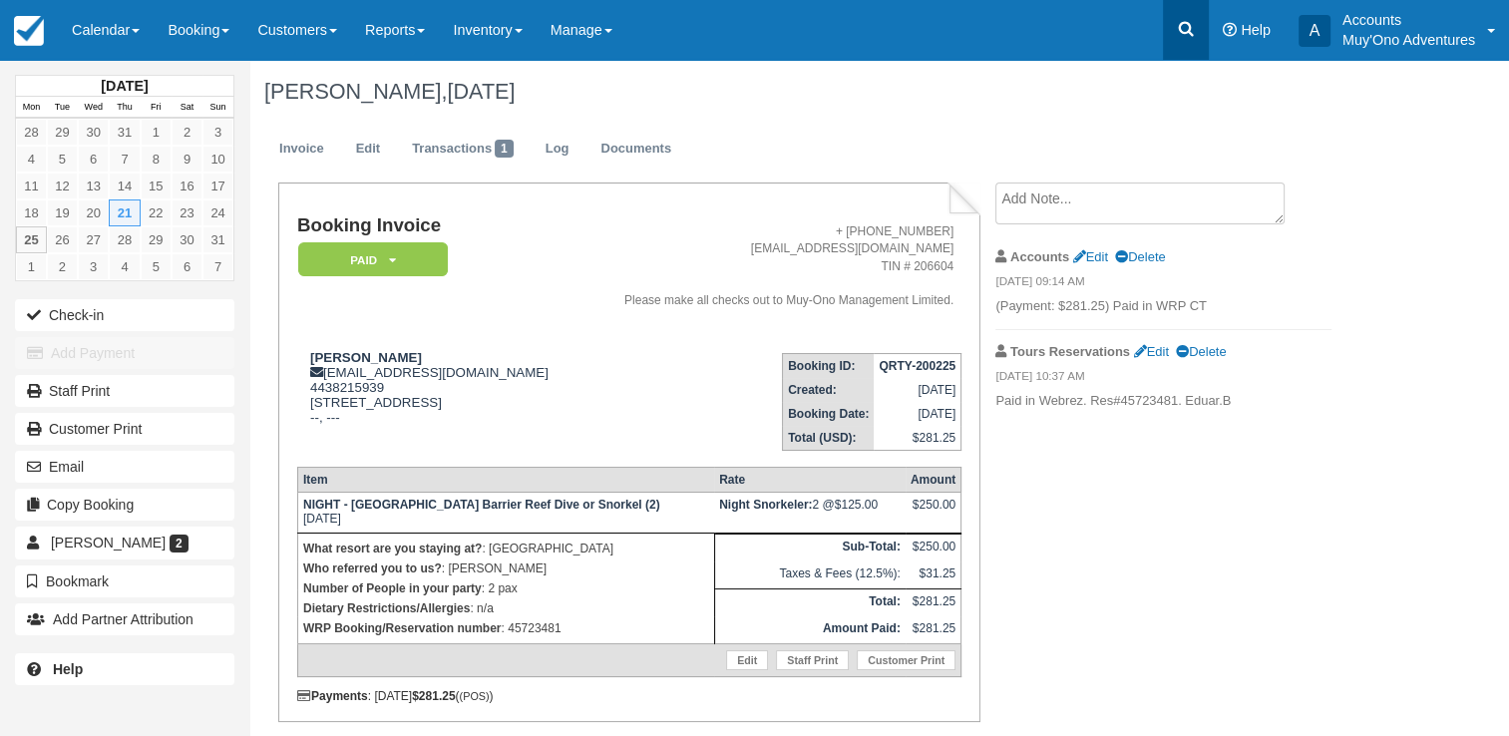
click at [1189, 44] on link at bounding box center [1186, 30] width 46 height 60
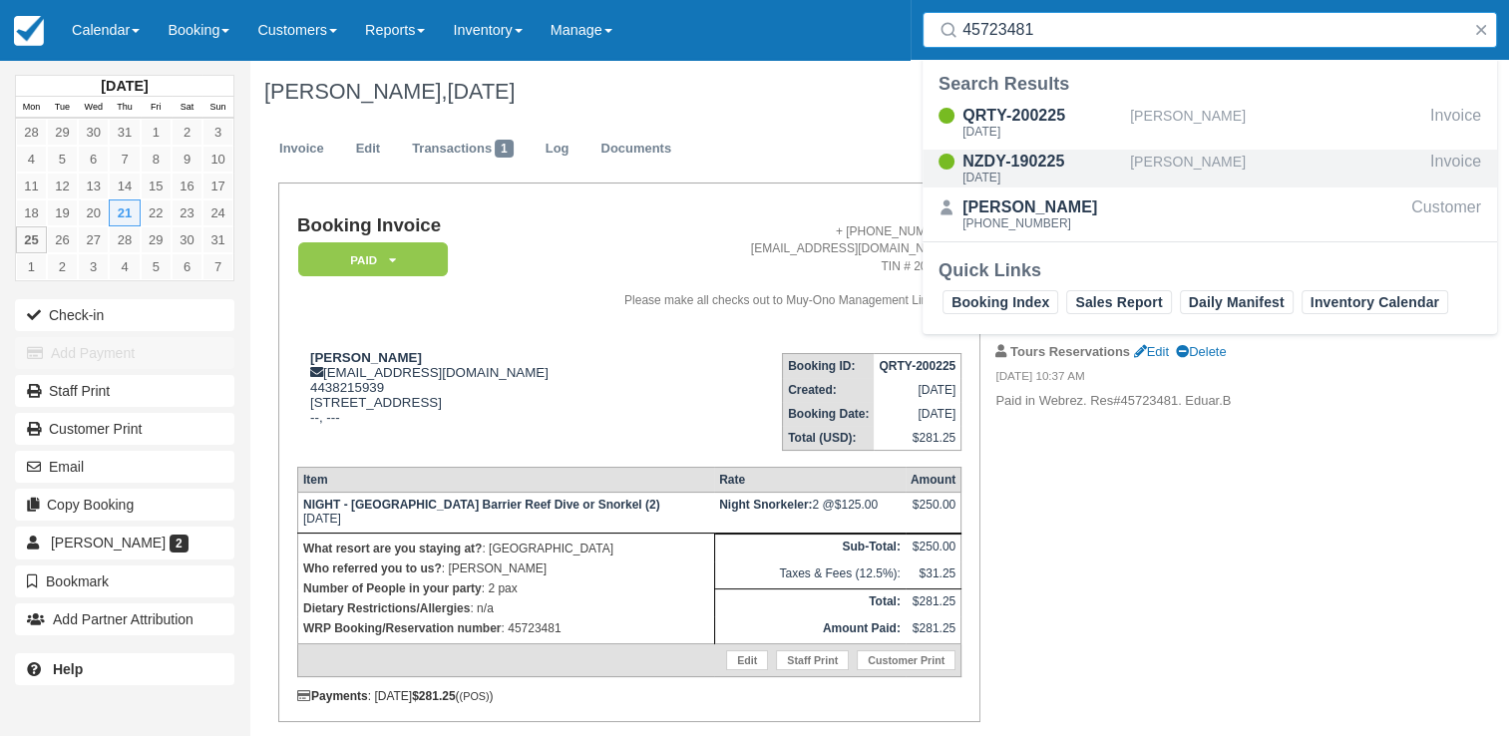
type input "45723481"
click at [1069, 164] on div "NZDY-190225" at bounding box center [1043, 162] width 160 height 24
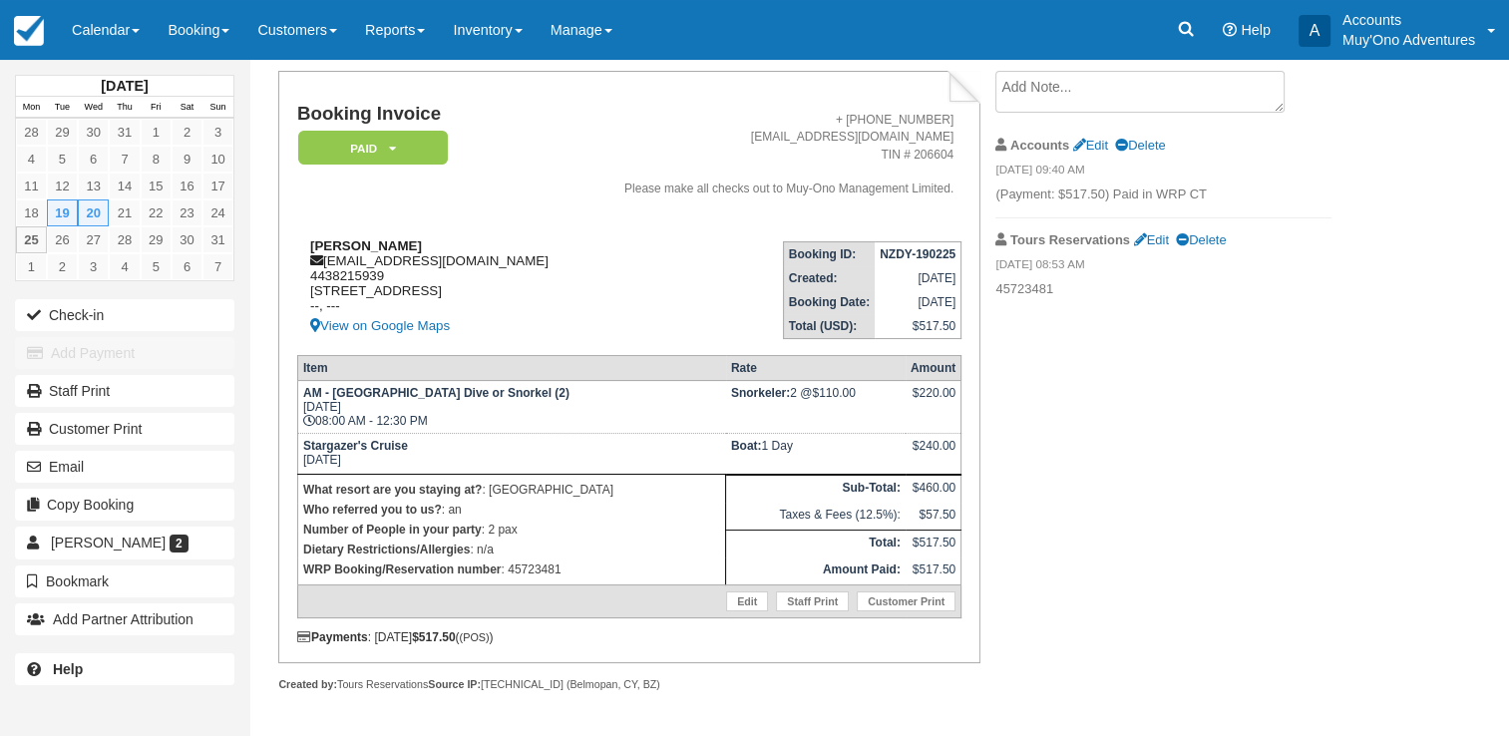
scroll to position [146, 0]
click at [1177, 26] on icon at bounding box center [1186, 29] width 20 height 20
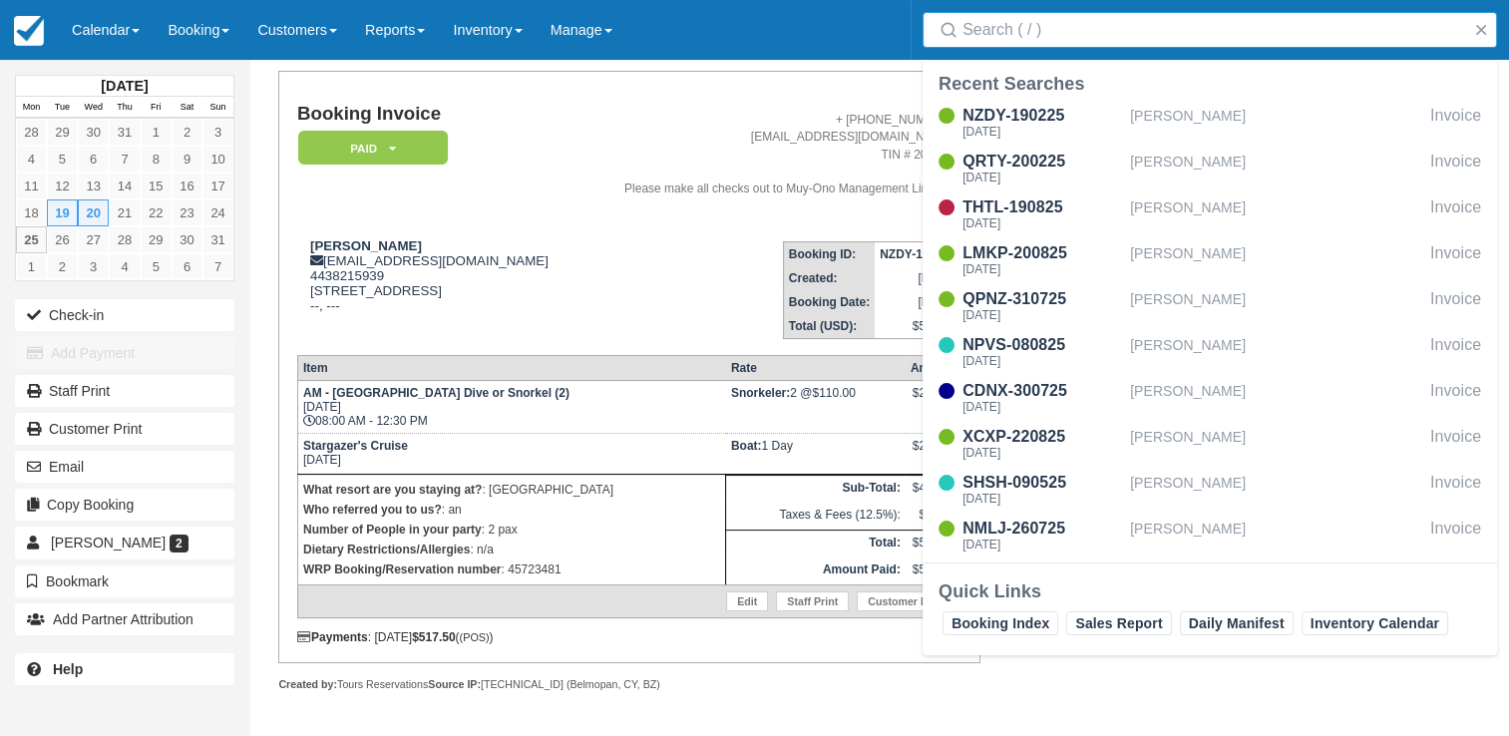
click at [1077, 27] on input "Search" at bounding box center [1214, 30] width 503 height 36
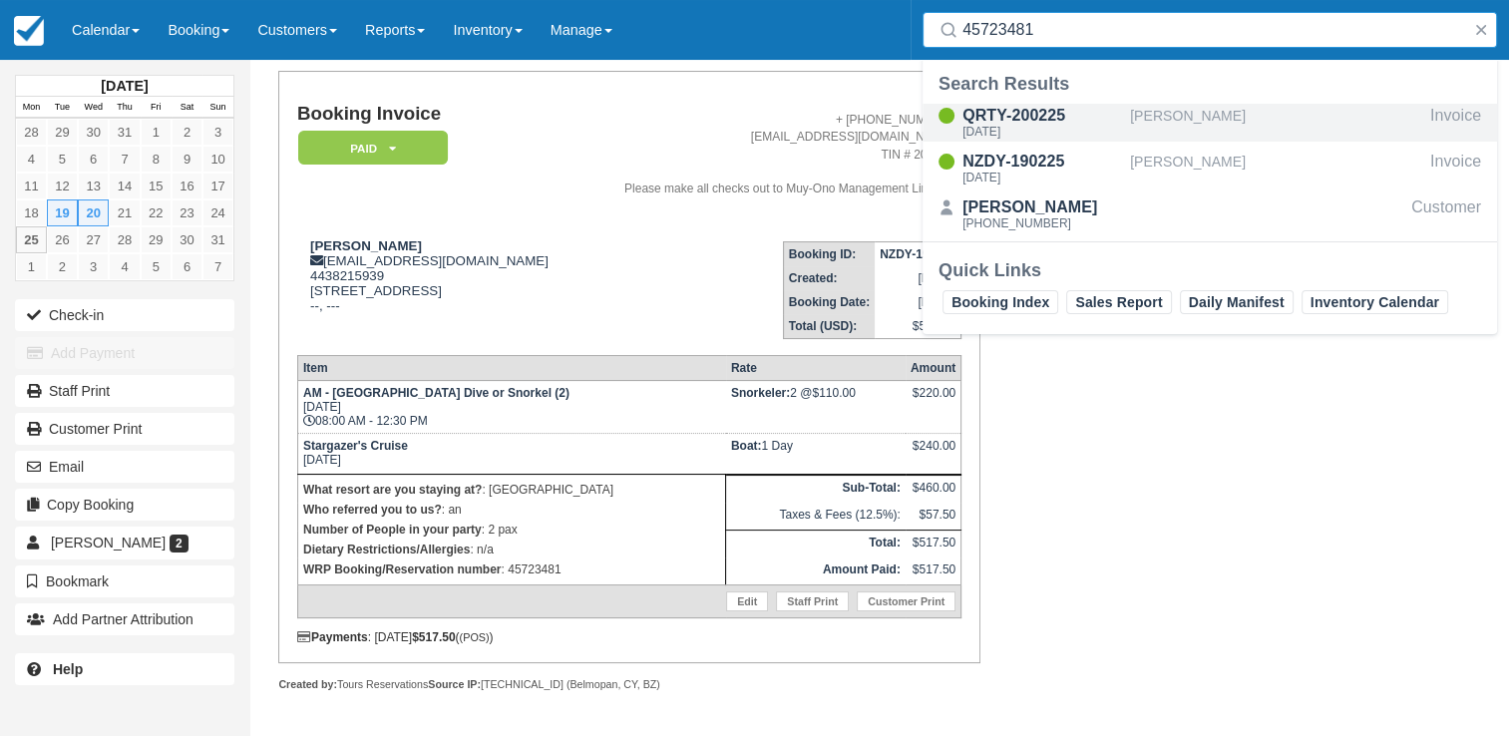
type input "45723481"
click at [1081, 118] on div "QRTY-200225" at bounding box center [1043, 116] width 160 height 24
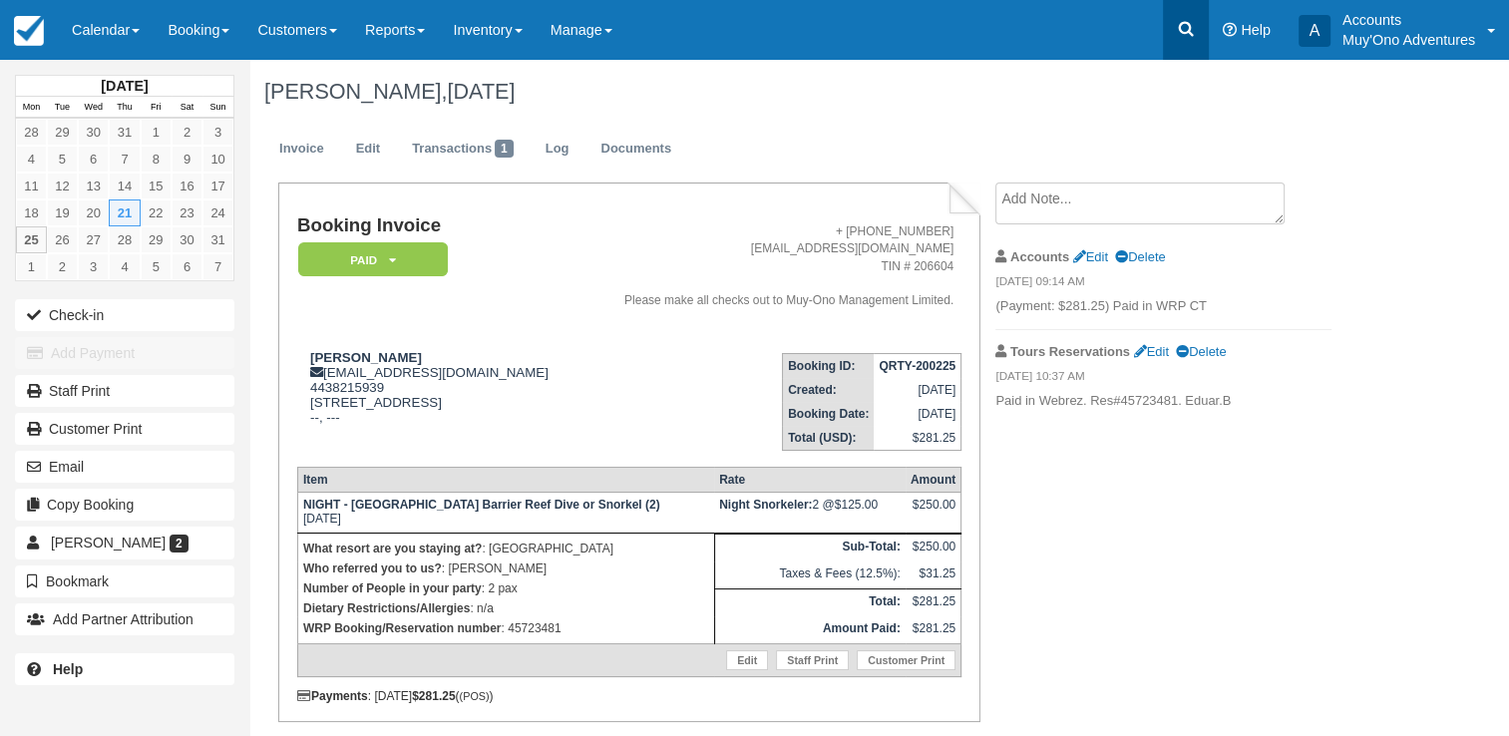
click at [1179, 32] on icon at bounding box center [1186, 29] width 20 height 20
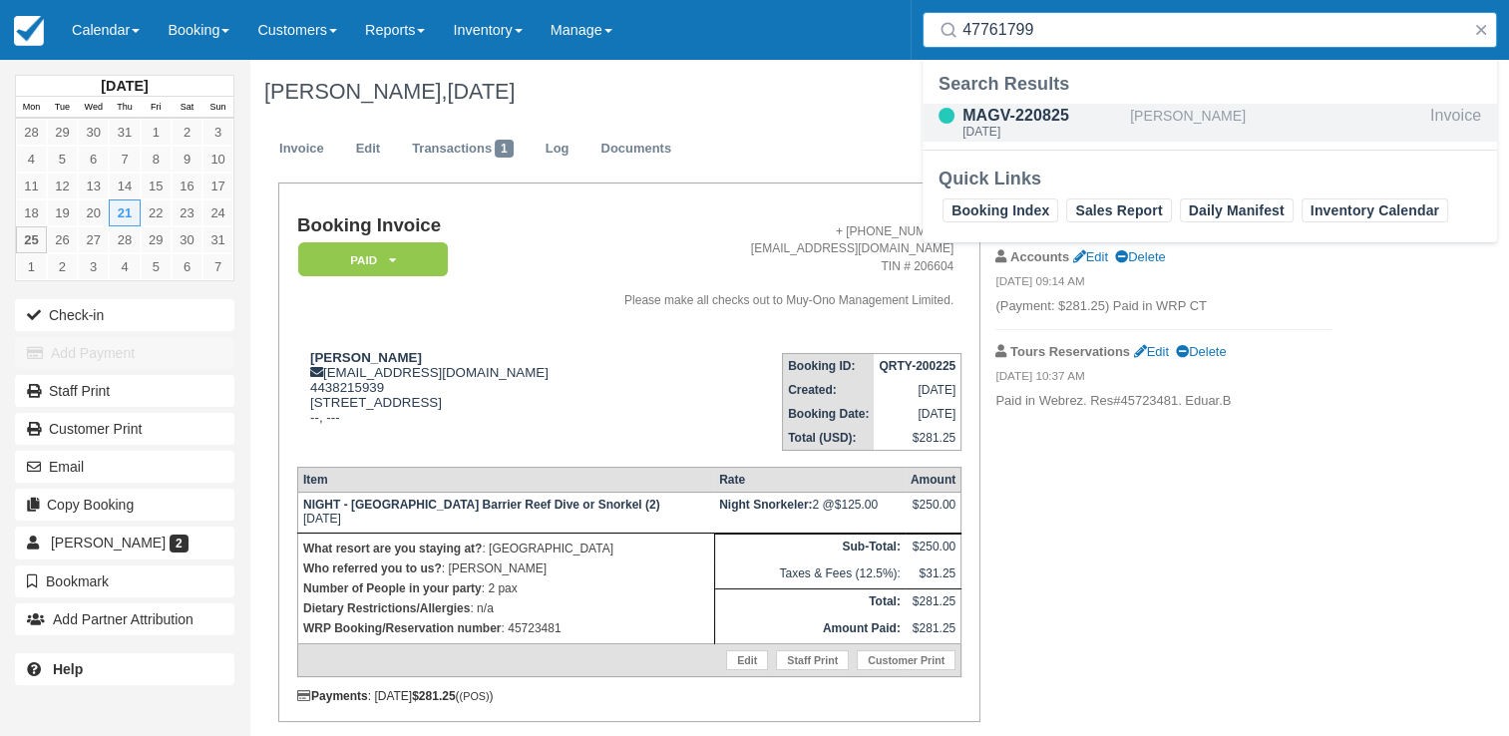
type input "47761799"
click at [1061, 106] on div "MAGV-220825" at bounding box center [1043, 116] width 160 height 24
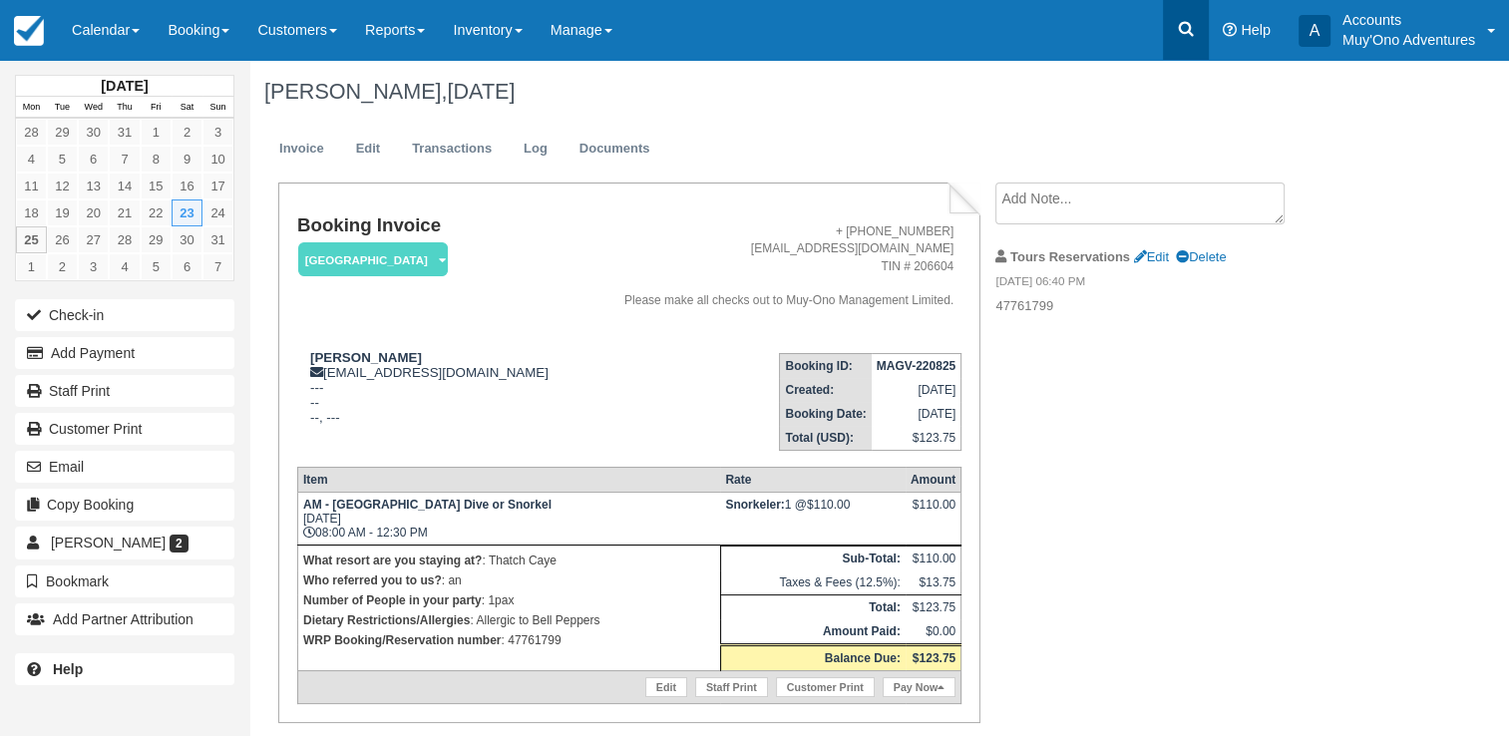
click at [1186, 25] on icon at bounding box center [1186, 29] width 20 height 20
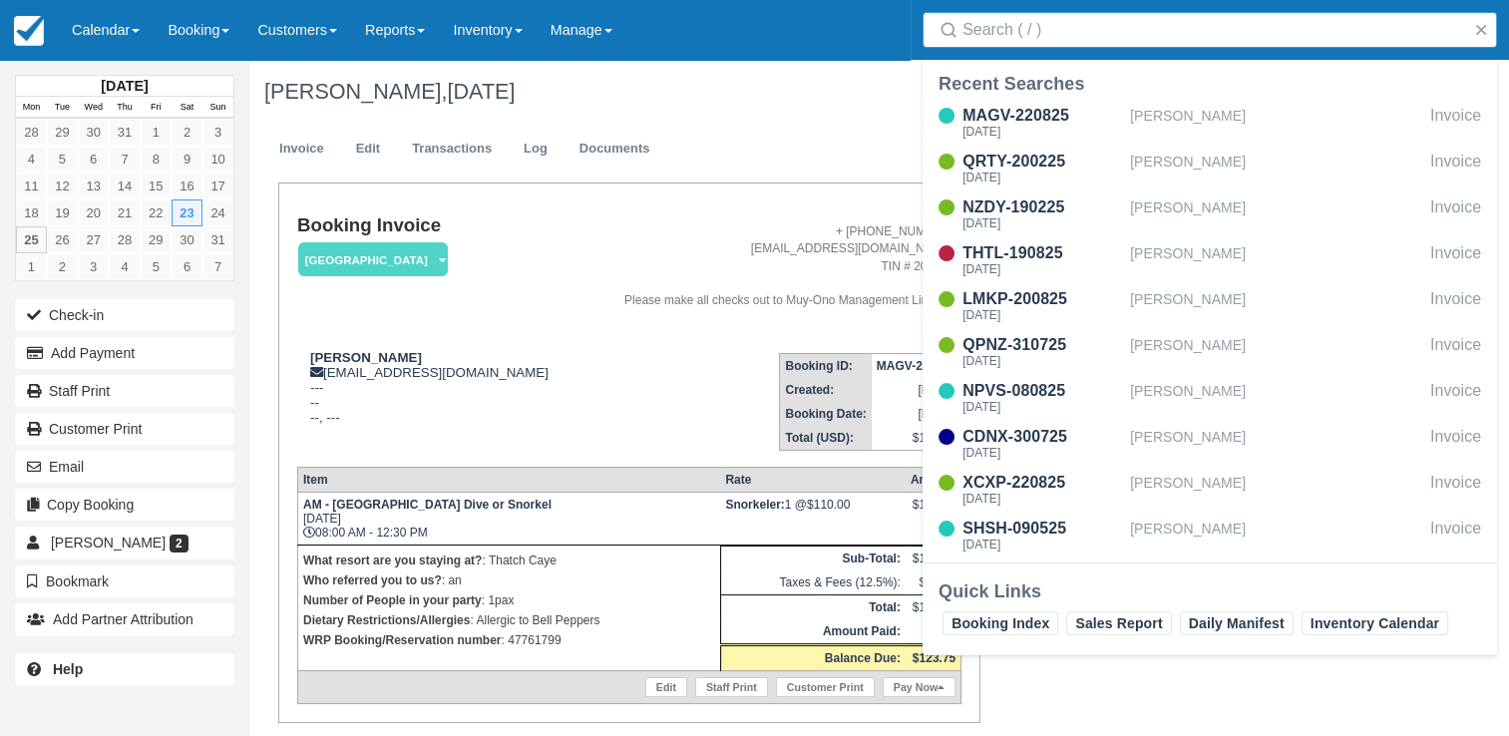
click at [1175, 31] on input "Search" at bounding box center [1214, 30] width 503 height 36
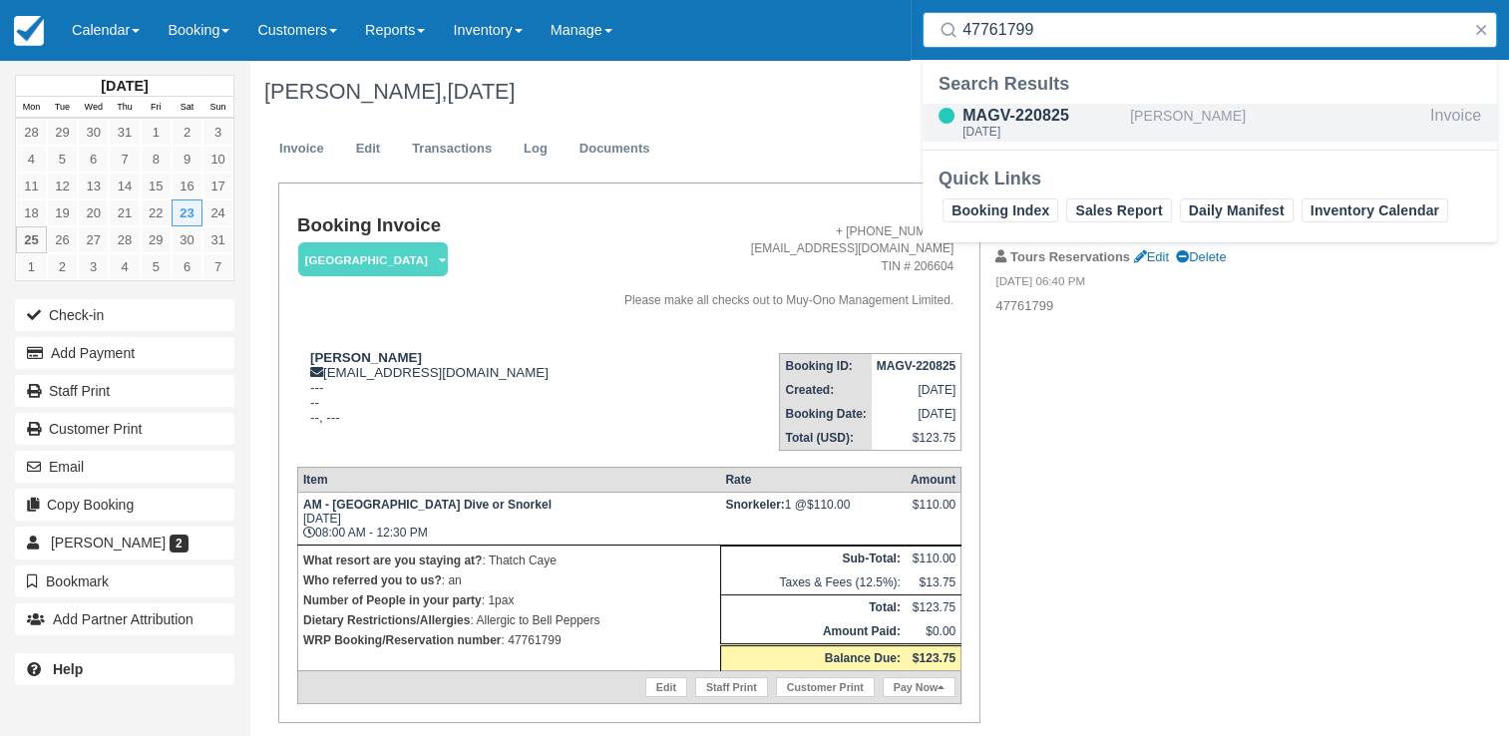
type input "47761799"
click at [1107, 125] on div "MAGV-220825" at bounding box center [1043, 116] width 160 height 24
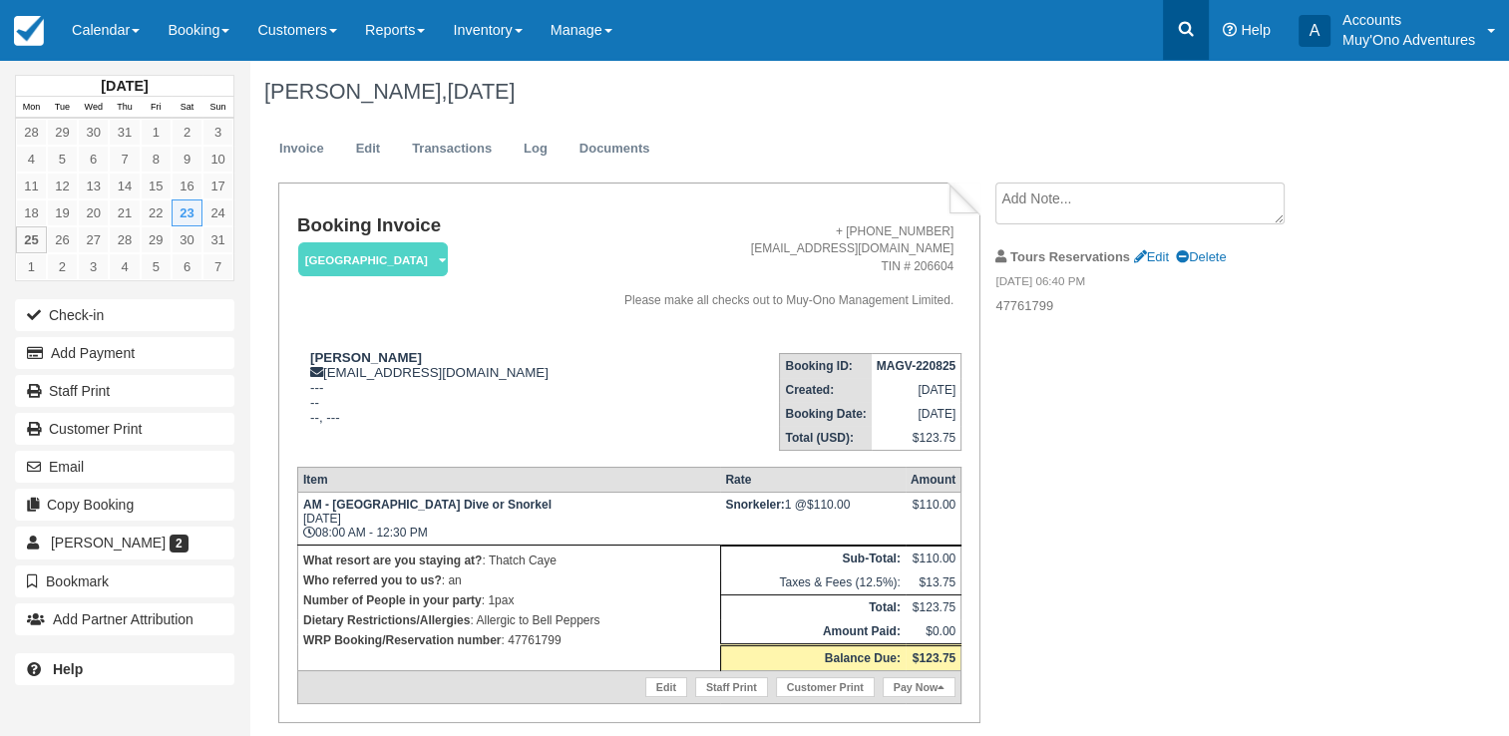
click at [1194, 20] on icon at bounding box center [1186, 29] width 20 height 20
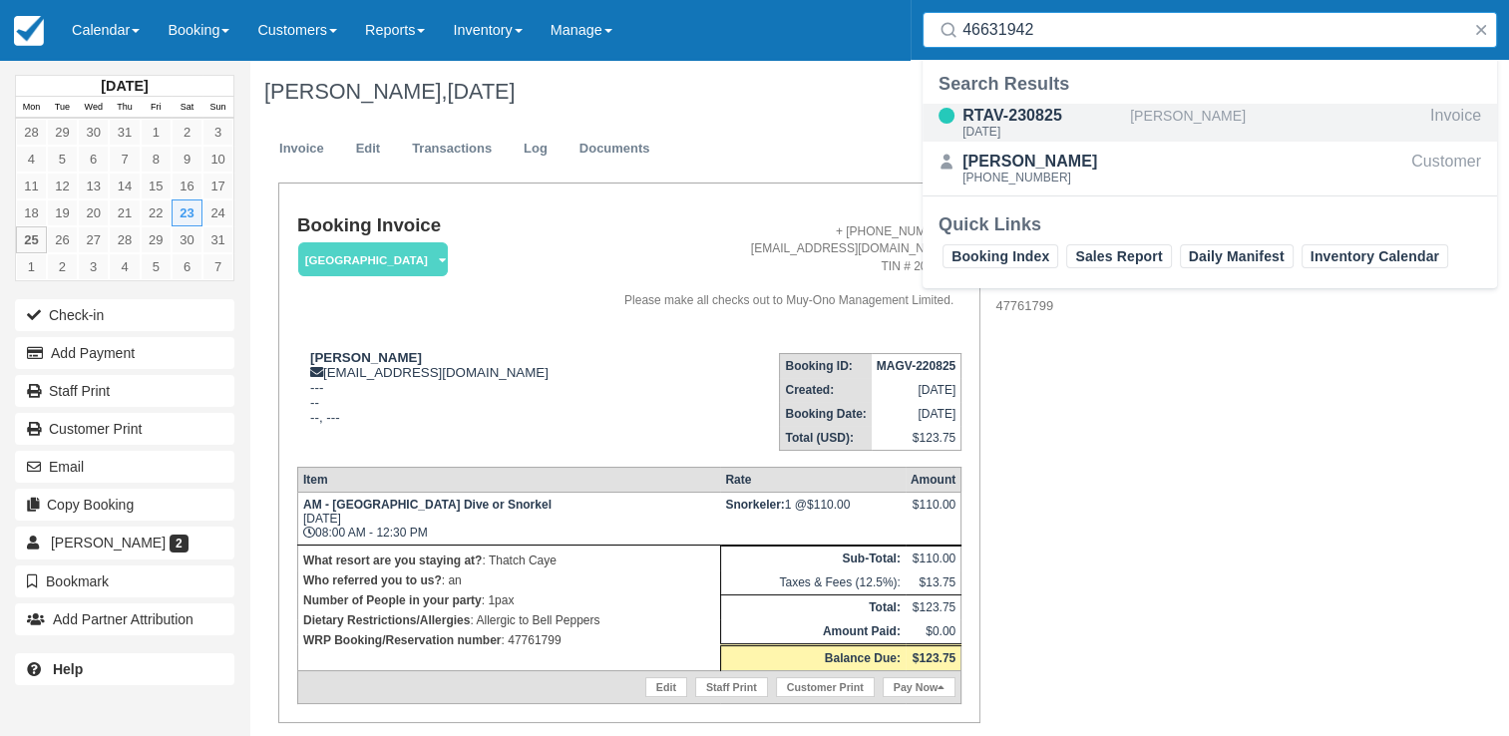
type input "46631942"
click at [1057, 104] on div "RTAV-230825" at bounding box center [1043, 116] width 160 height 24
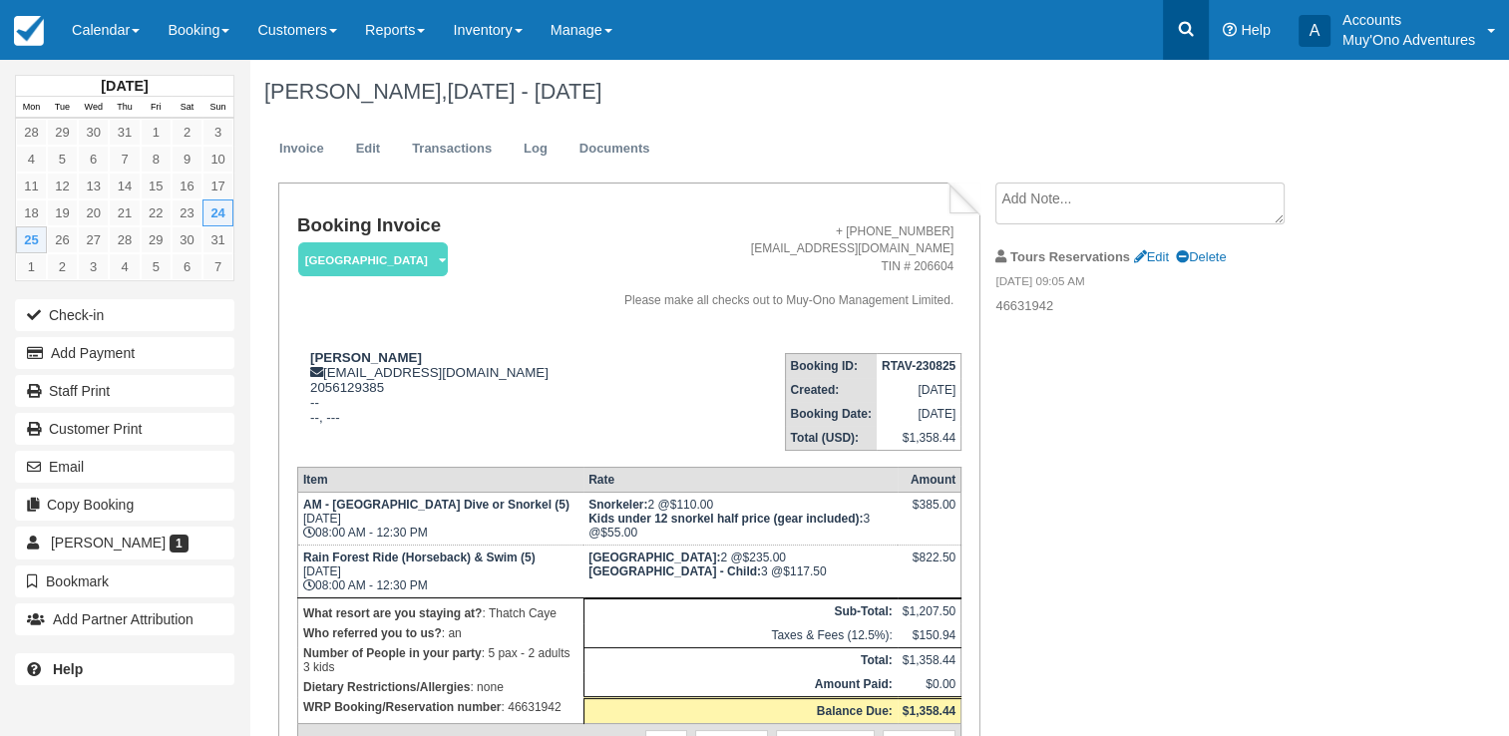
click at [1184, 7] on link at bounding box center [1186, 30] width 46 height 60
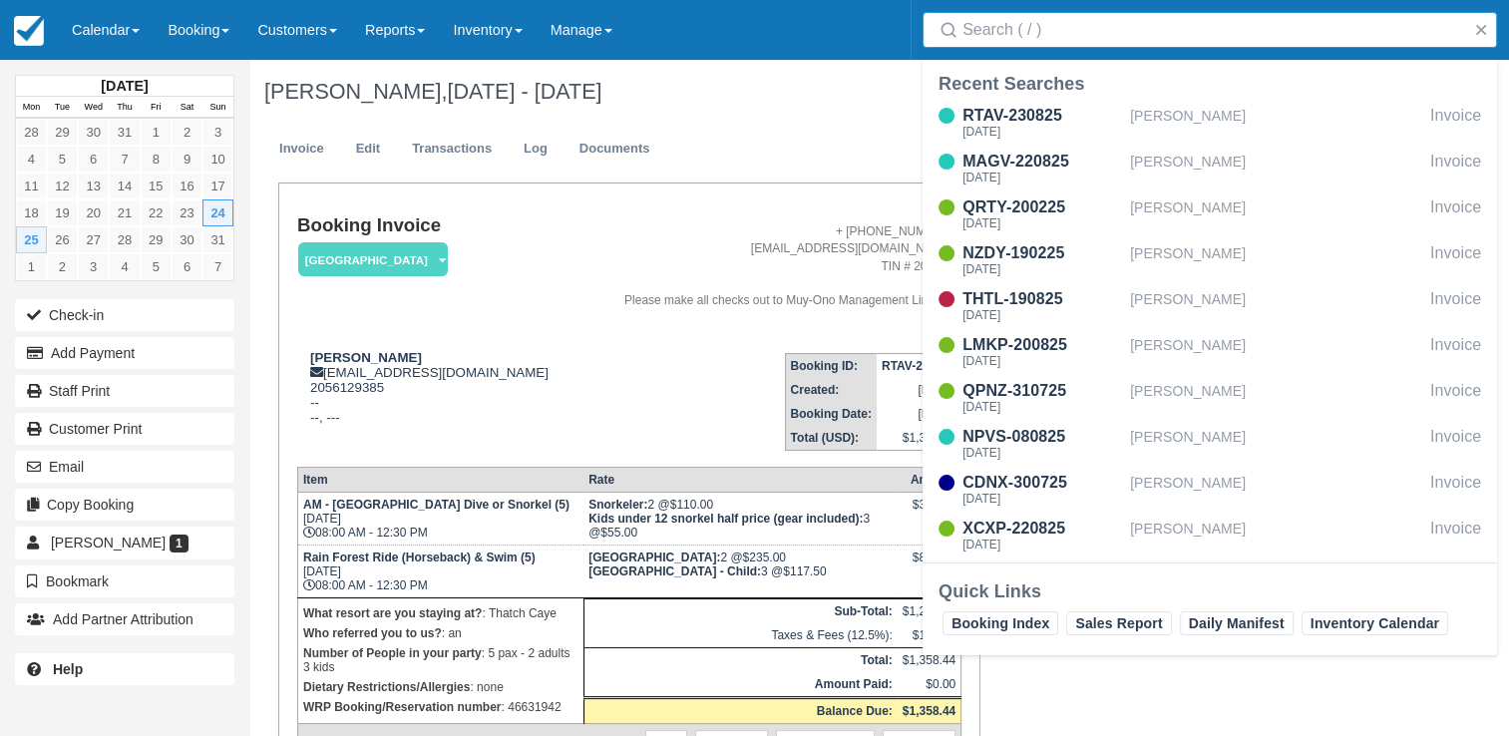
click at [1067, 27] on input "Search" at bounding box center [1214, 30] width 503 height 36
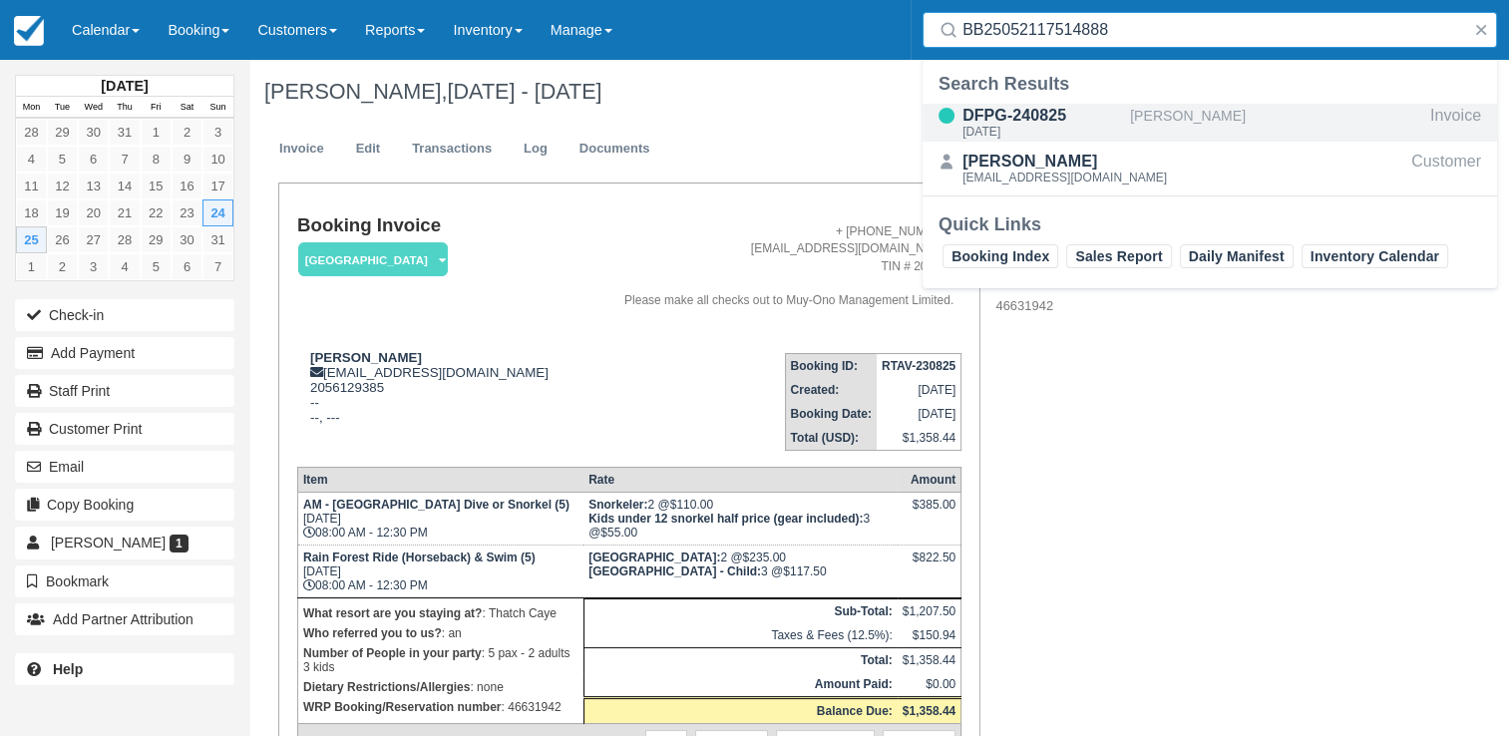
type input "BB25052117514888"
click at [1057, 107] on div "DFPG-240825" at bounding box center [1043, 116] width 160 height 24
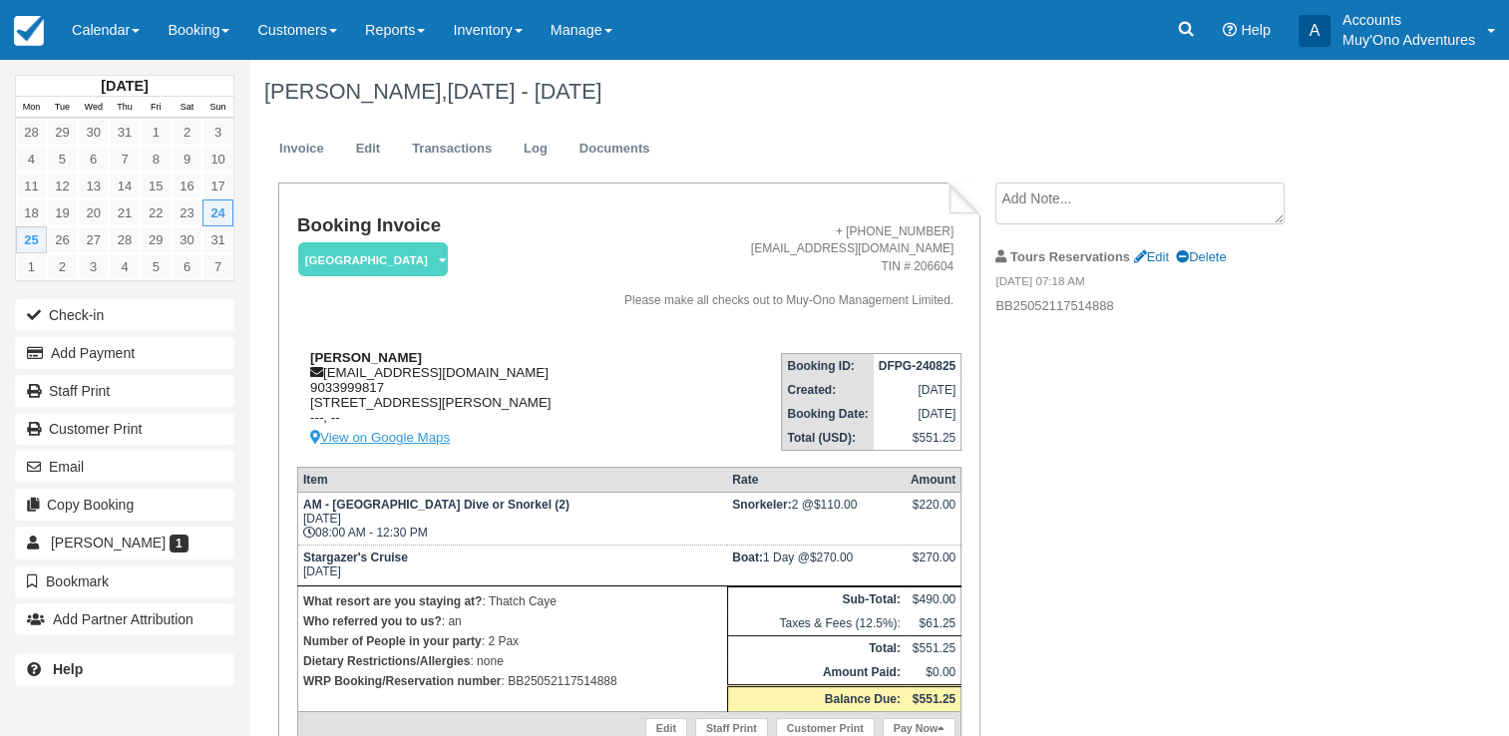
scroll to position [134, 0]
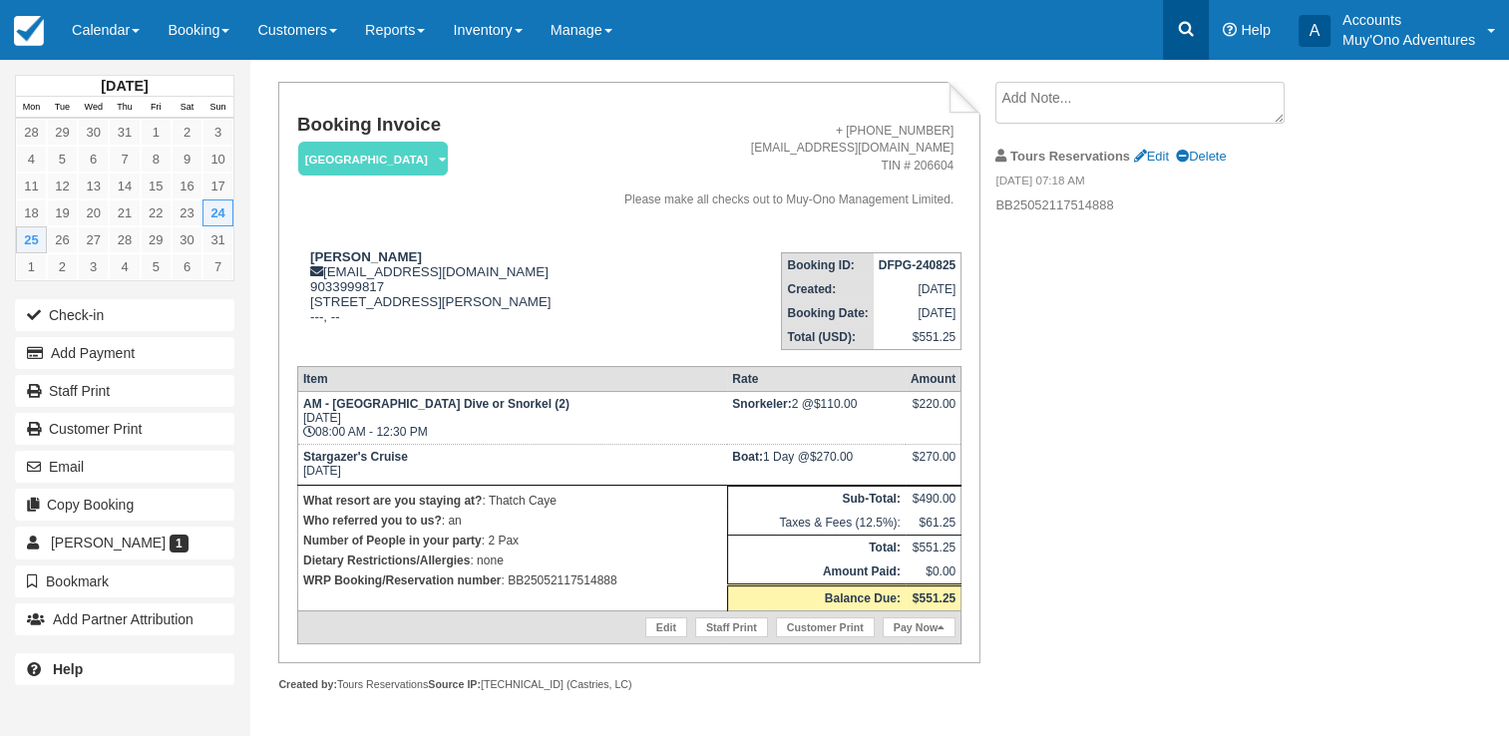
click at [1181, 34] on icon at bounding box center [1186, 29] width 20 height 20
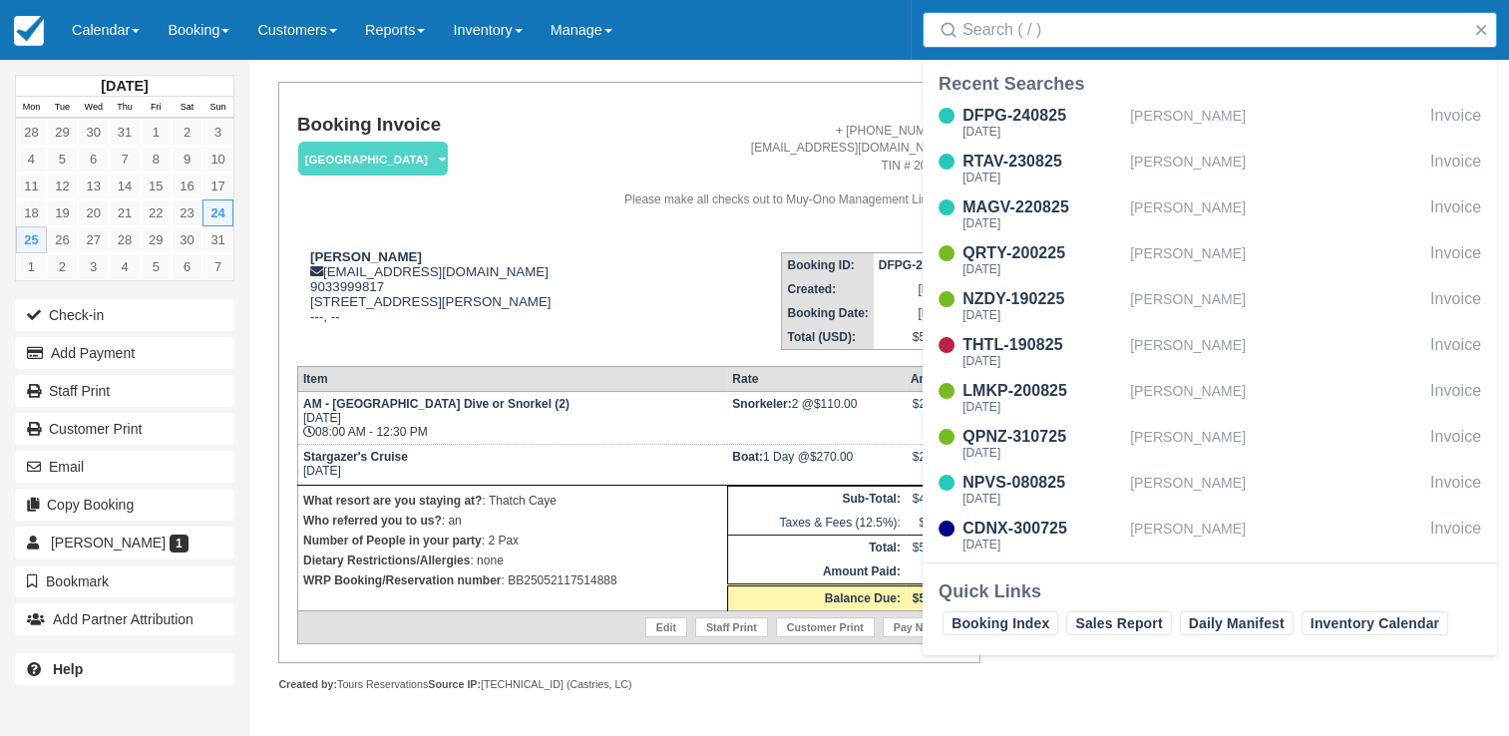
click at [1031, 28] on input "Search" at bounding box center [1214, 30] width 503 height 36
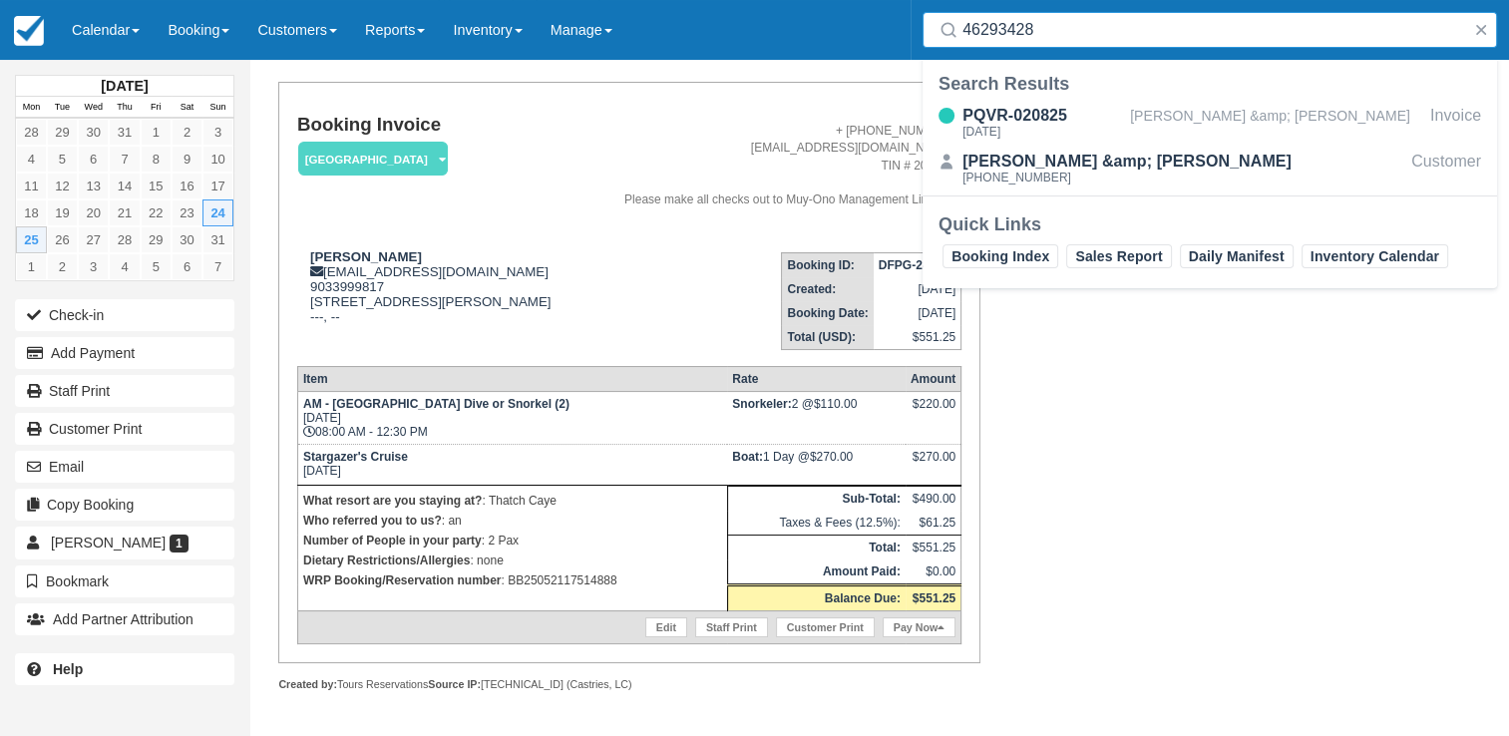
type input "46293428"
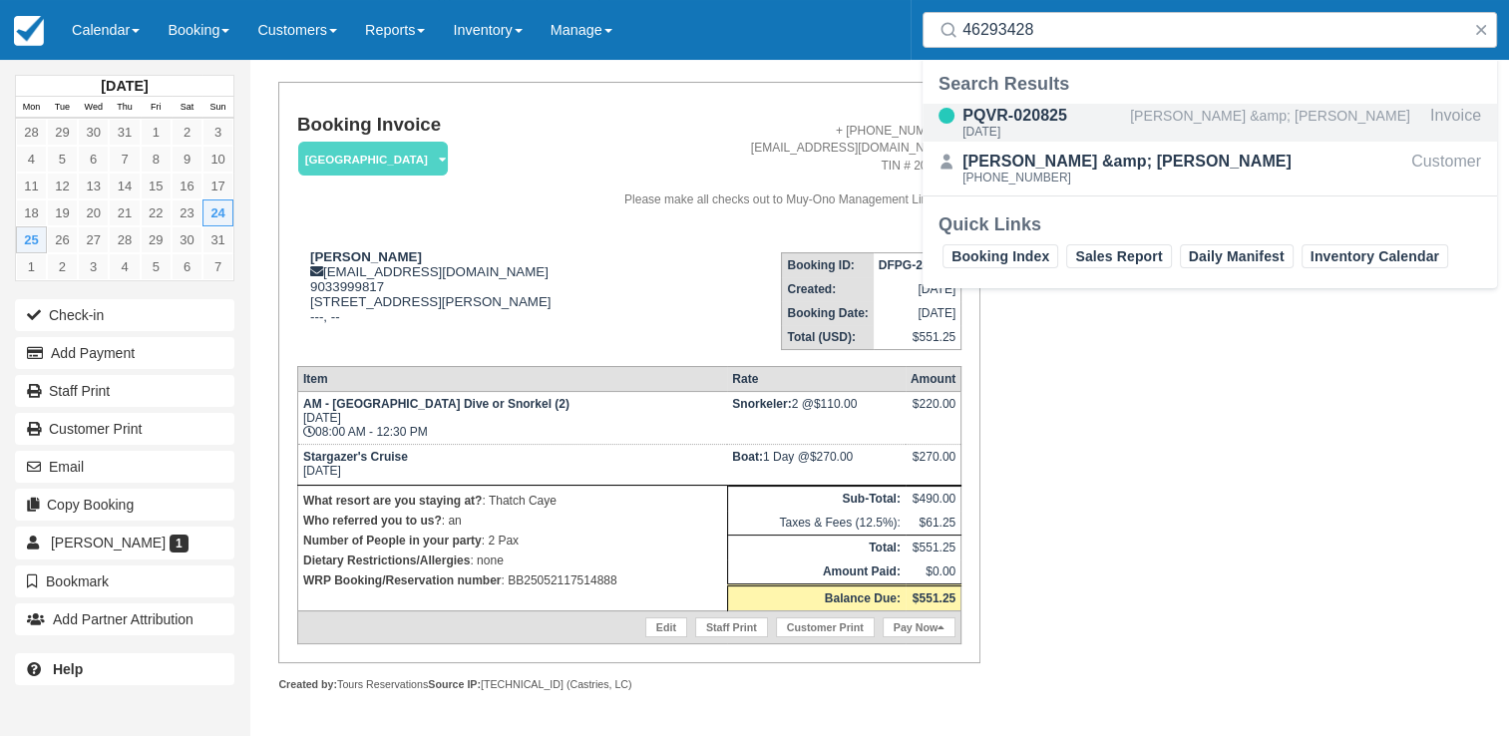
click at [1124, 118] on div "PQVR-020825 Sat Aug 30, 2025" at bounding box center [1026, 123] width 207 height 38
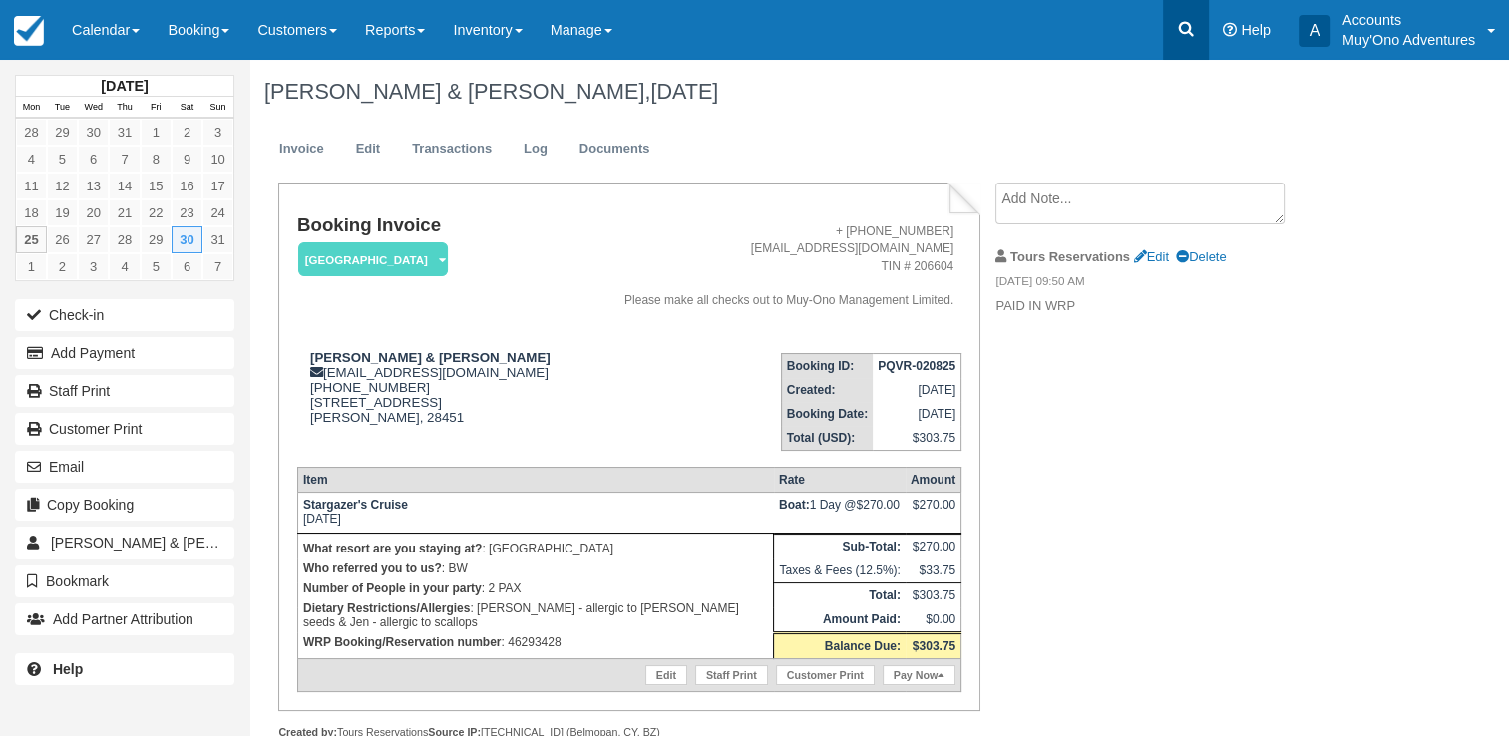
click at [1178, 21] on icon at bounding box center [1186, 29] width 20 height 20
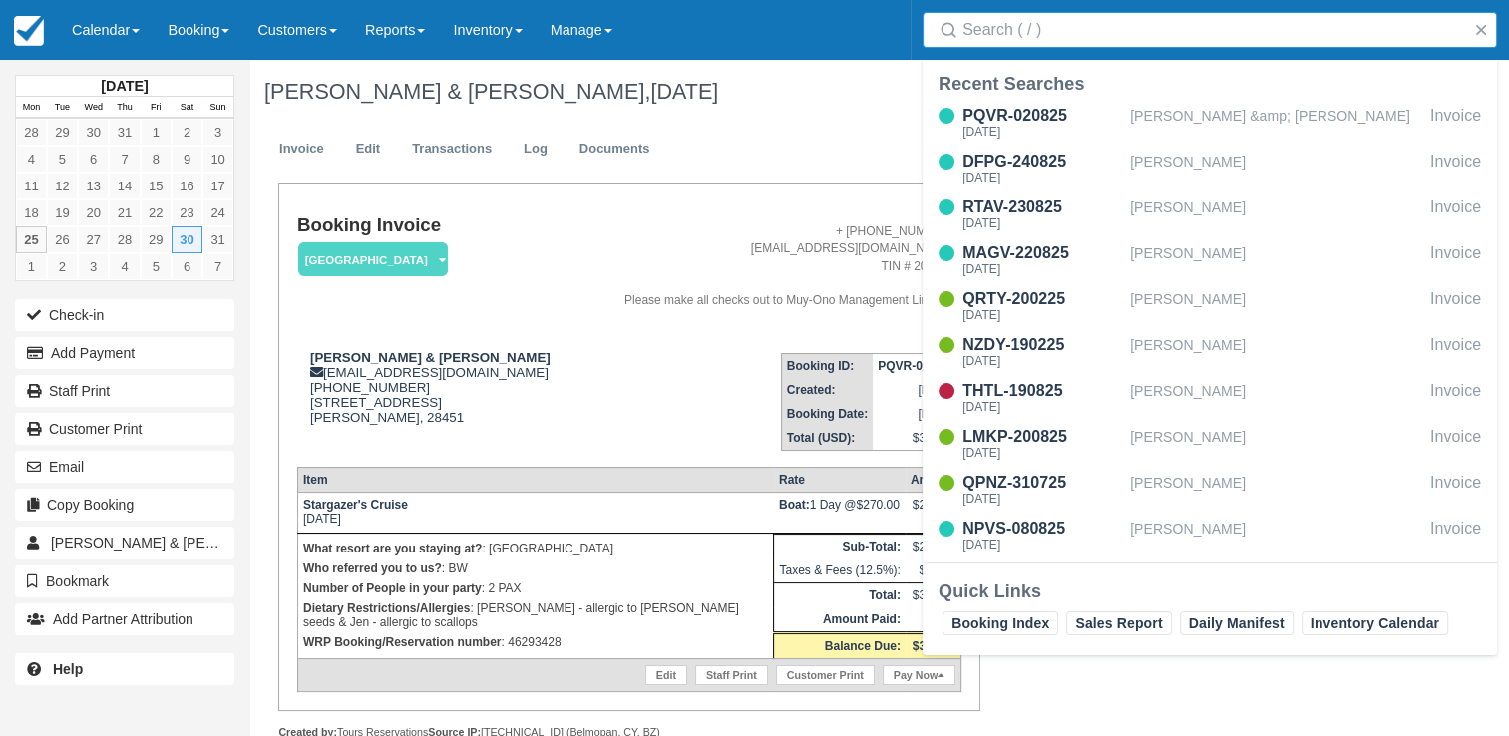
click at [998, 31] on input "Search" at bounding box center [1214, 30] width 503 height 36
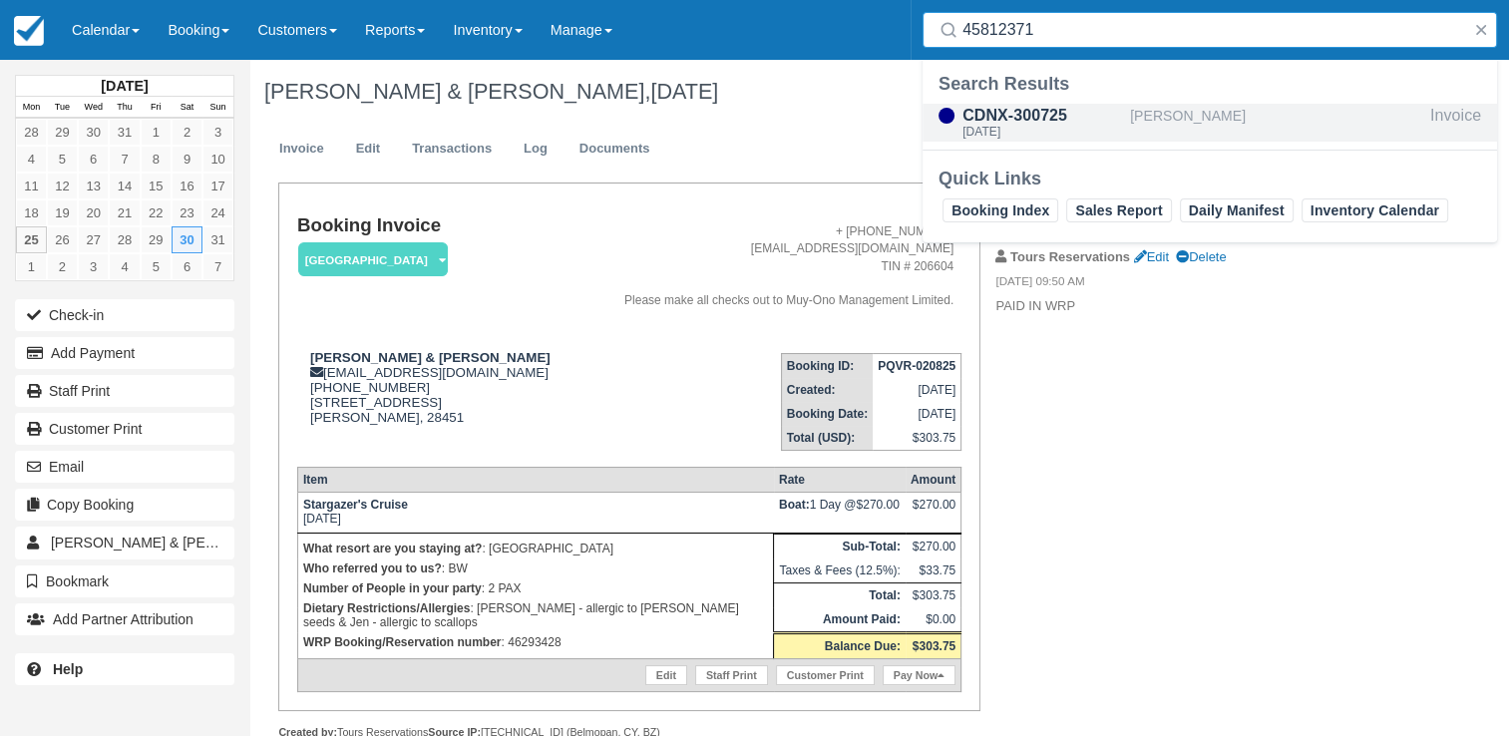
type input "45812371"
click at [1037, 126] on div "Tue Aug 26 2025" at bounding box center [1043, 132] width 160 height 12
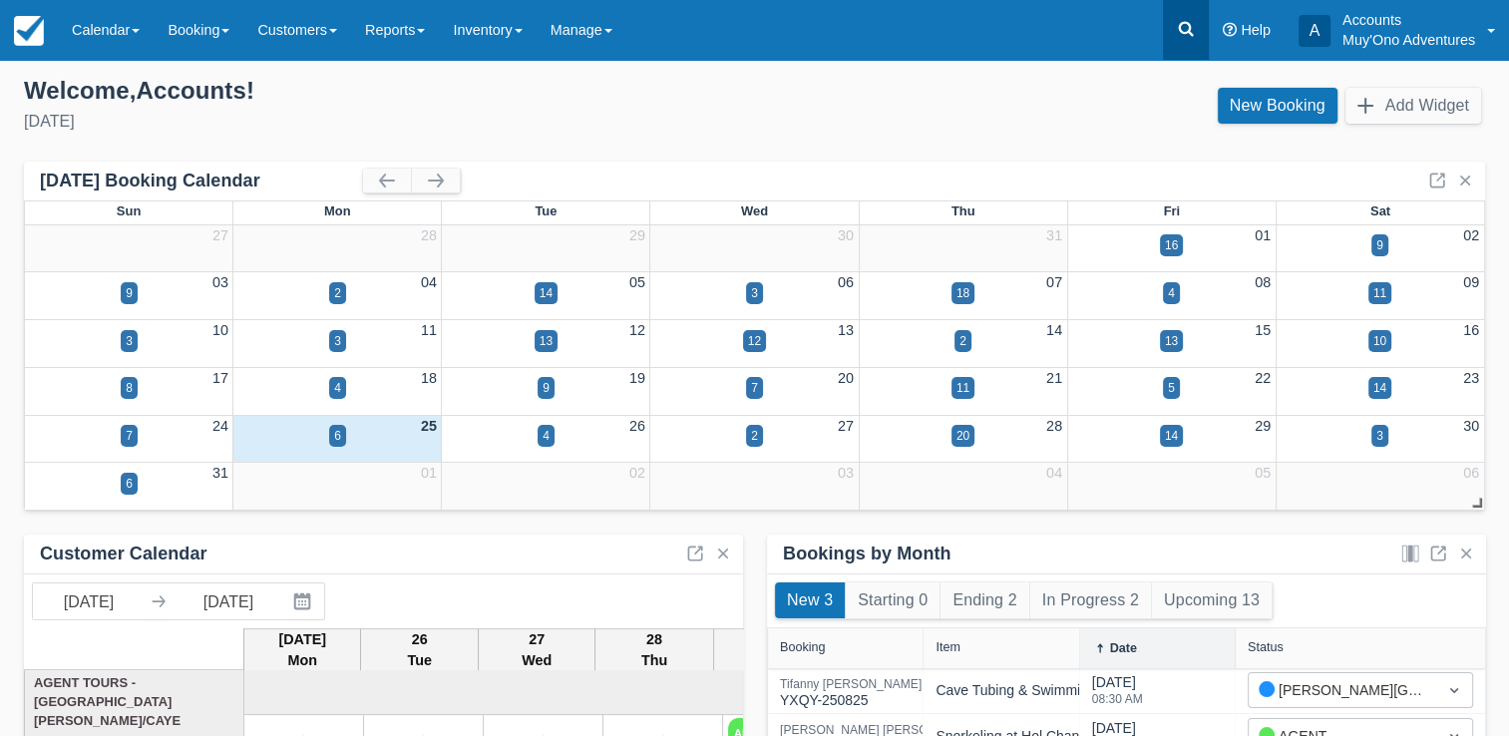
click at [1187, 30] on icon at bounding box center [1186, 29] width 20 height 20
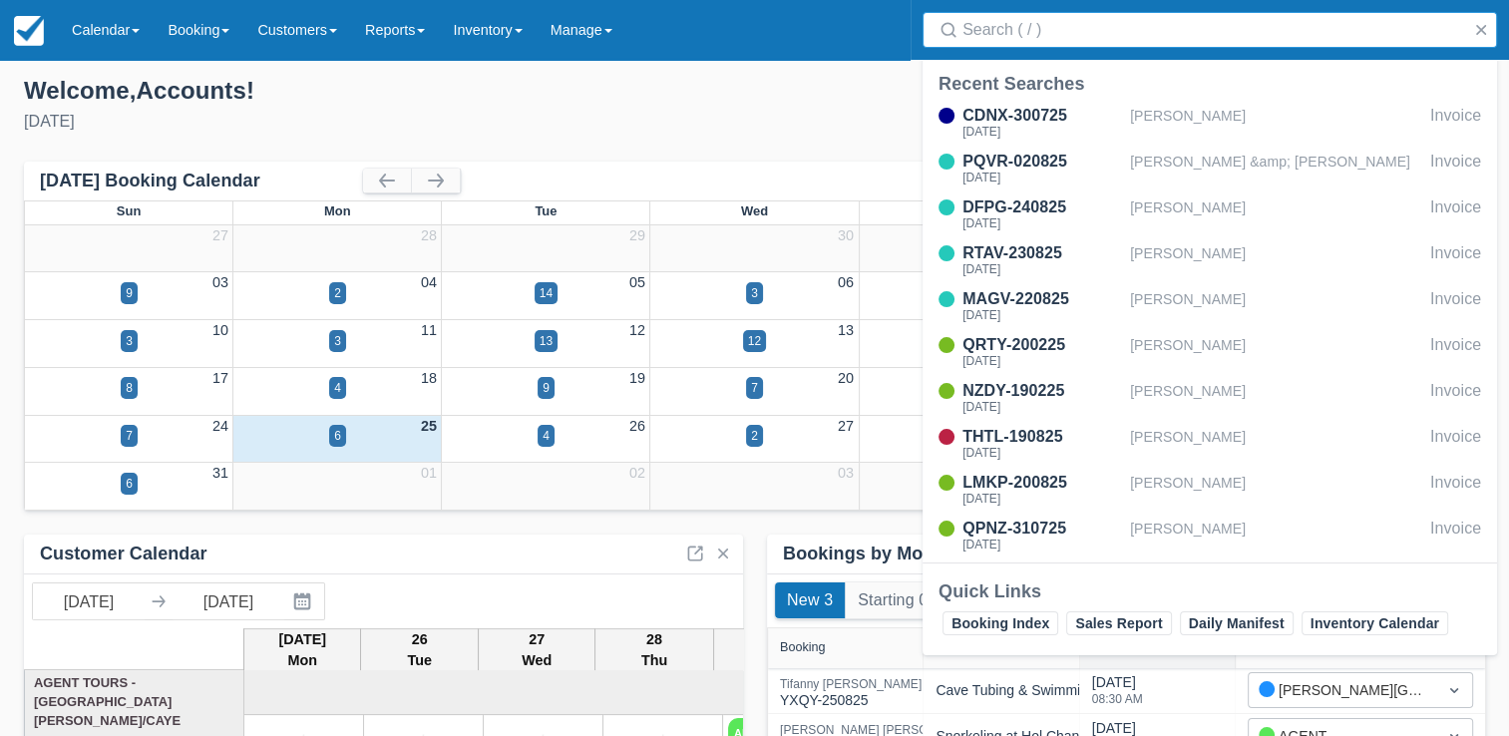
click at [1091, 29] on input "Search" at bounding box center [1214, 30] width 503 height 36
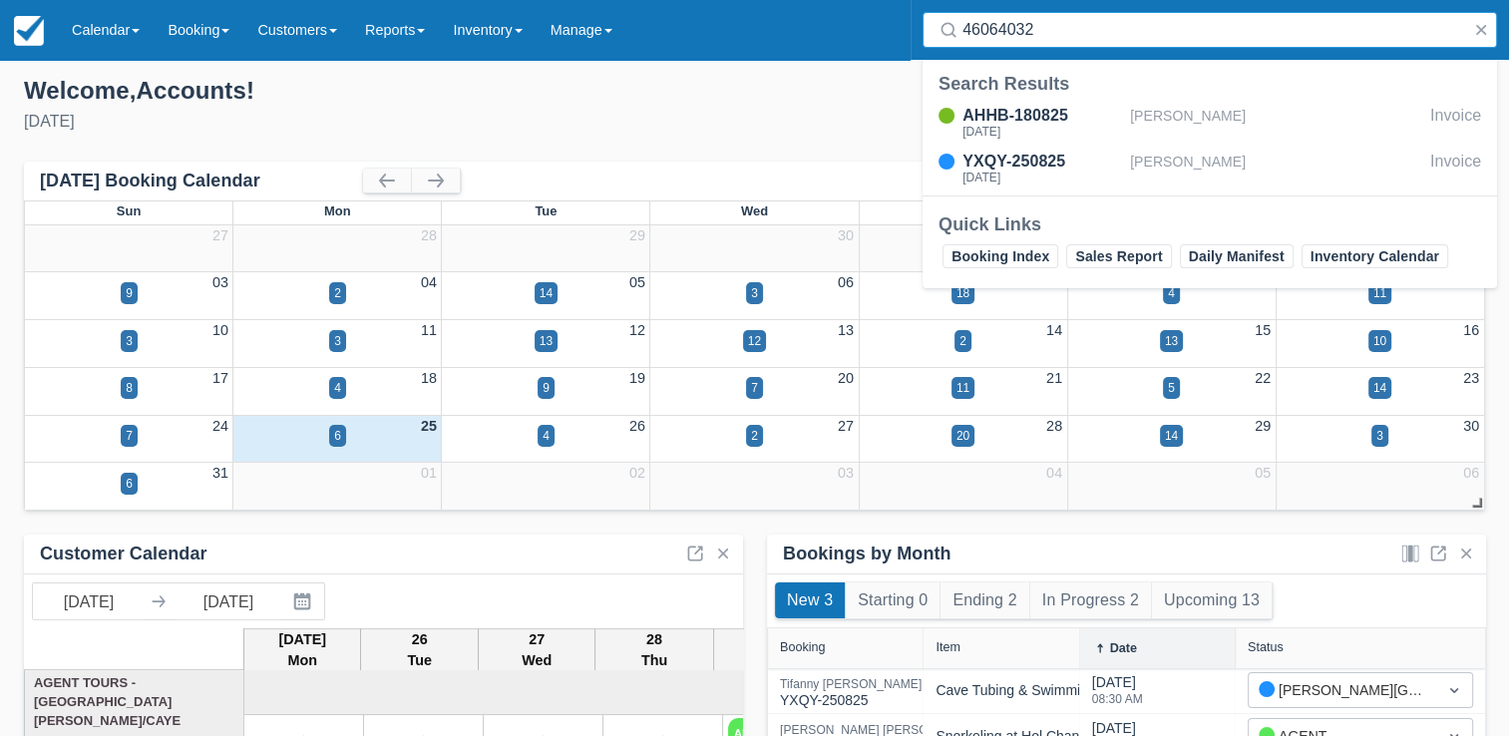
type input "46064032"
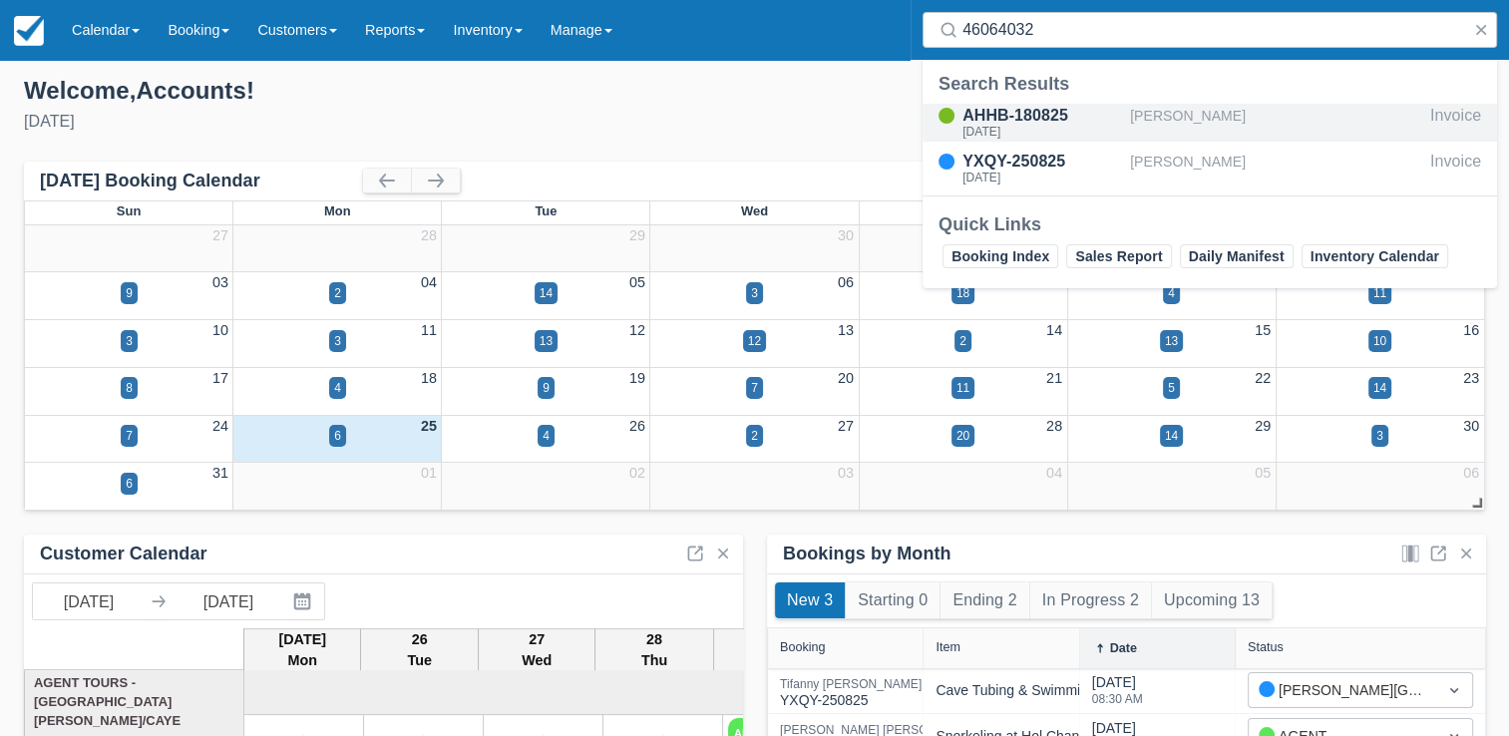
click at [1051, 126] on div "[DATE]" at bounding box center [1043, 132] width 160 height 12
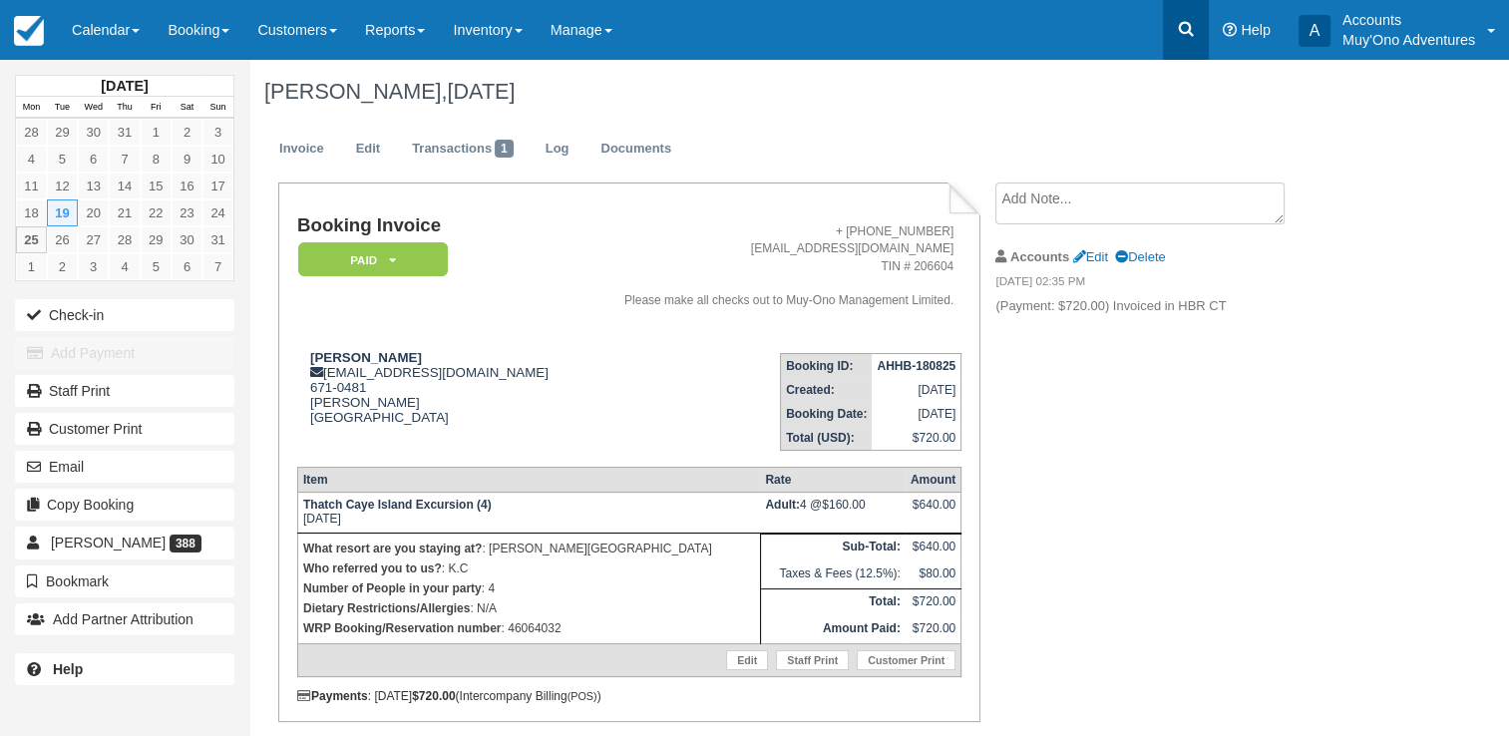
click at [1188, 25] on icon at bounding box center [1186, 29] width 15 height 15
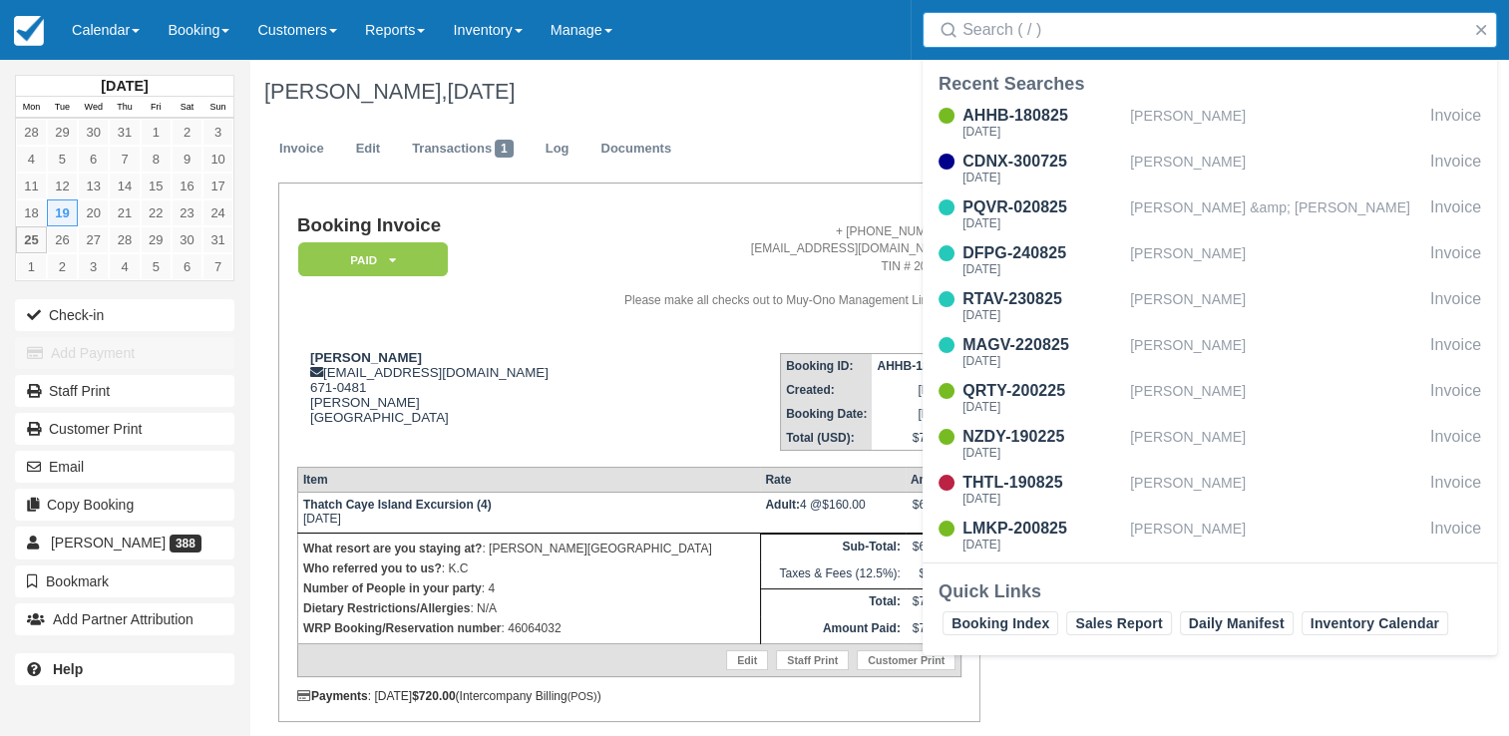
click at [1196, 32] on input "Search" at bounding box center [1214, 30] width 503 height 36
type input "c"
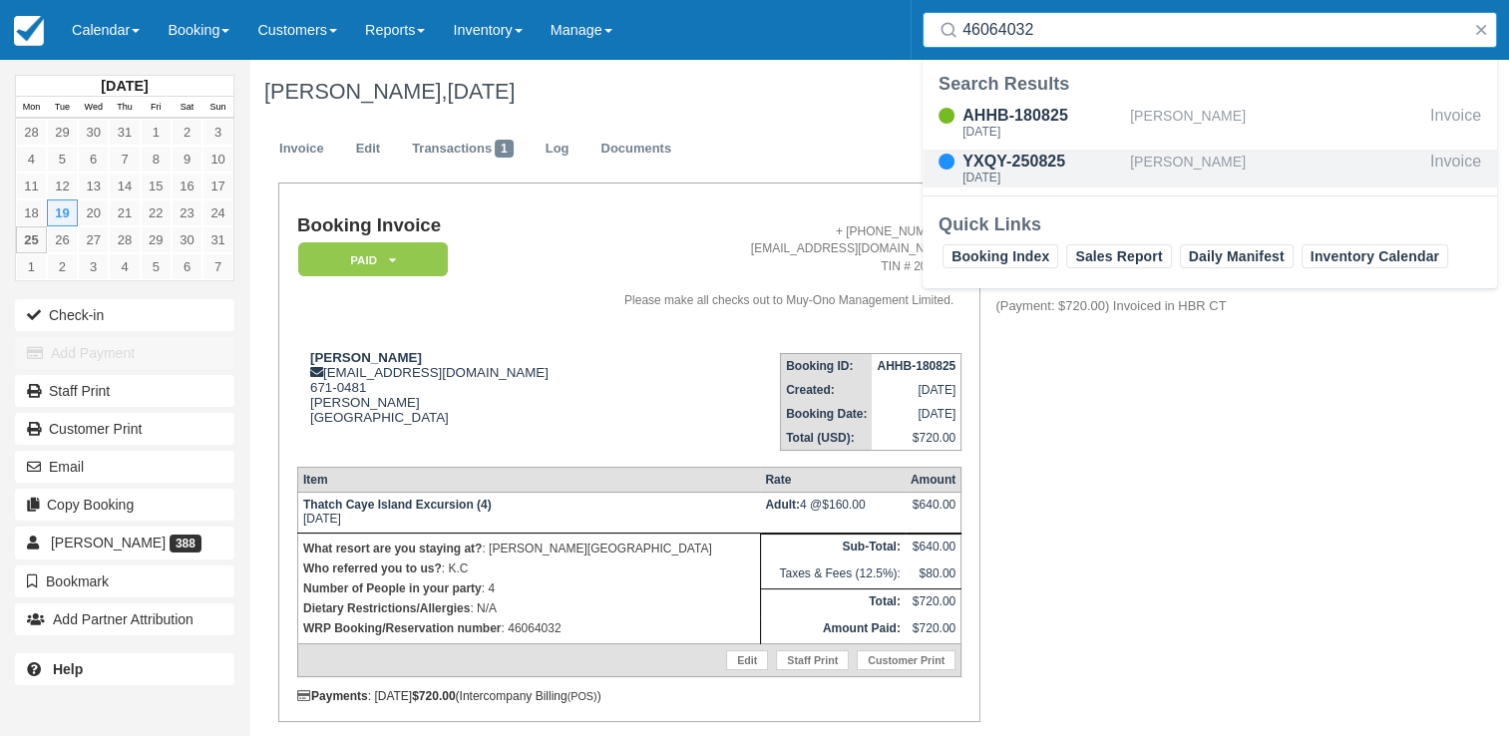
type input "46064032"
click at [1024, 159] on div "YXQY-250825" at bounding box center [1043, 162] width 160 height 24
